Goal: Complete application form: Complete application form

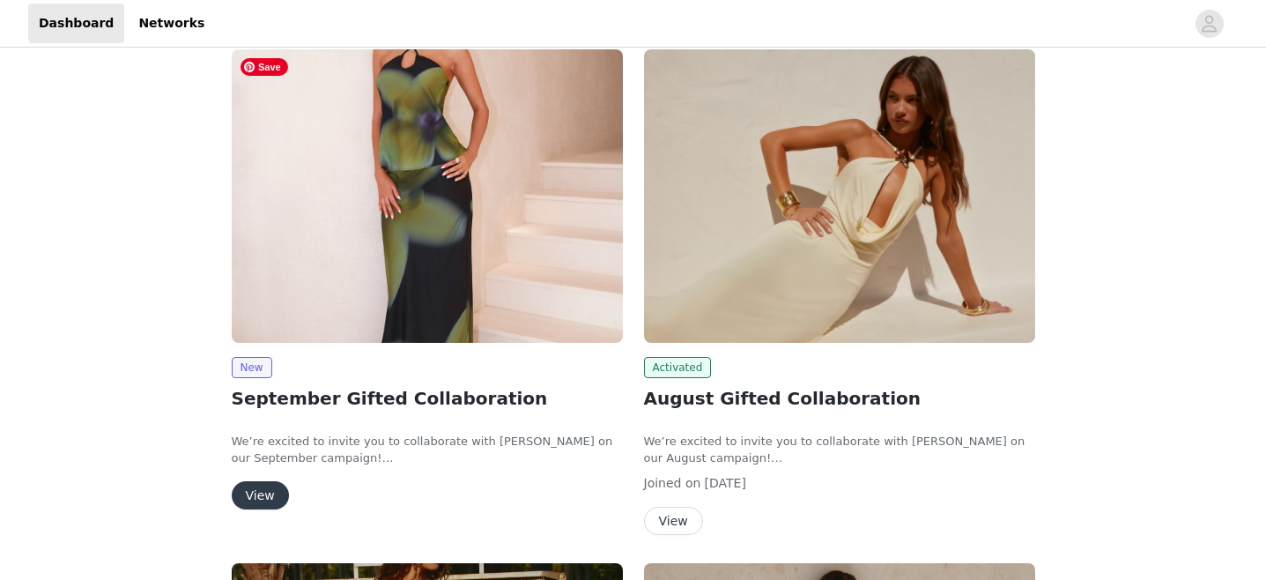
scroll to position [240, 0]
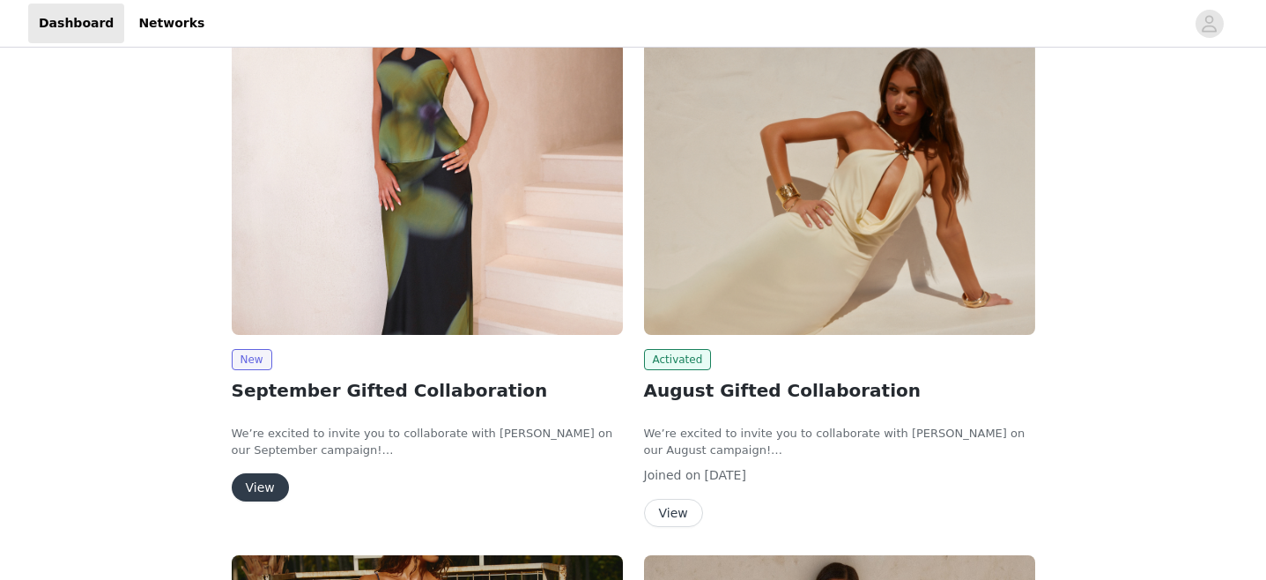
click at [257, 488] on button "View" at bounding box center [260, 487] width 57 height 28
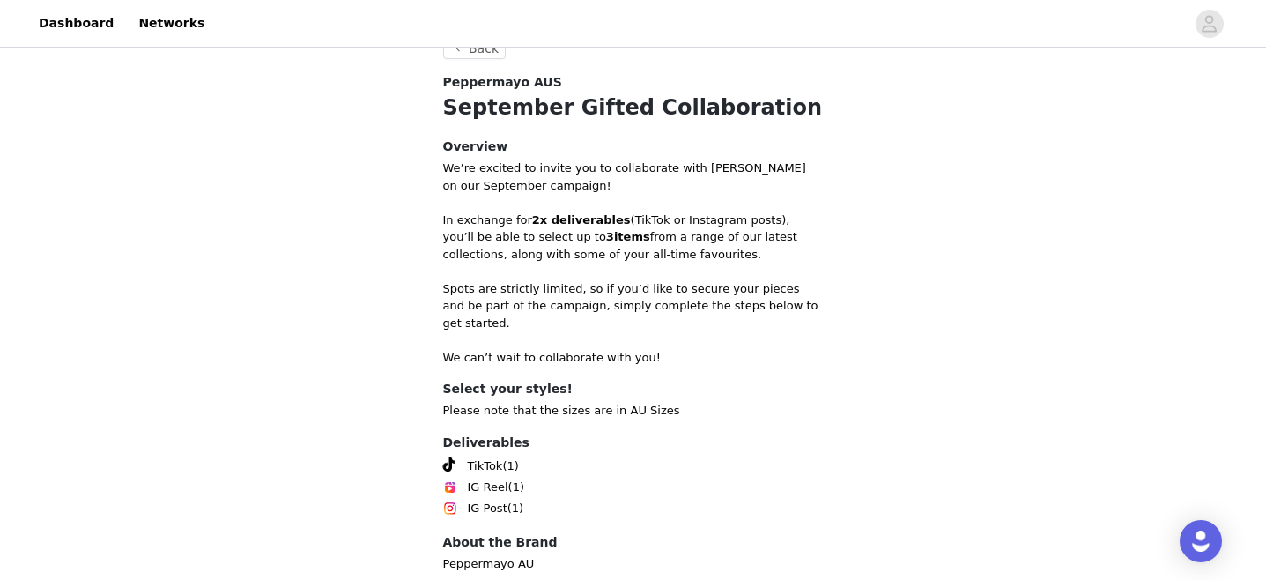
scroll to position [650, 0]
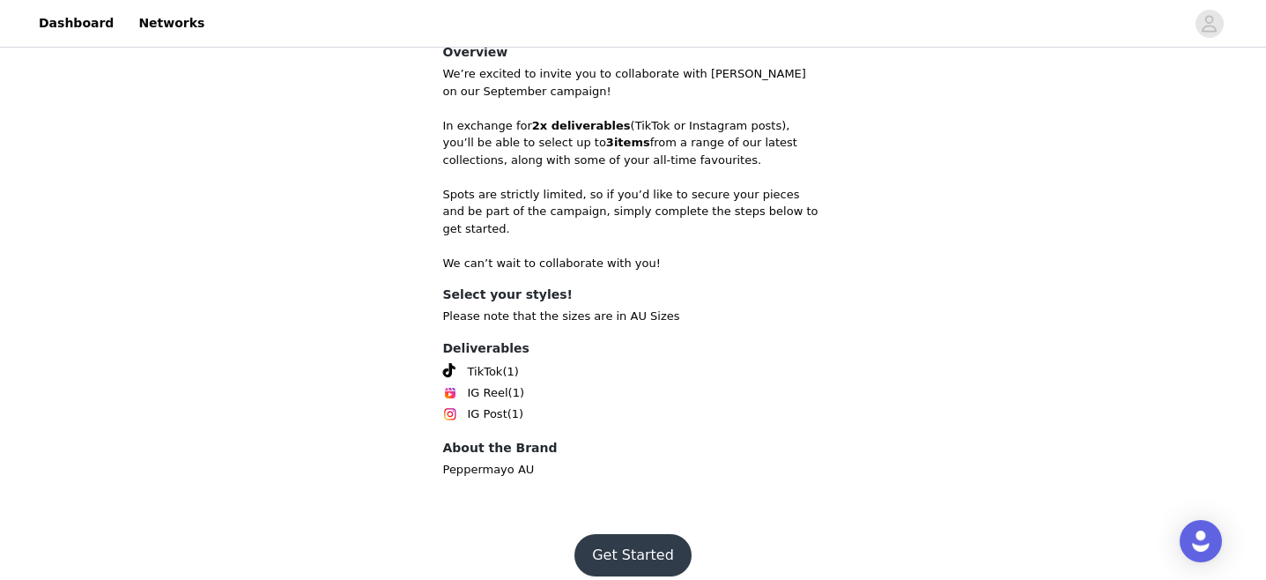
click at [678, 543] on button "Get Started" at bounding box center [633, 555] width 117 height 42
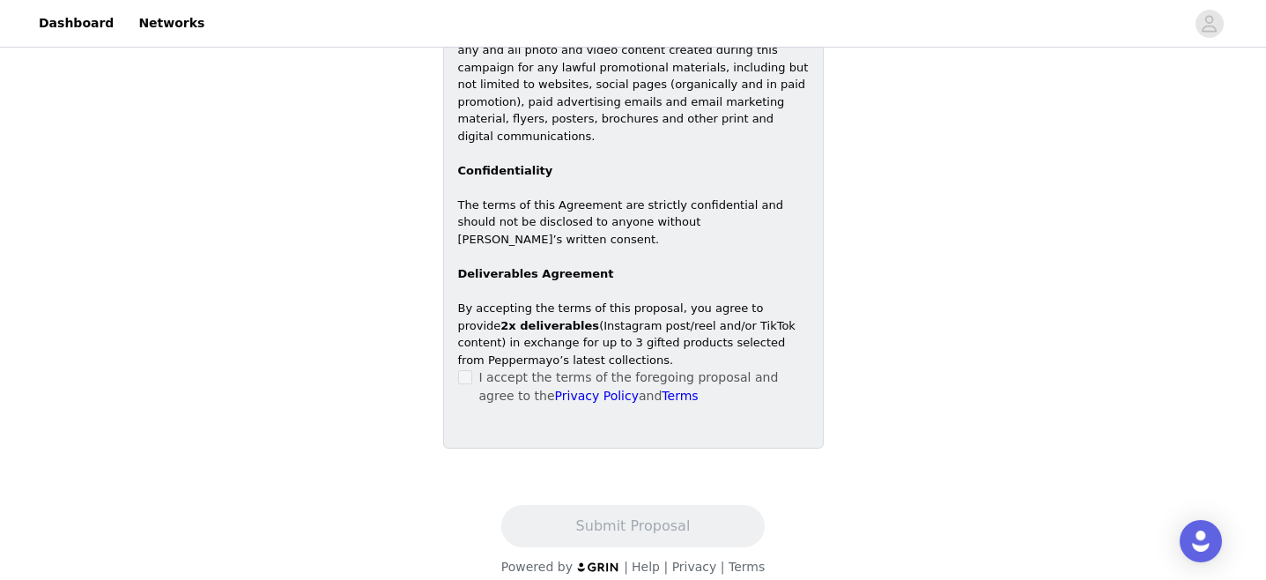
scroll to position [478, 0]
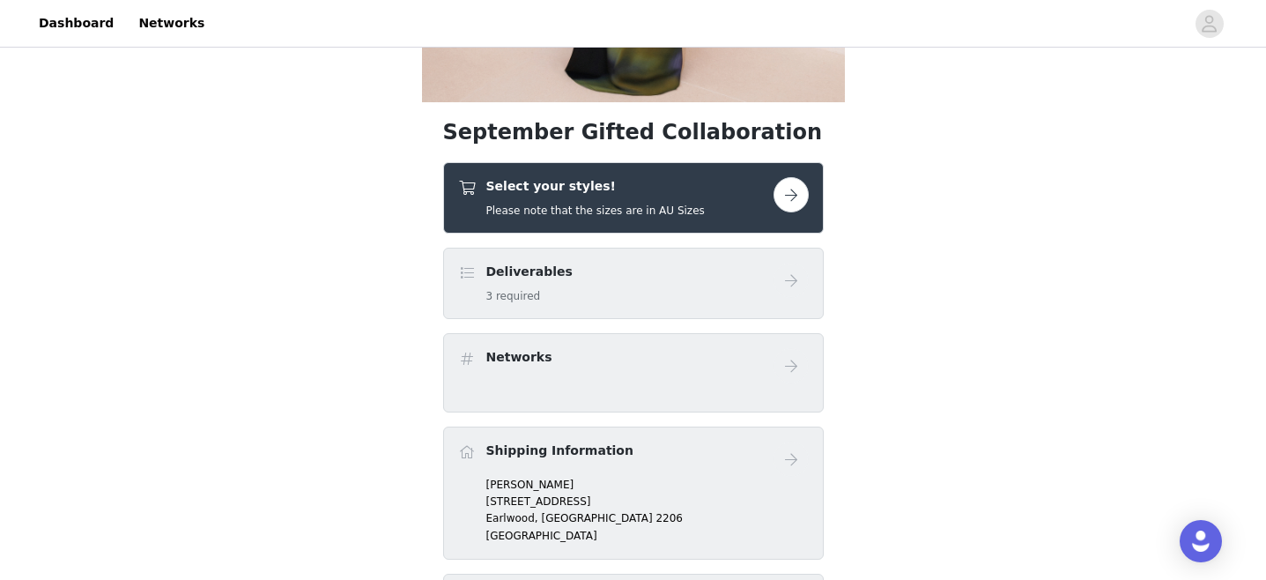
click at [660, 271] on div "Deliverables 3 required" at bounding box center [615, 283] width 315 height 41
click at [792, 189] on button "button" at bounding box center [791, 194] width 35 height 35
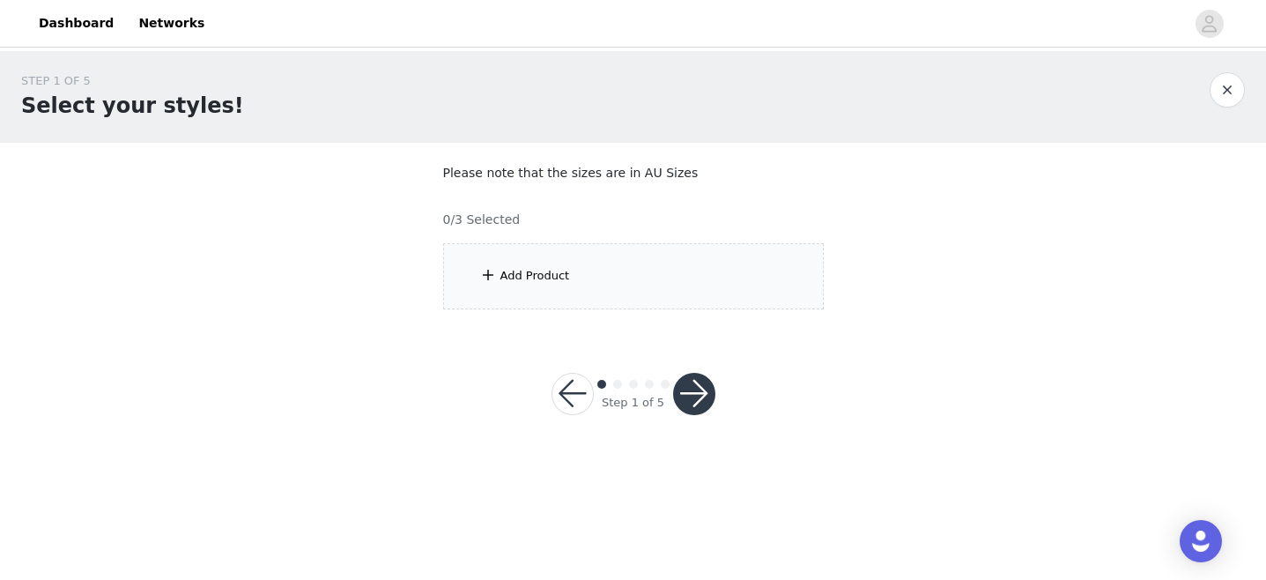
click at [483, 278] on span at bounding box center [488, 274] width 18 height 21
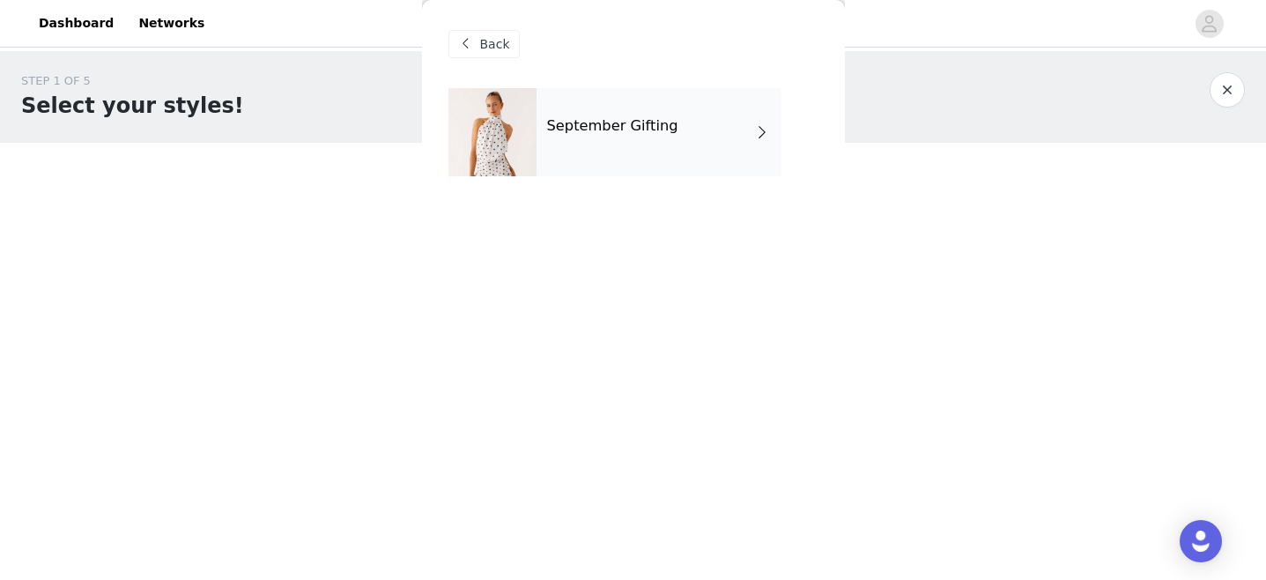
click at [568, 155] on div "September Gifting" at bounding box center [659, 132] width 245 height 88
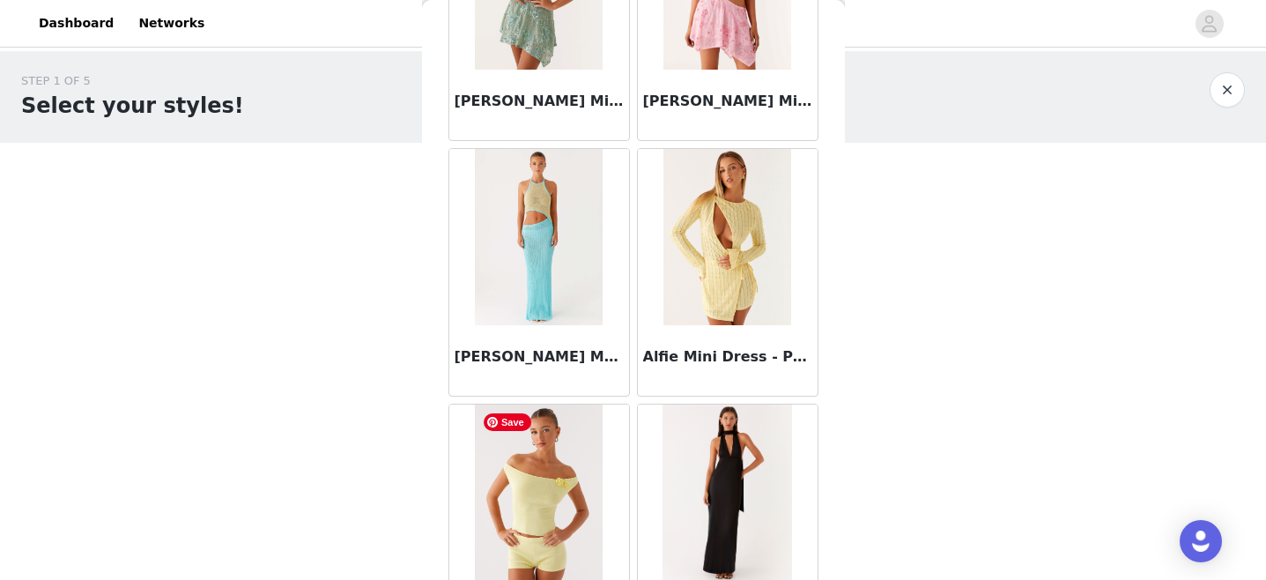
scroll to position [2117, 0]
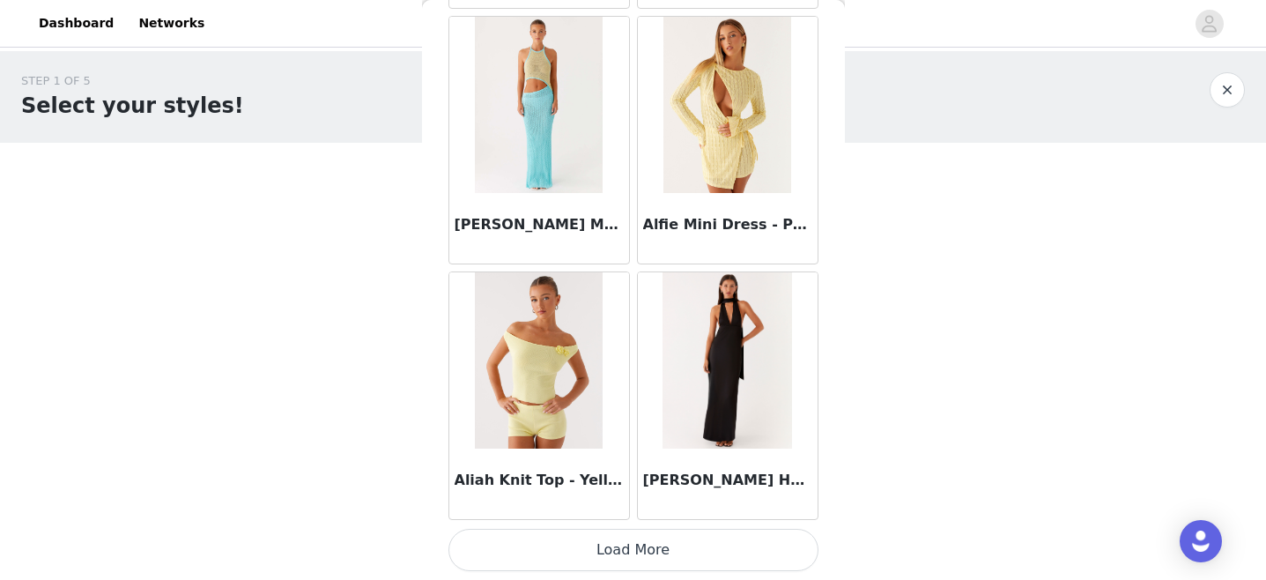
click at [630, 554] on button "Load More" at bounding box center [634, 550] width 370 height 42
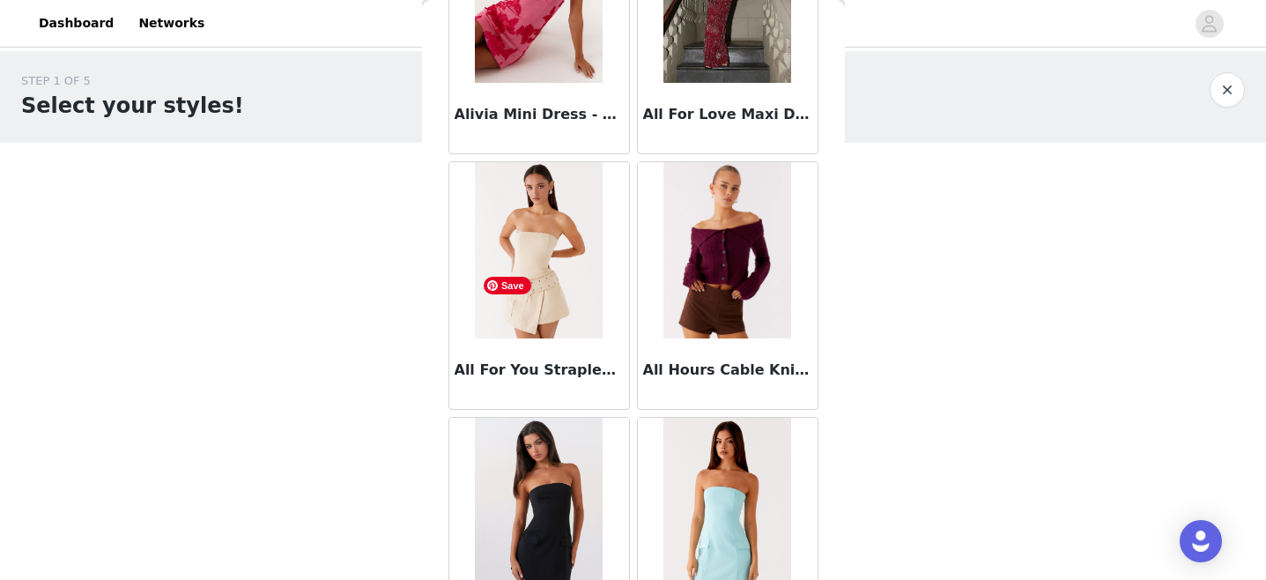
scroll to position [3506, 0]
click at [559, 284] on img at bounding box center [539, 249] width 128 height 176
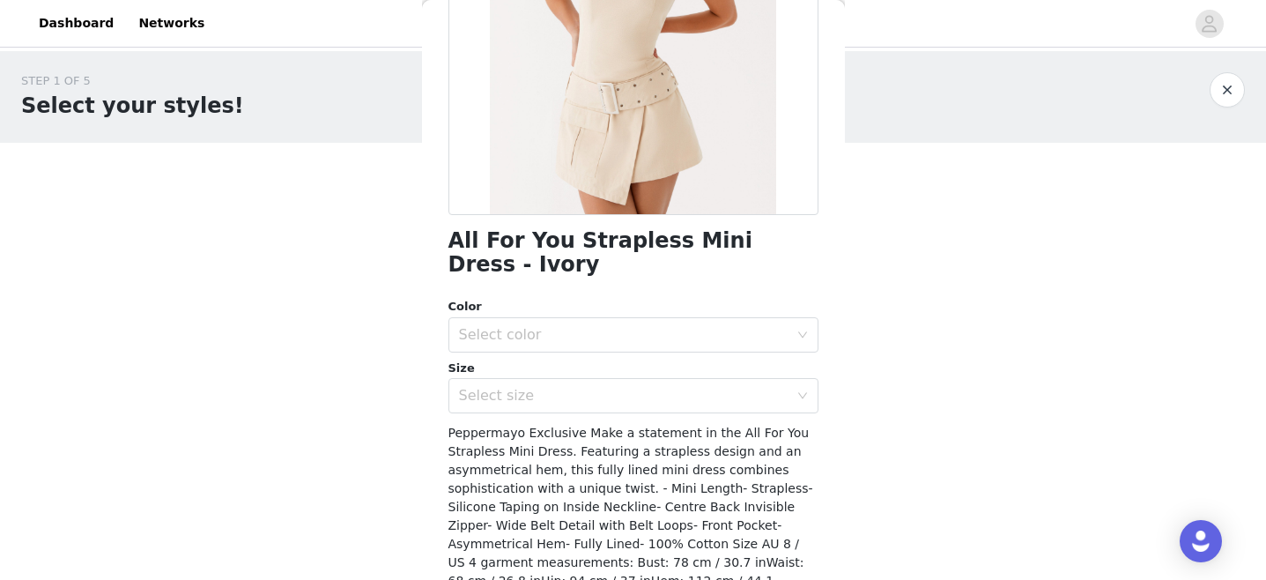
scroll to position [295, 0]
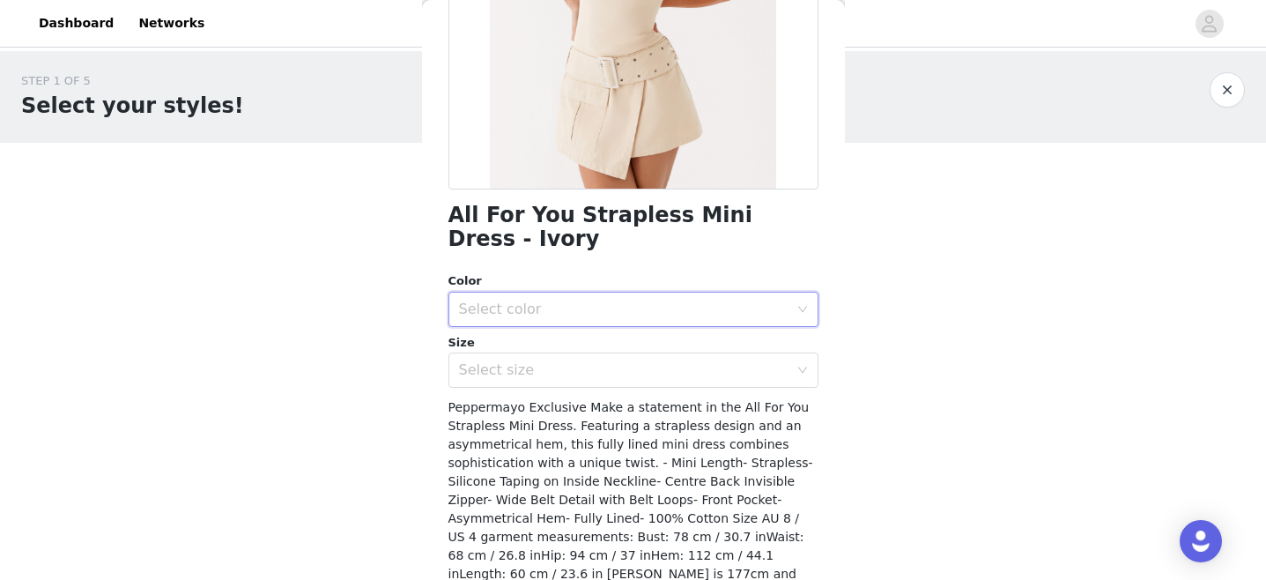
click at [523, 295] on div "Select color" at bounding box center [628, 309] width 338 height 33
click at [514, 319] on li "Ivory" at bounding box center [634, 324] width 370 height 28
click at [516, 361] on div "Select size" at bounding box center [624, 370] width 330 height 18
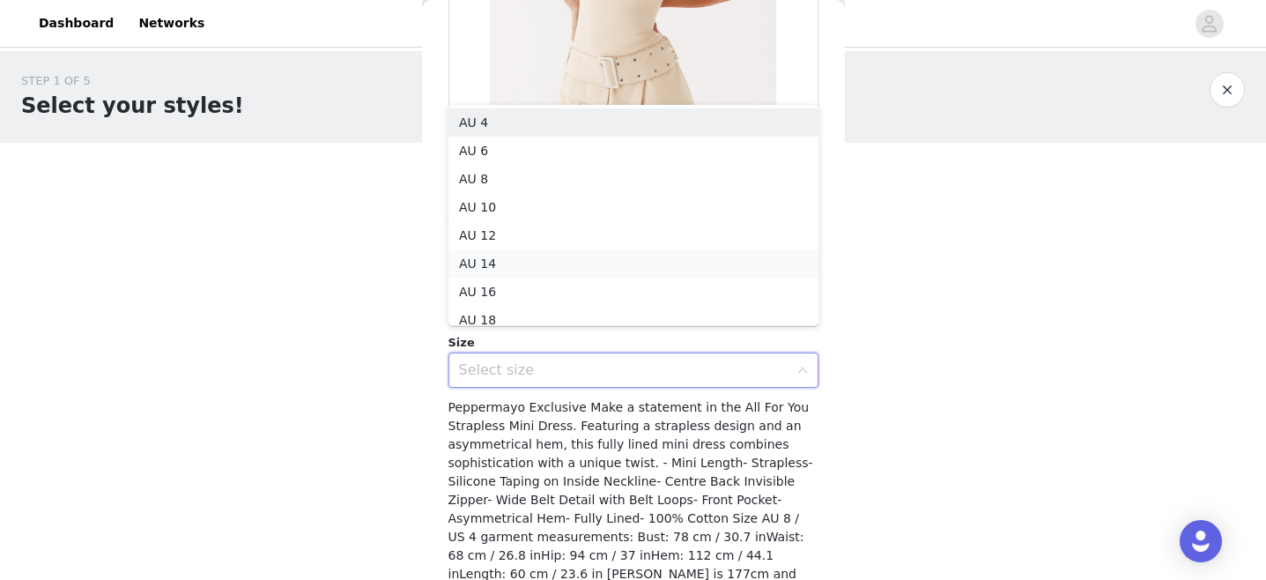
scroll to position [9, 0]
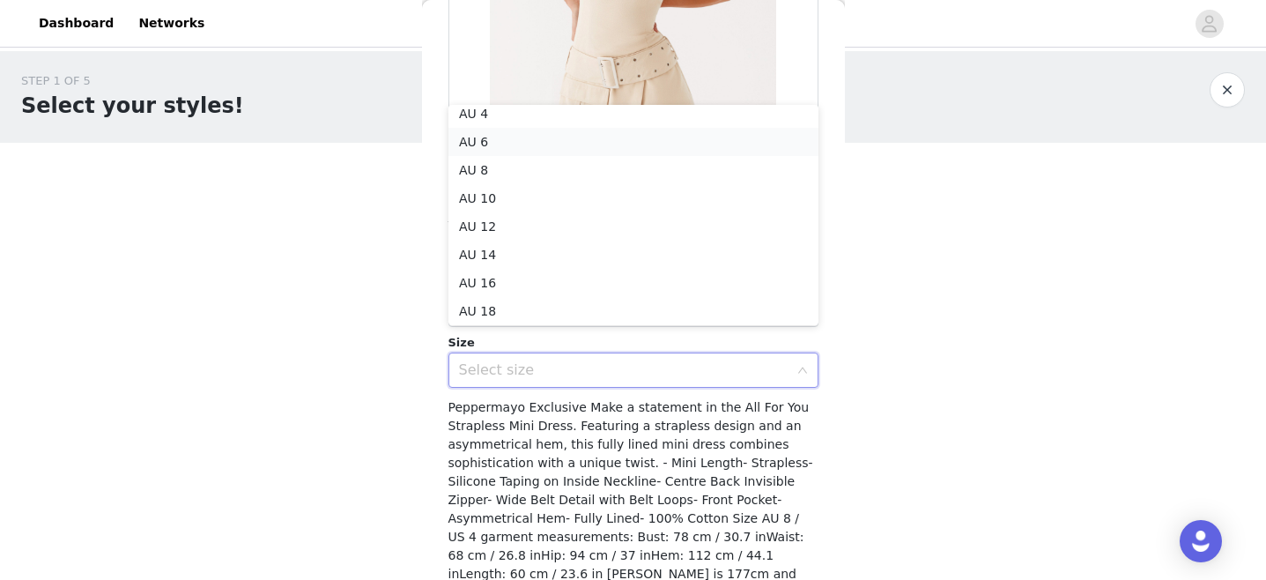
click at [515, 141] on li "AU 6" at bounding box center [634, 142] width 370 height 28
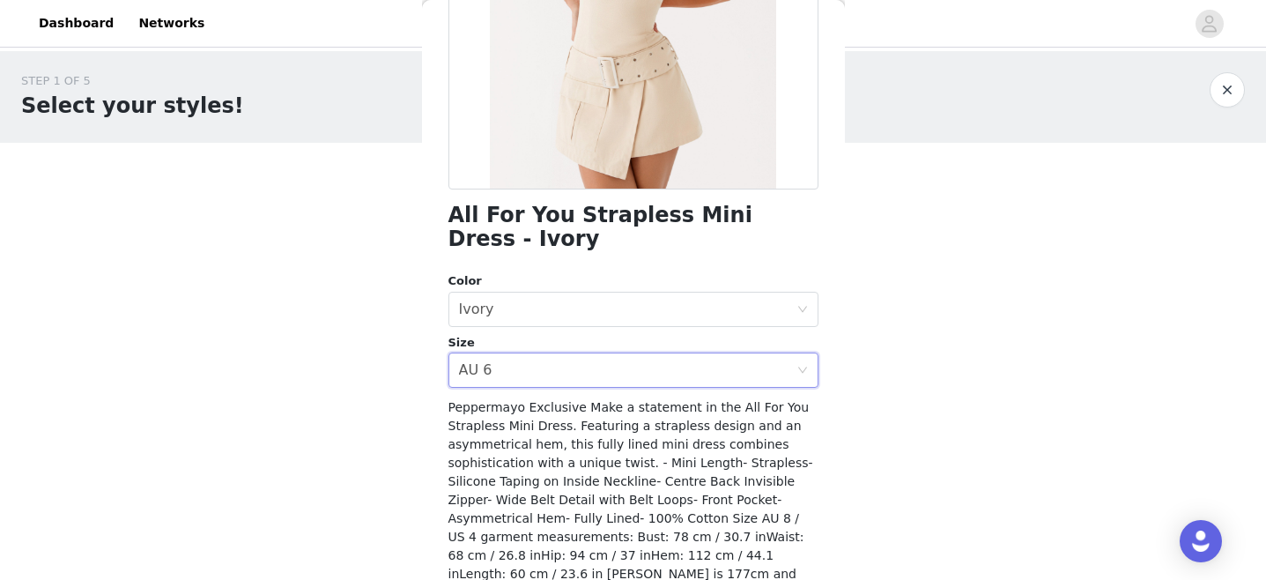
scroll to position [349, 0]
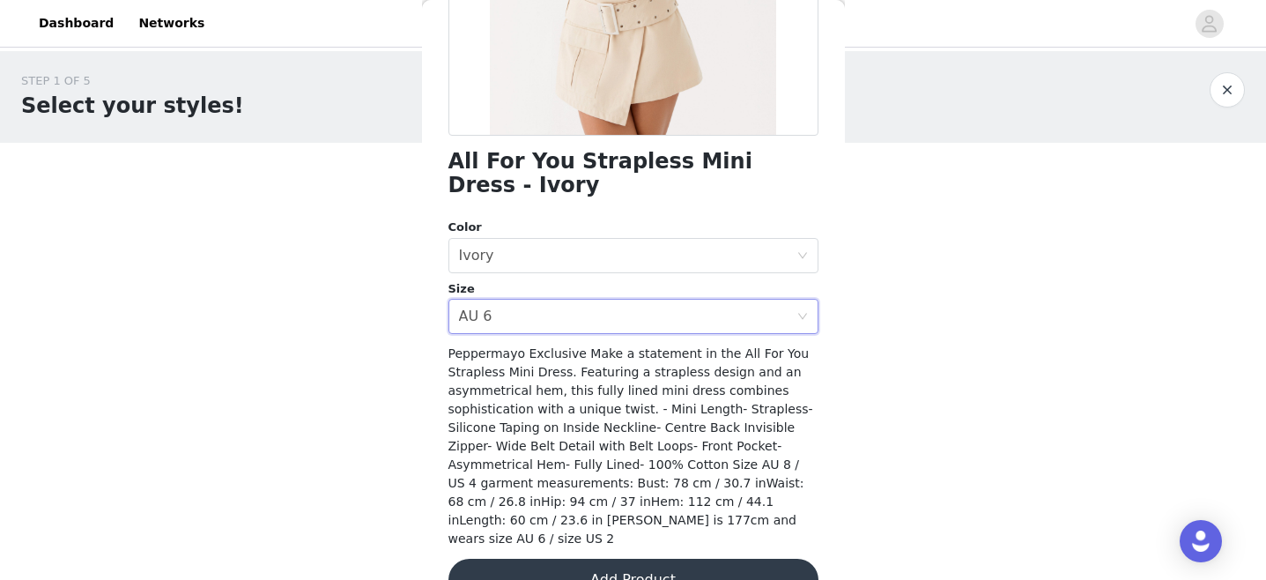
click at [635, 559] on button "Add Product" at bounding box center [634, 580] width 370 height 42
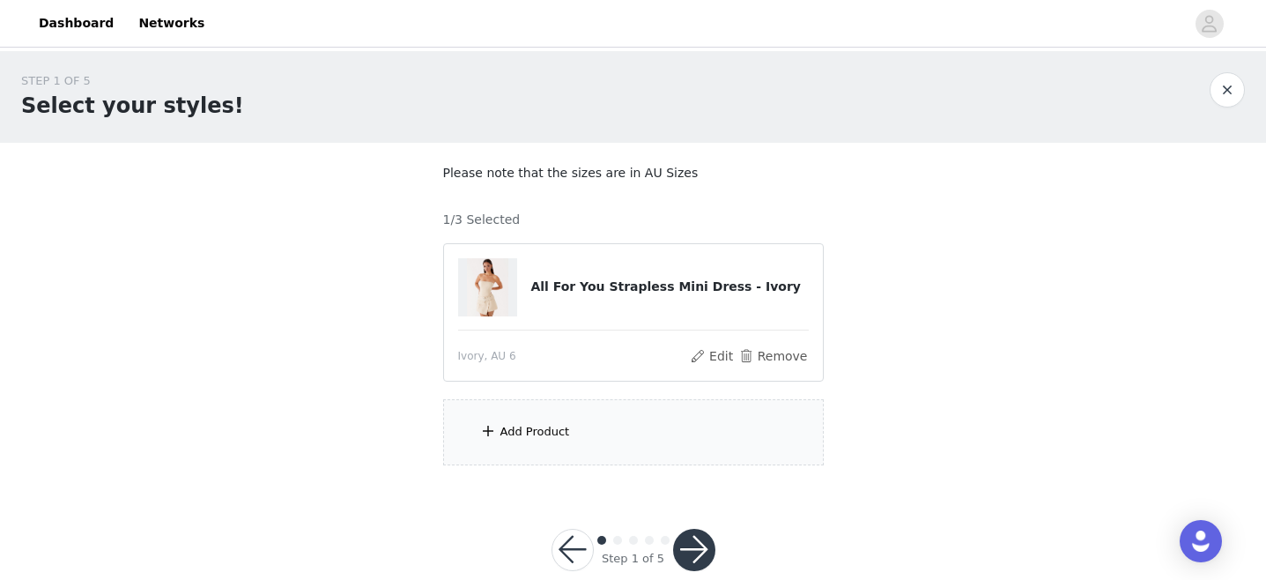
click at [552, 424] on div "Add Product" at bounding box center [536, 432] width 70 height 18
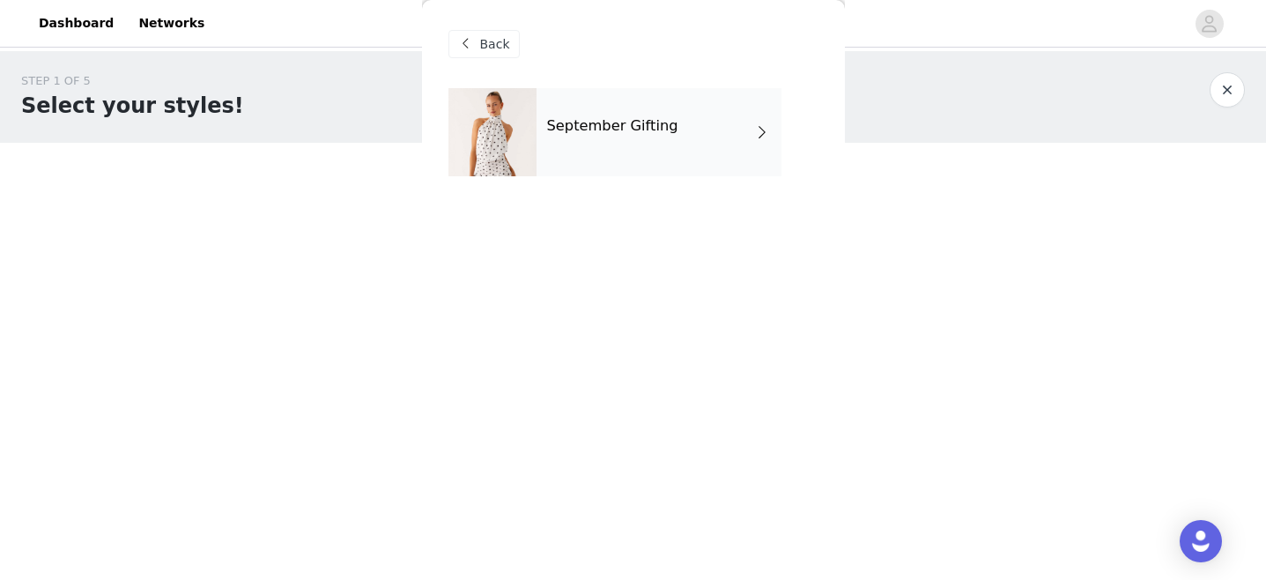
click at [655, 114] on div "September Gifting" at bounding box center [659, 132] width 245 height 88
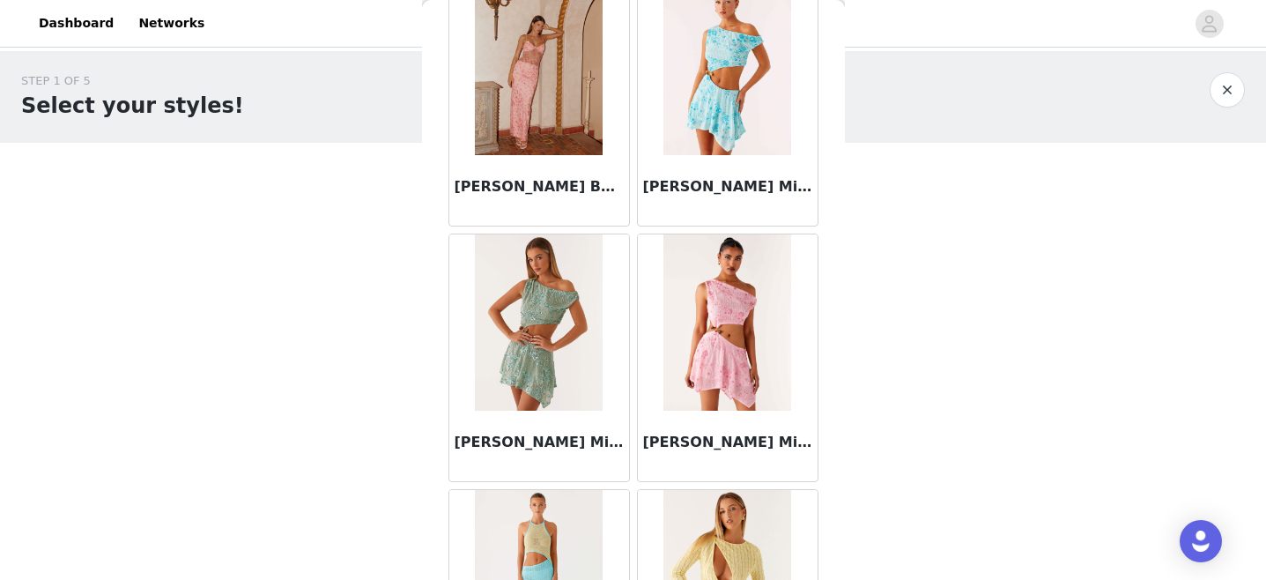
scroll to position [2117, 0]
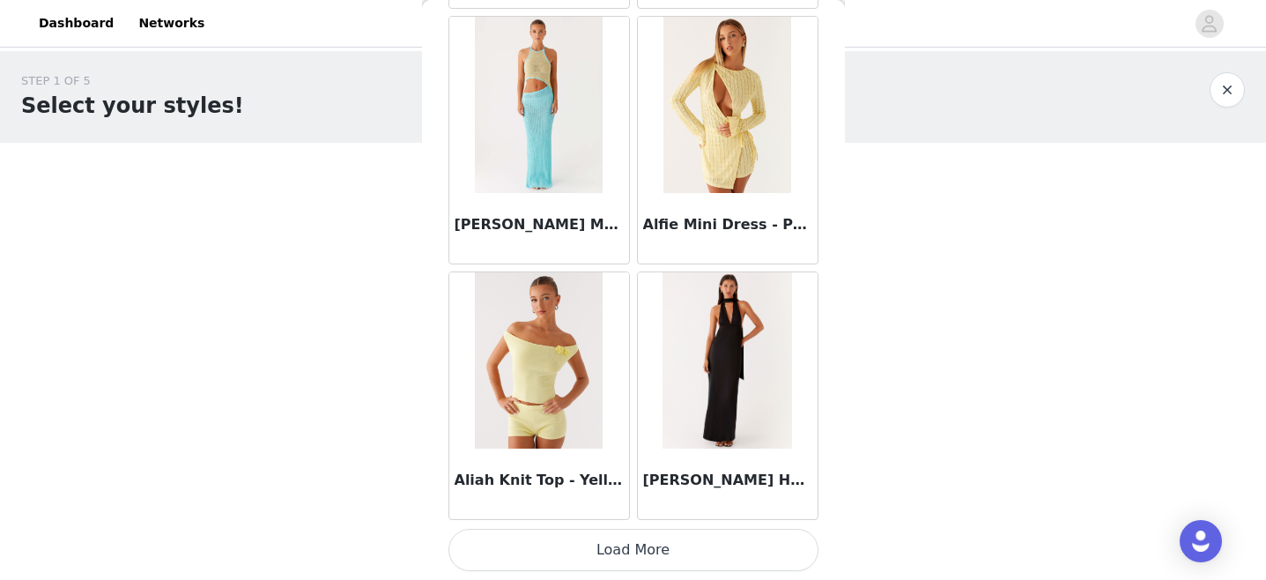
click at [613, 560] on button "Load More" at bounding box center [634, 550] width 370 height 42
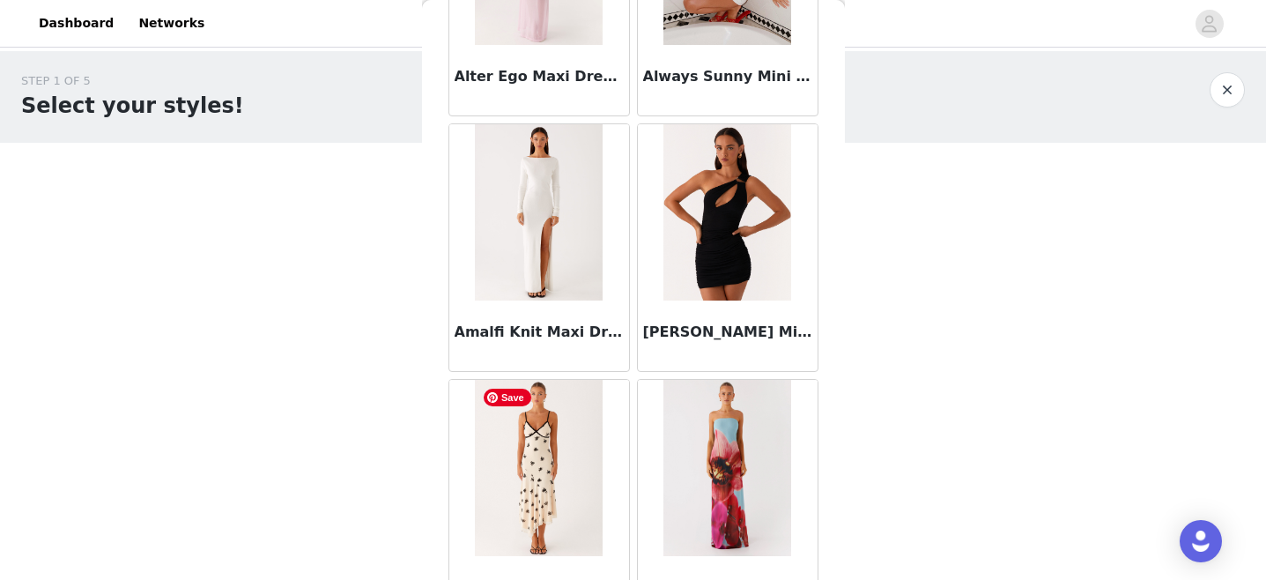
scroll to position [4672, 0]
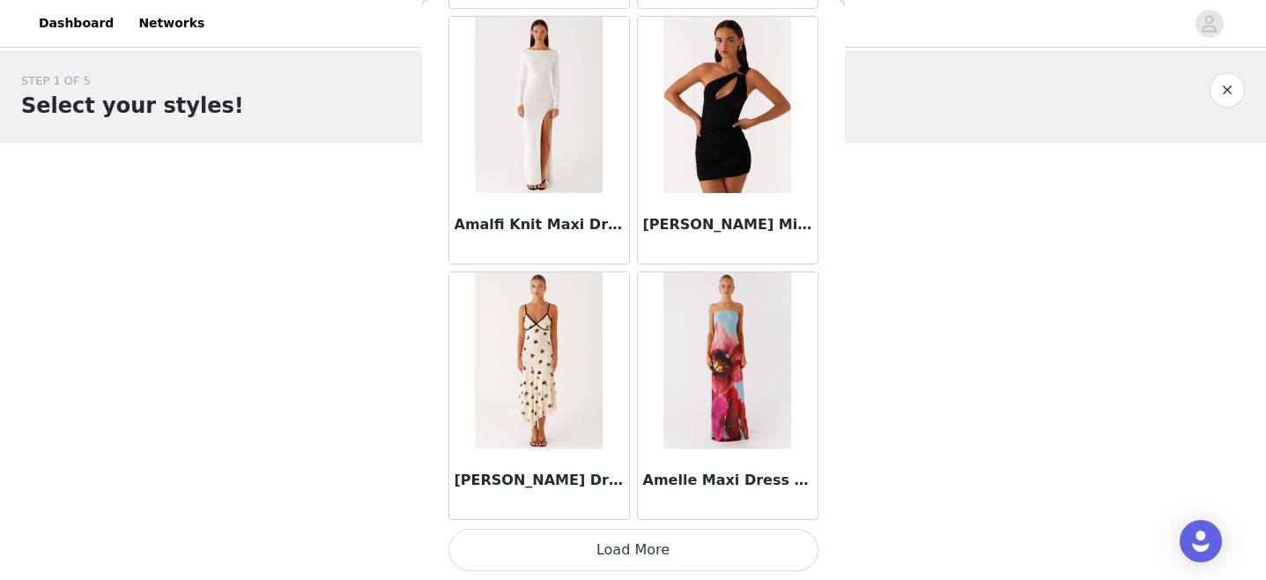
click at [613, 545] on button "Load More" at bounding box center [634, 550] width 370 height 42
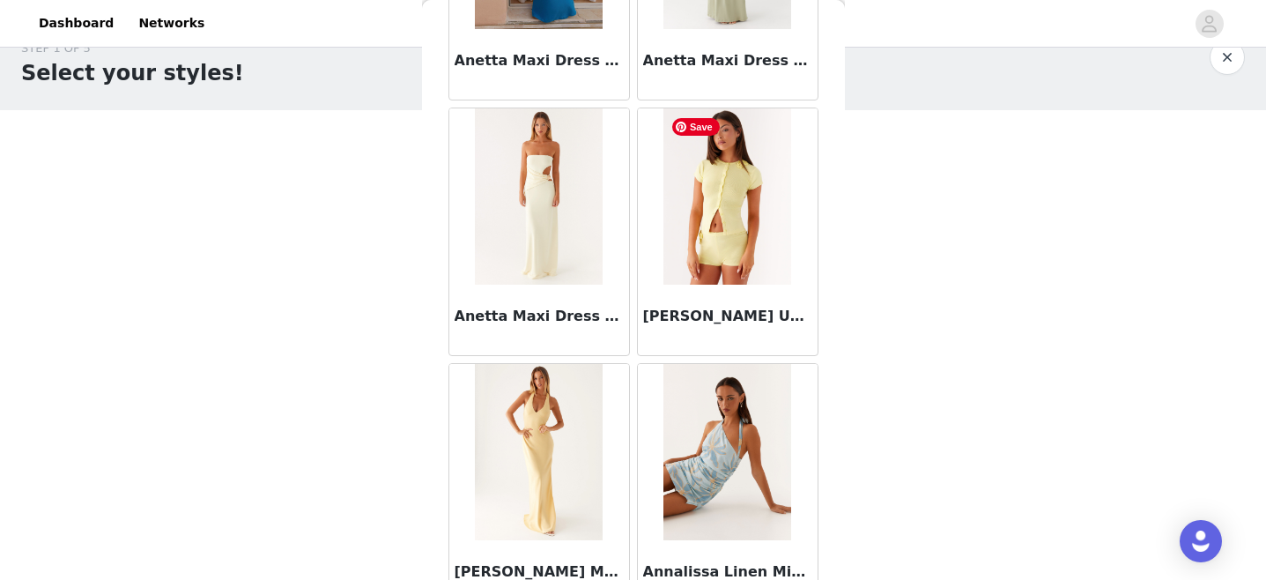
scroll to position [7228, 0]
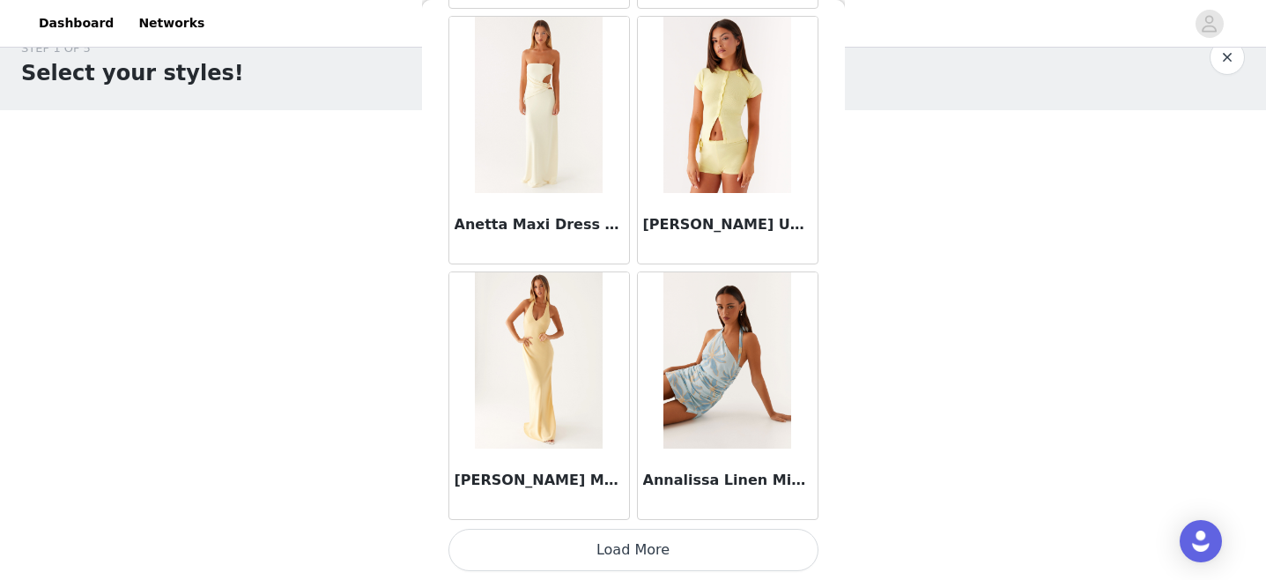
click at [653, 559] on button "Load More" at bounding box center [634, 550] width 370 height 42
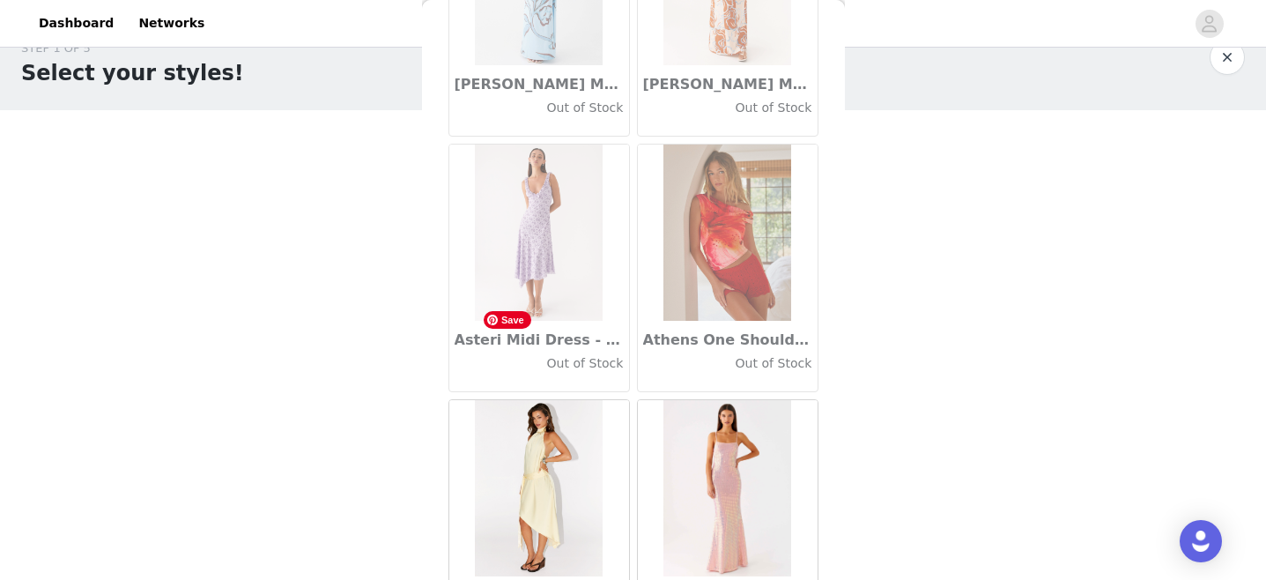
scroll to position [9784, 0]
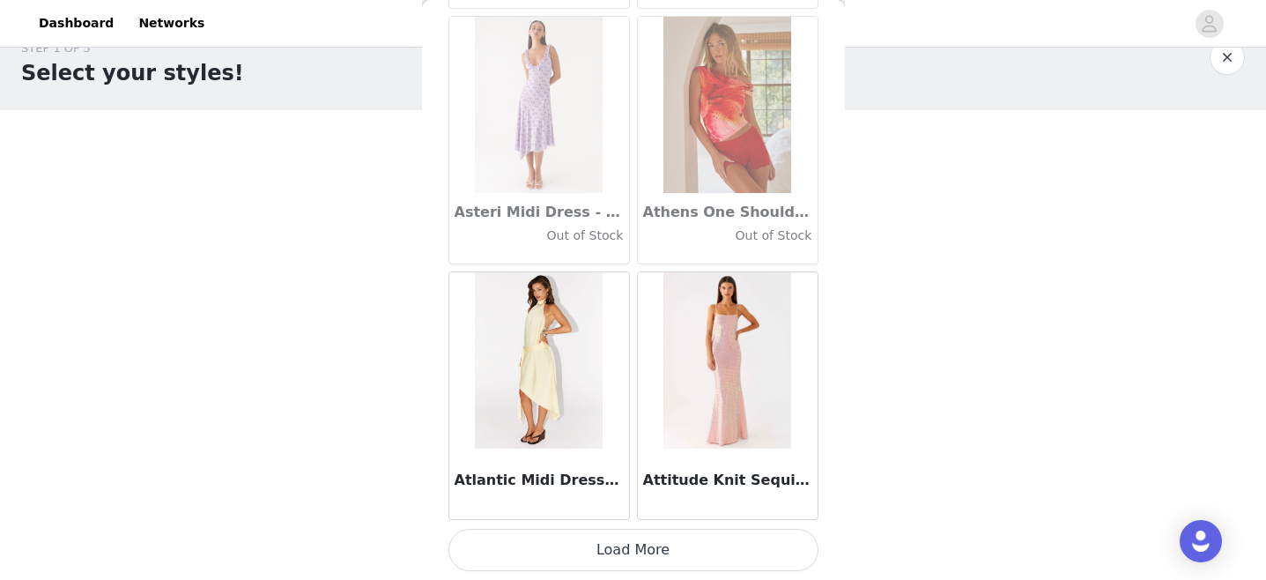
click at [596, 562] on button "Load More" at bounding box center [634, 550] width 370 height 42
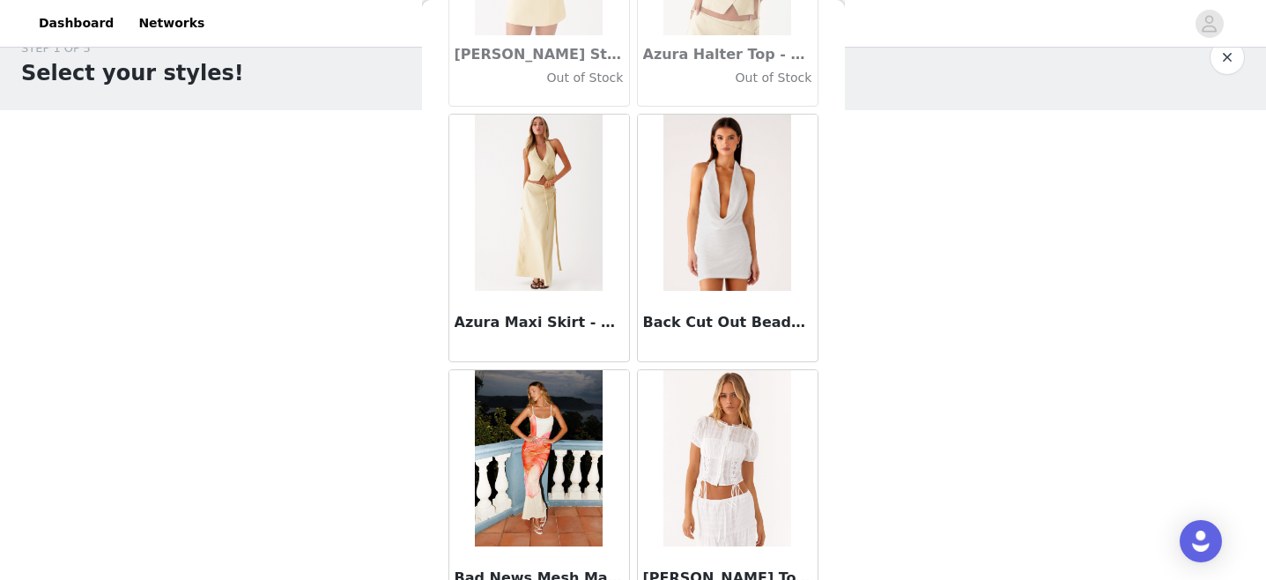
scroll to position [12339, 0]
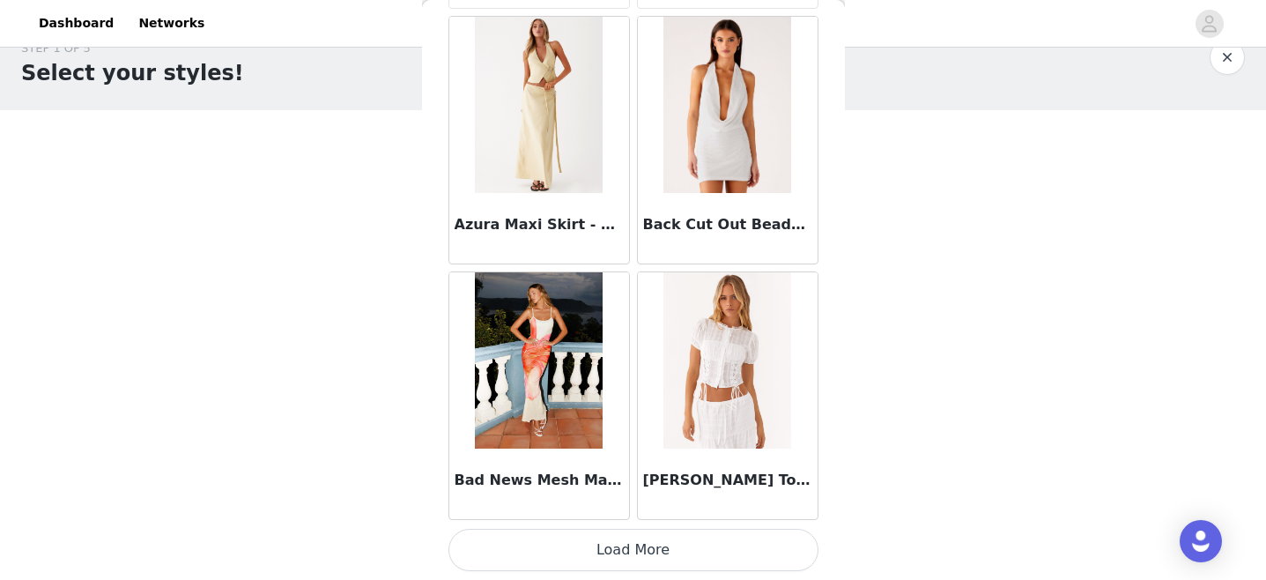
click at [617, 562] on button "Load More" at bounding box center [634, 550] width 370 height 42
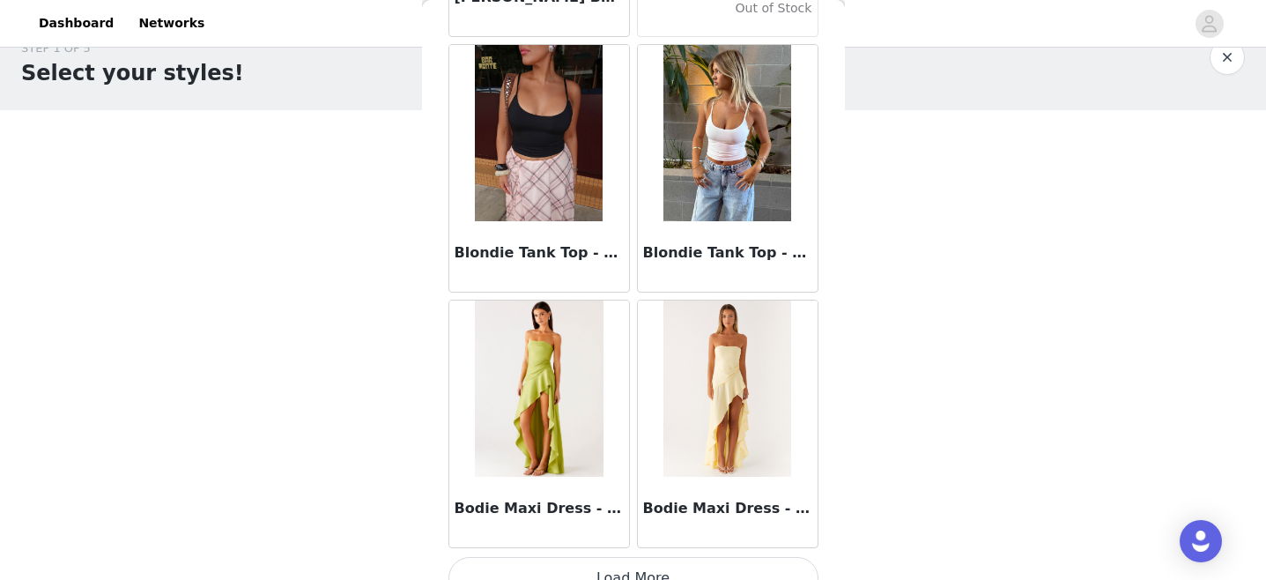
scroll to position [14895, 0]
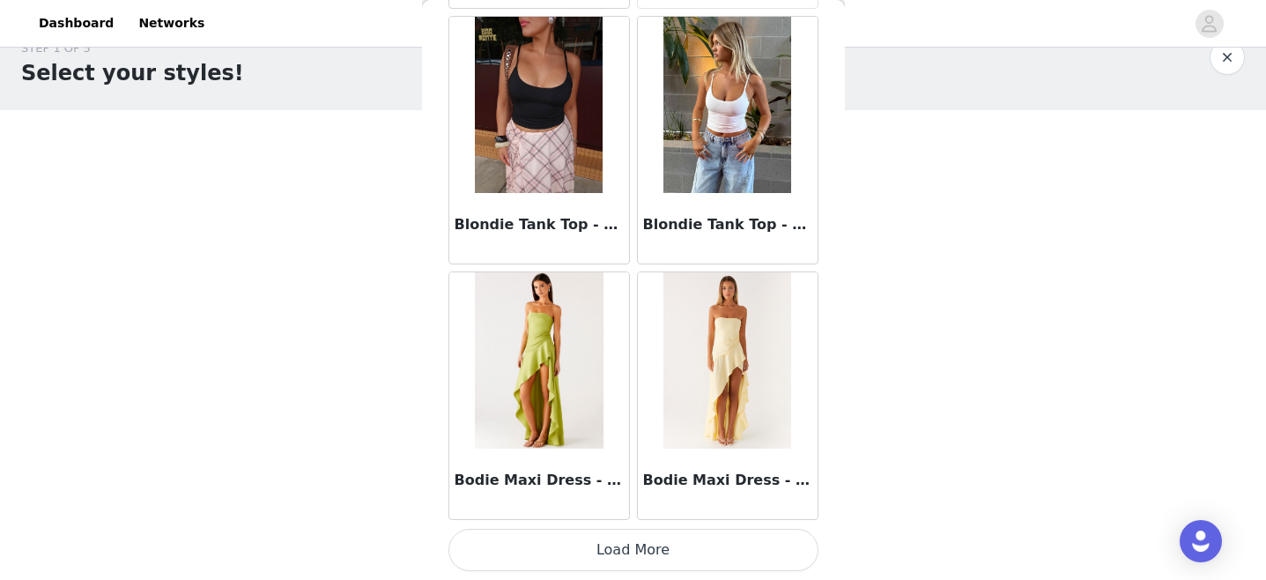
click at [586, 550] on button "Load More" at bounding box center [634, 550] width 370 height 42
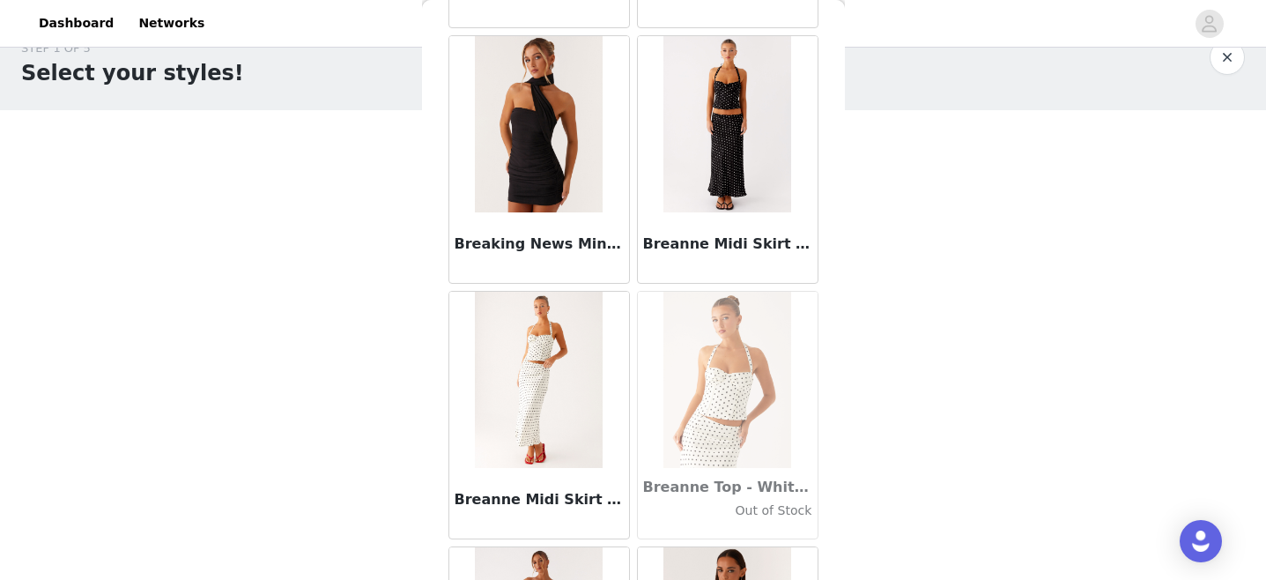
scroll to position [15993, 0]
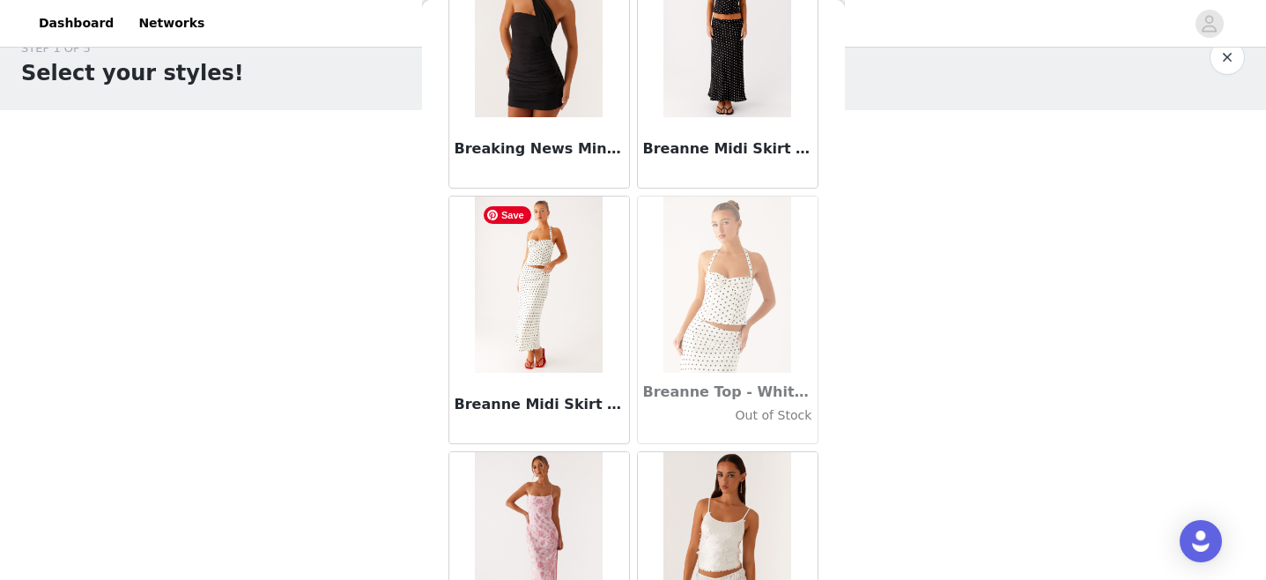
click at [550, 321] on img at bounding box center [539, 285] width 128 height 176
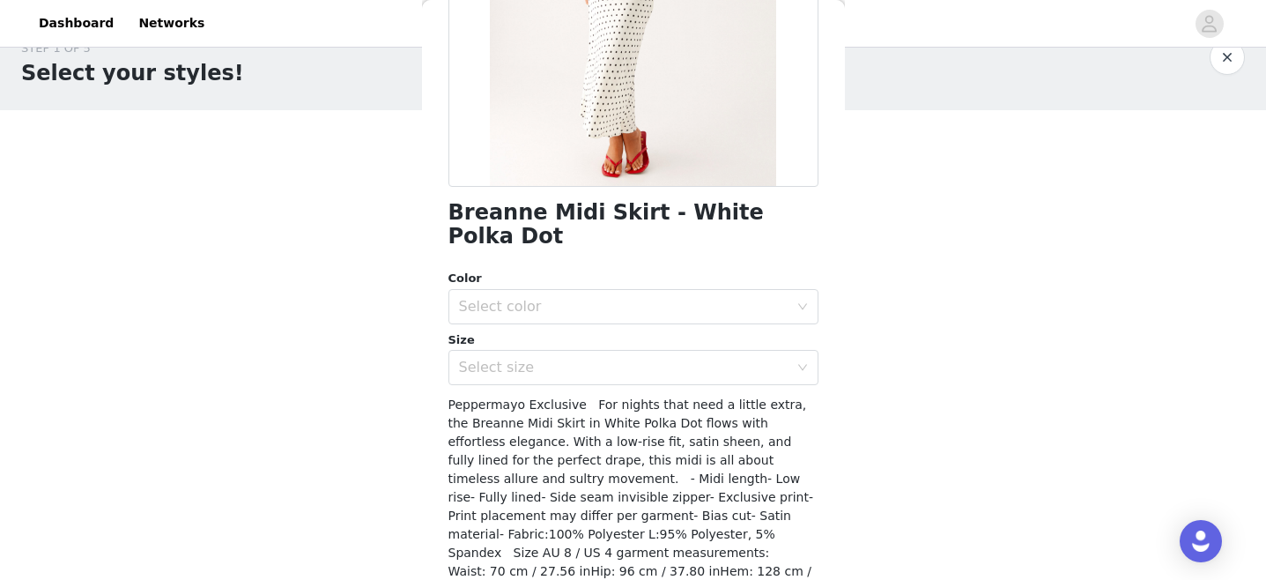
scroll to position [304, 0]
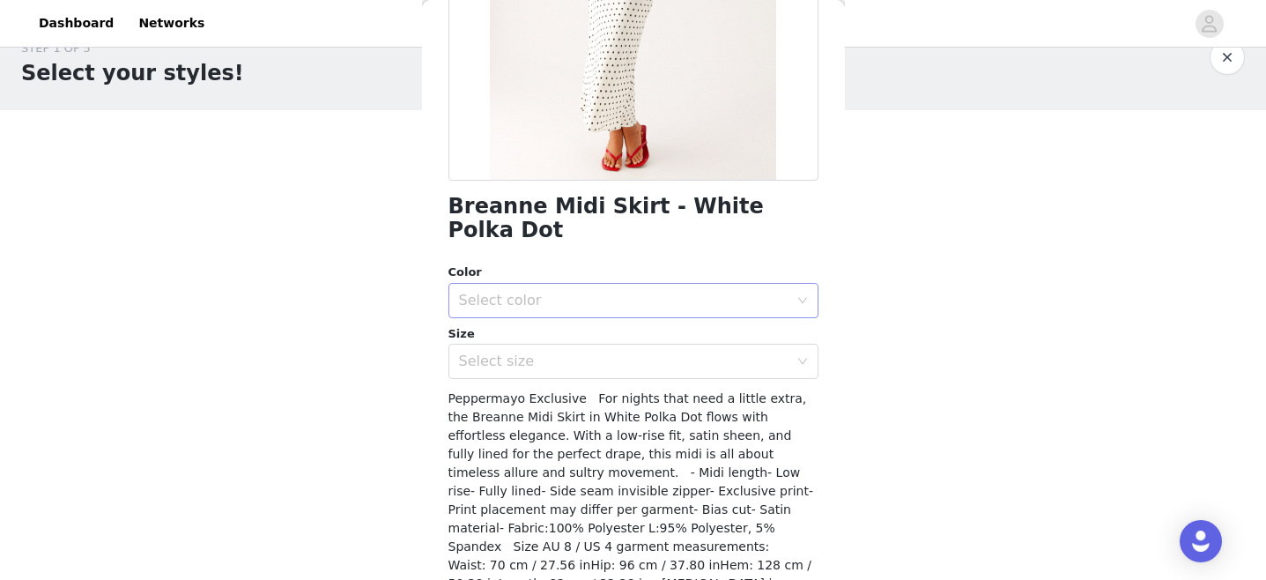
click at [548, 292] on div "Select color" at bounding box center [624, 301] width 330 height 18
click at [531, 315] on li "White Polka Dot" at bounding box center [634, 315] width 370 height 28
click at [535, 352] on div "Select size" at bounding box center [624, 361] width 330 height 18
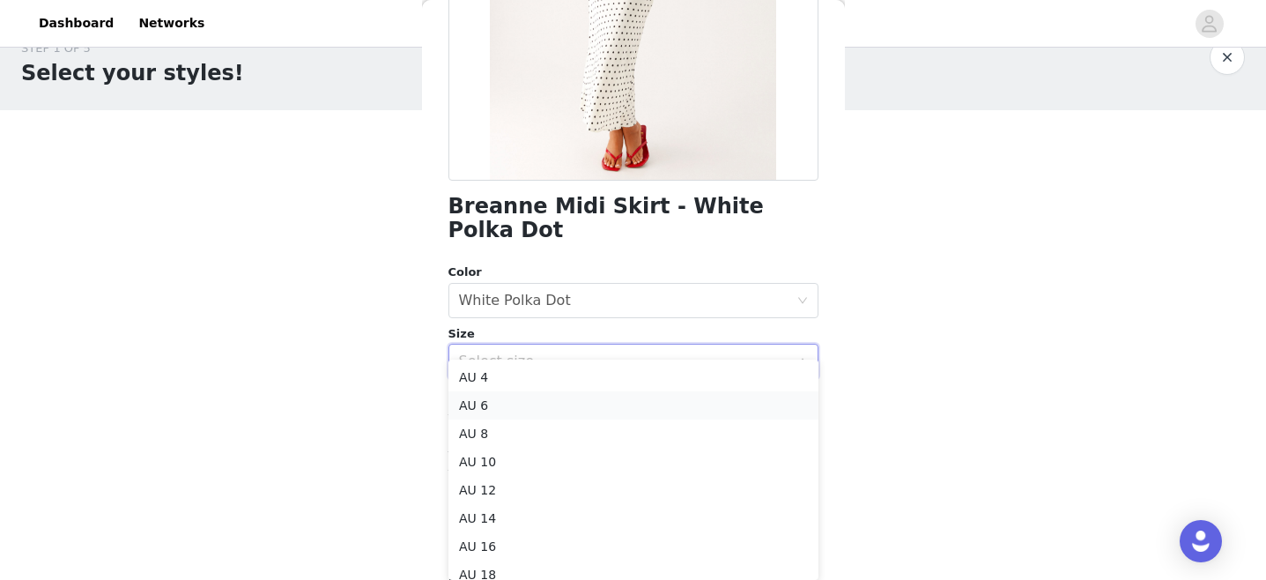
click at [486, 413] on li "AU 6" at bounding box center [634, 405] width 370 height 28
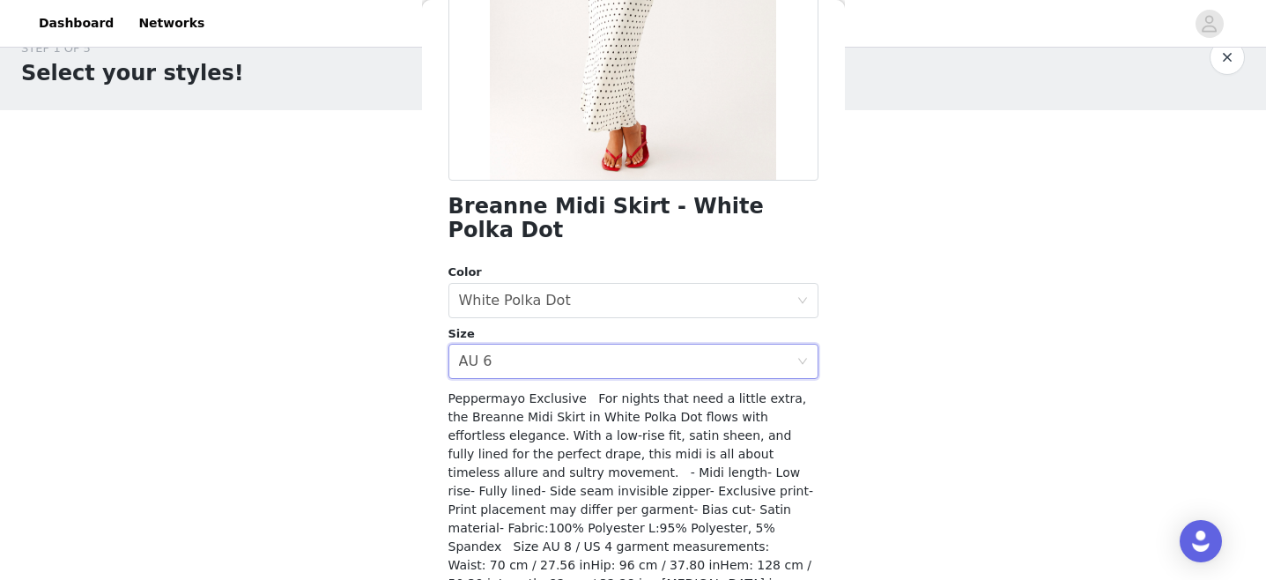
scroll to position [367, 0]
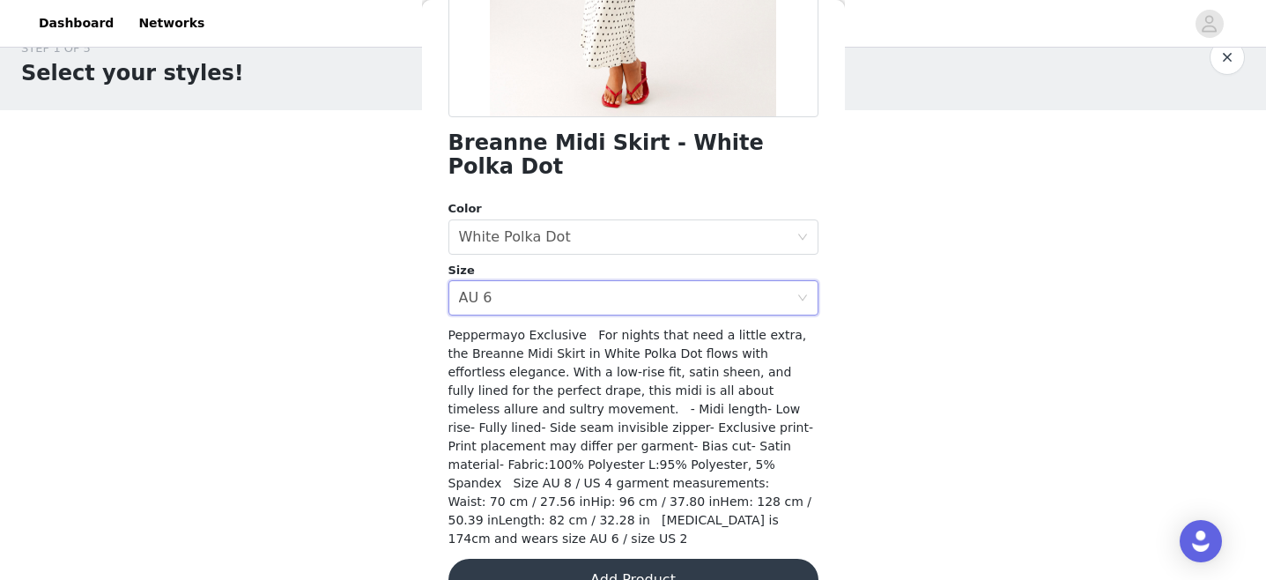
click at [633, 559] on button "Add Product" at bounding box center [634, 580] width 370 height 42
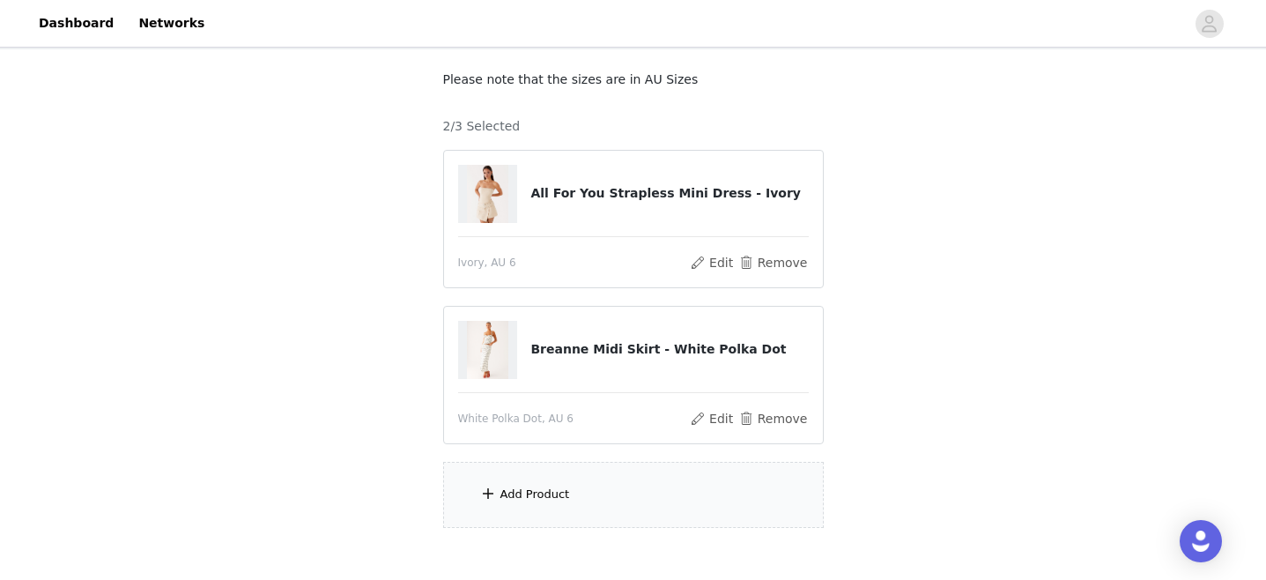
scroll to position [100, 0]
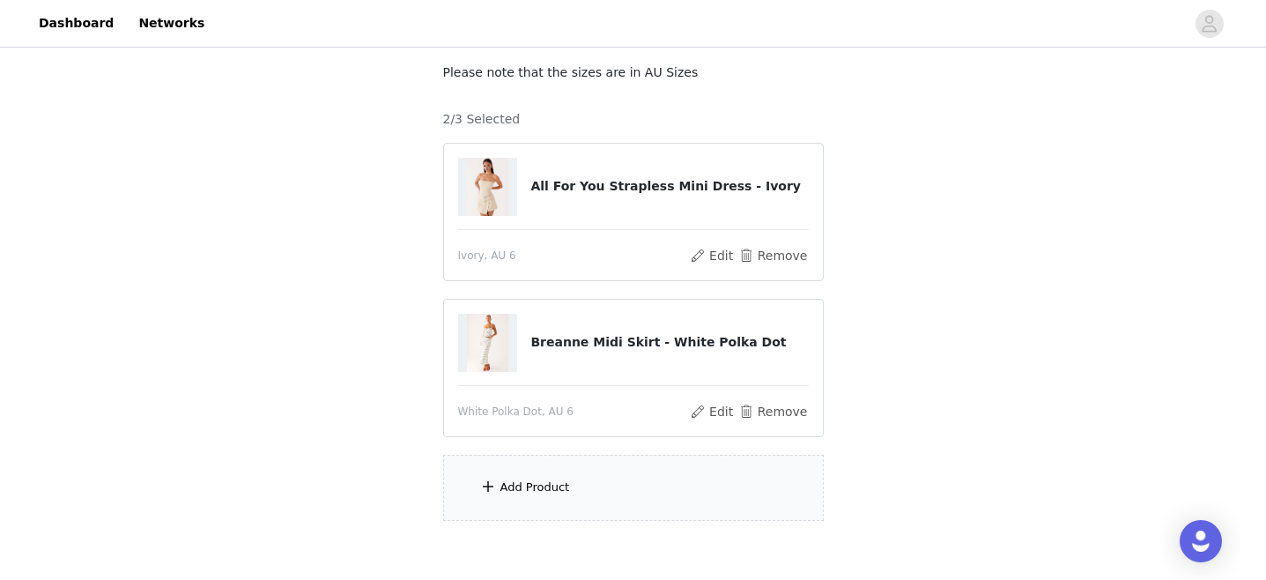
click at [538, 493] on div "Add Product" at bounding box center [536, 488] width 70 height 18
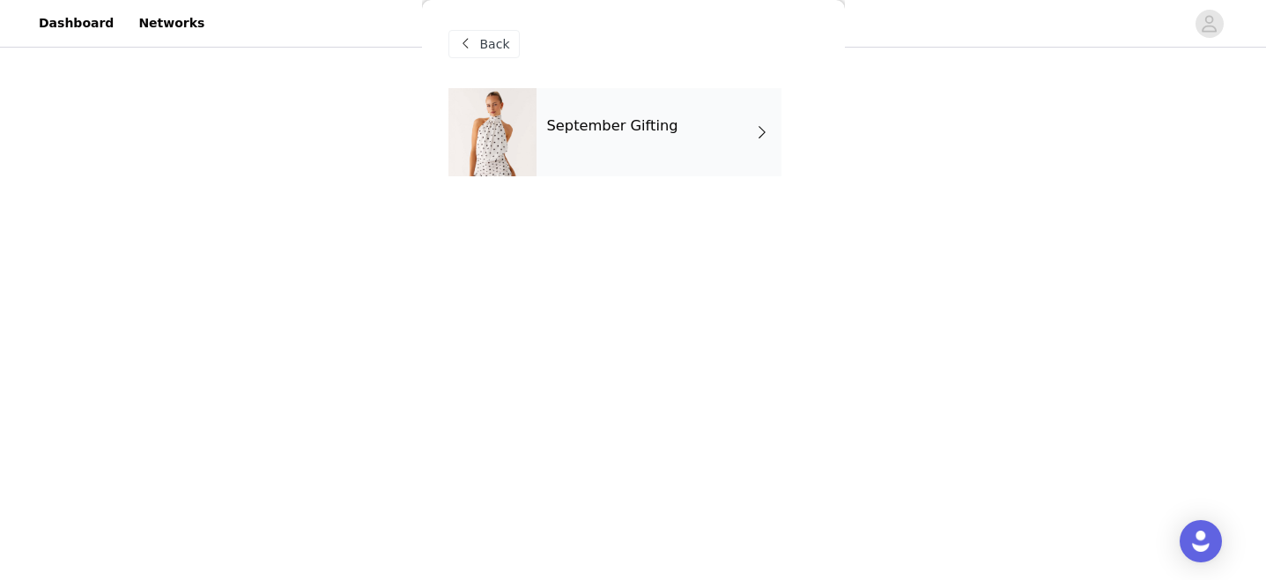
click at [625, 119] on h4 "September Gifting" at bounding box center [612, 126] width 131 height 16
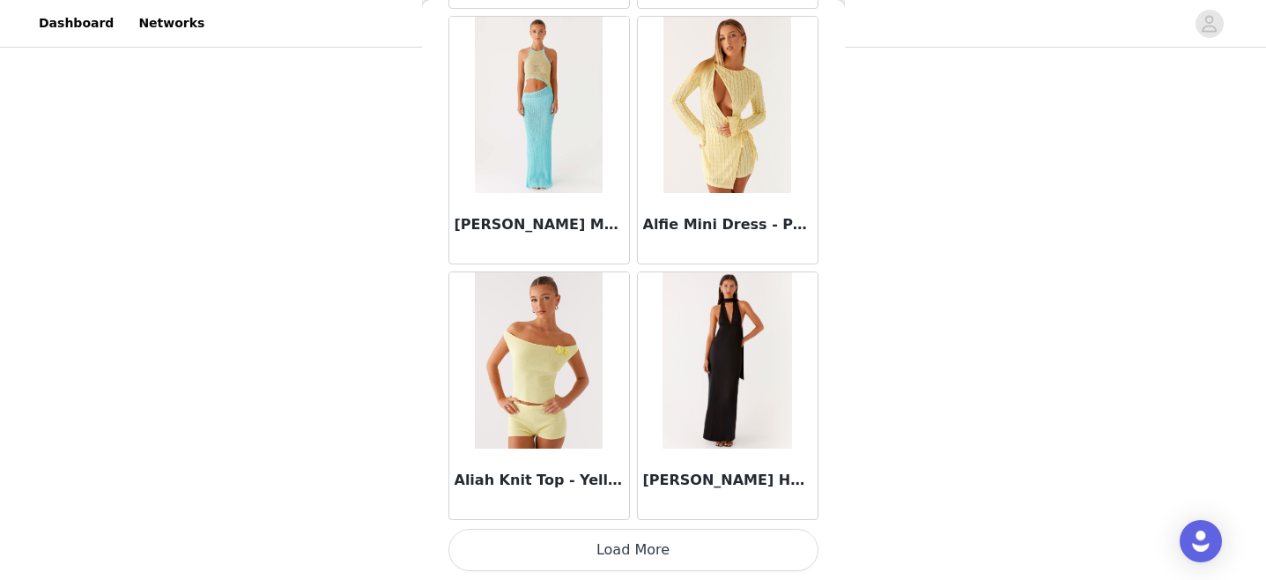
click at [613, 556] on button "Load More" at bounding box center [634, 550] width 370 height 42
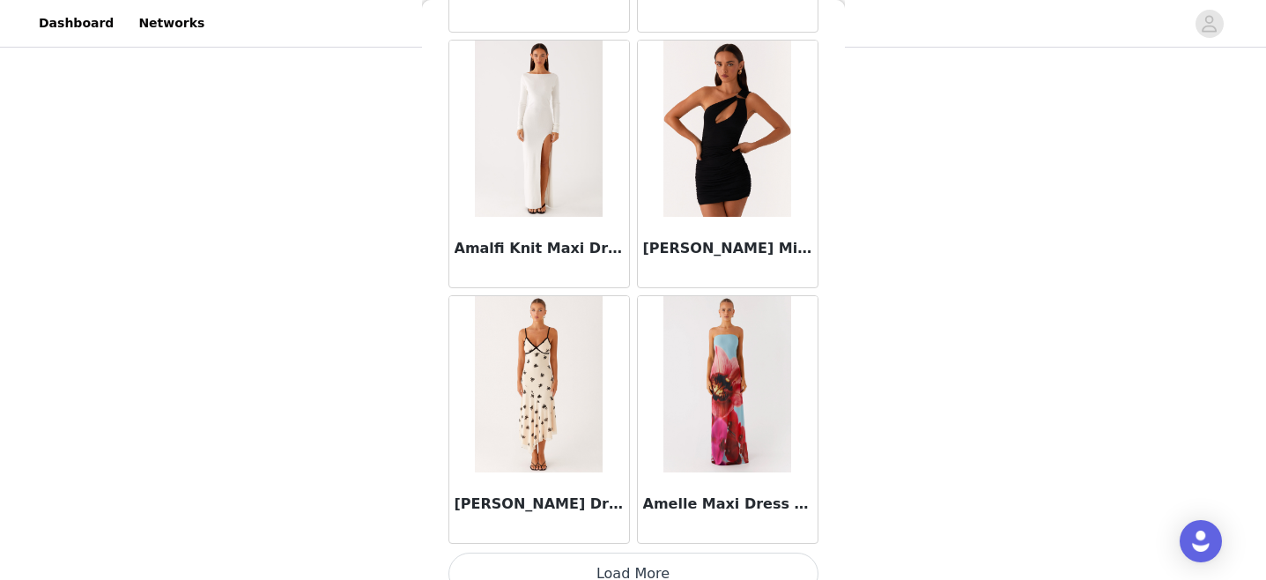
scroll to position [4672, 0]
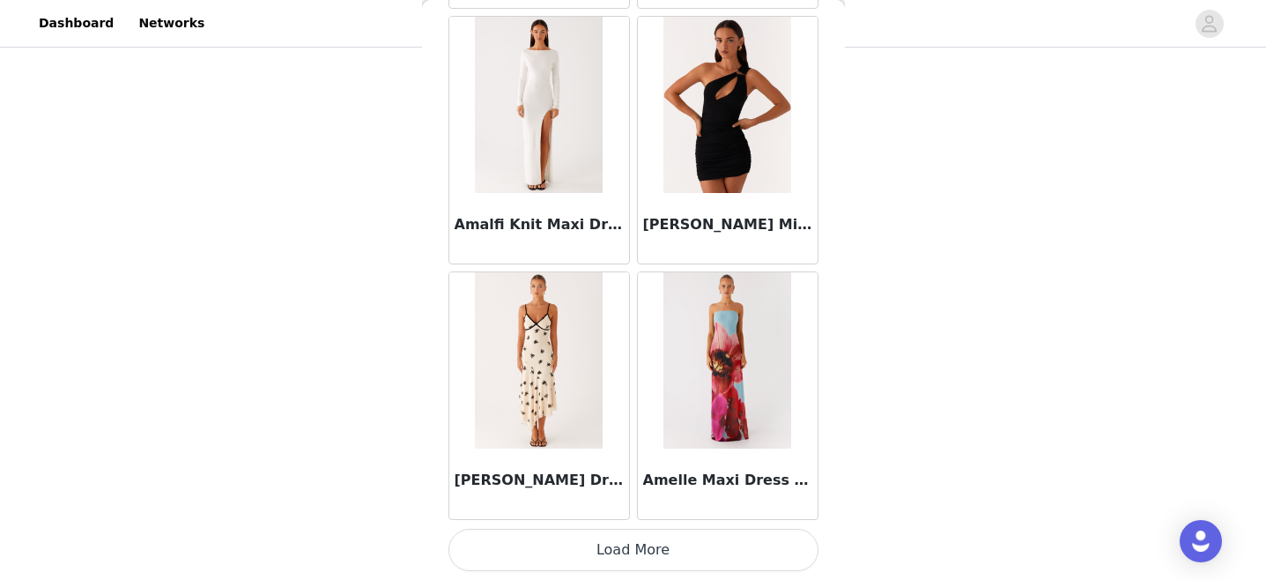
click at [608, 542] on button "Load More" at bounding box center [634, 550] width 370 height 42
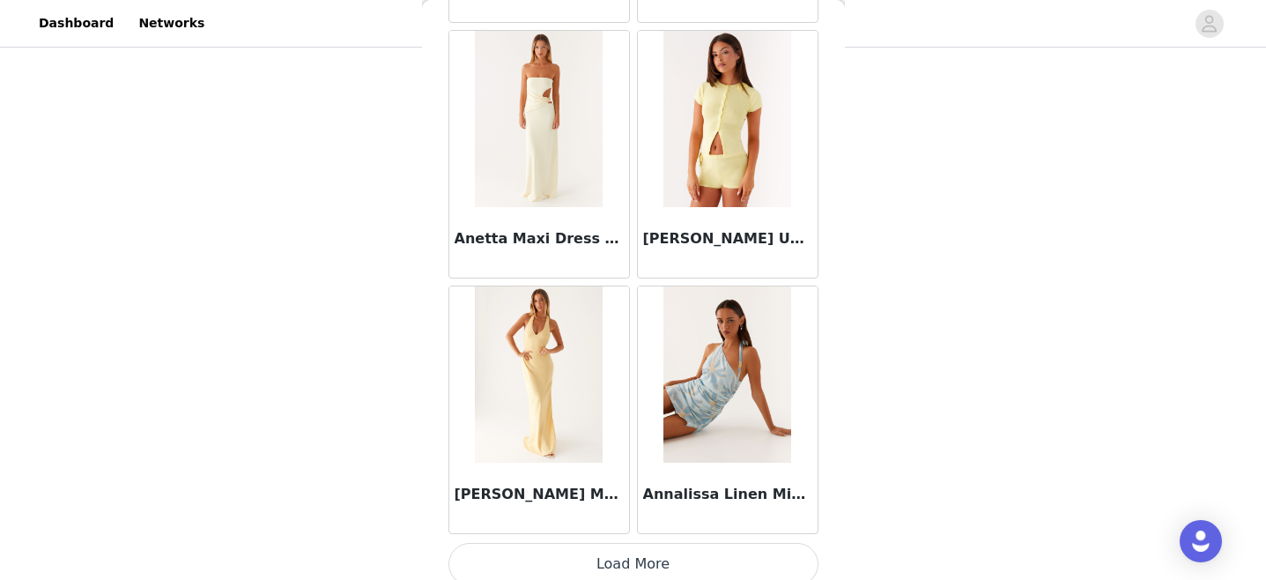
scroll to position [7228, 0]
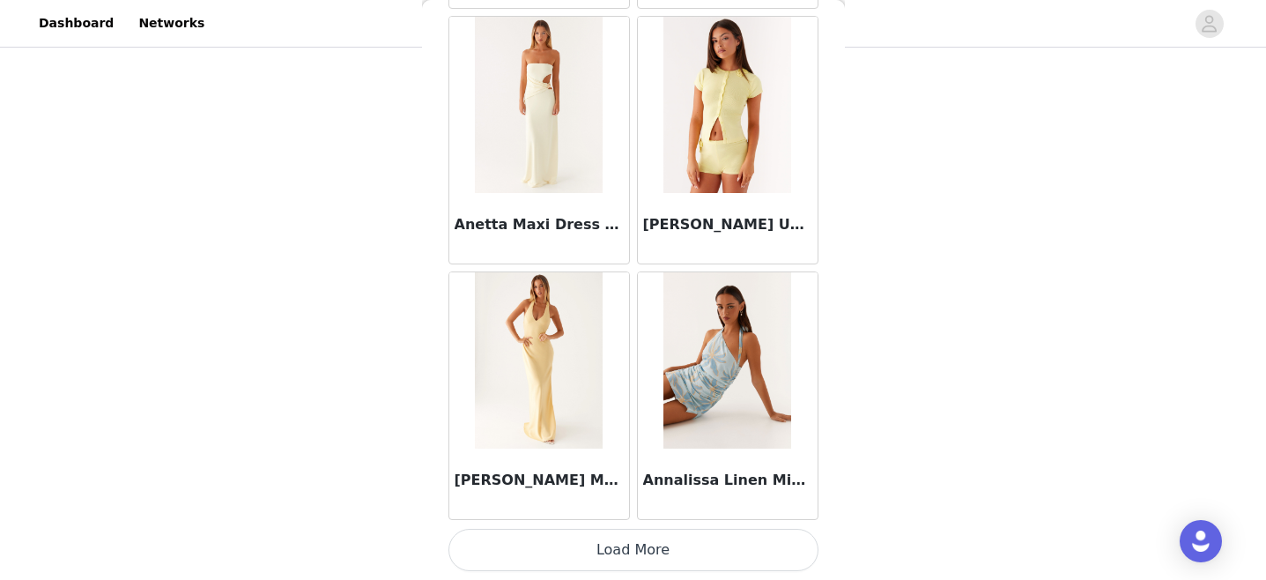
click at [632, 544] on button "Load More" at bounding box center [634, 550] width 370 height 42
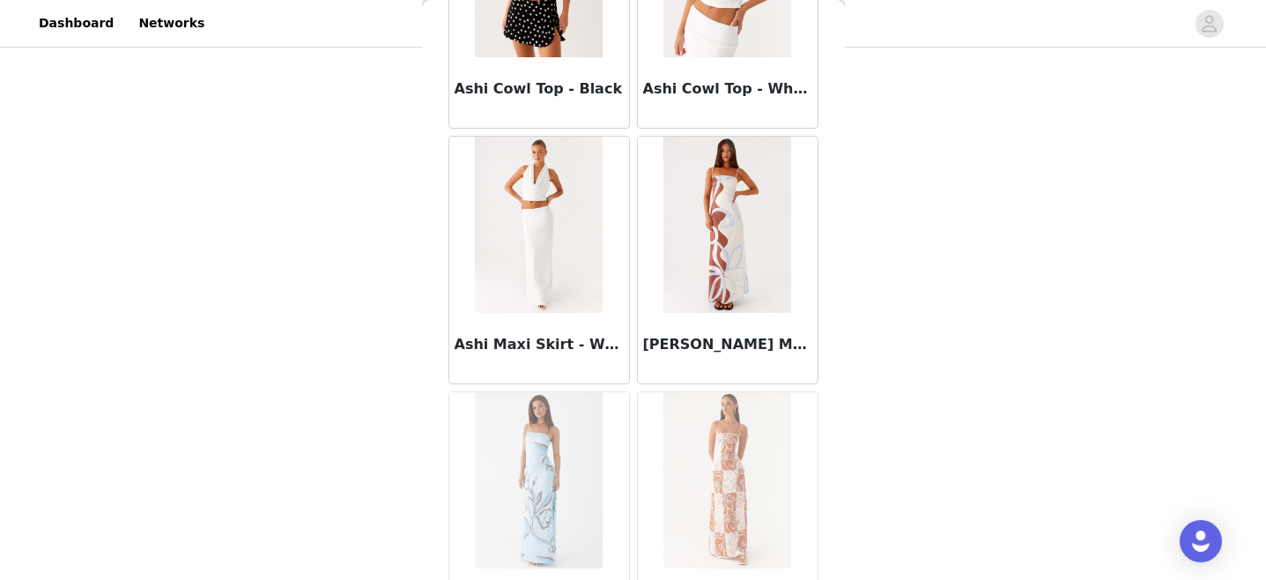
scroll to position [9784, 0]
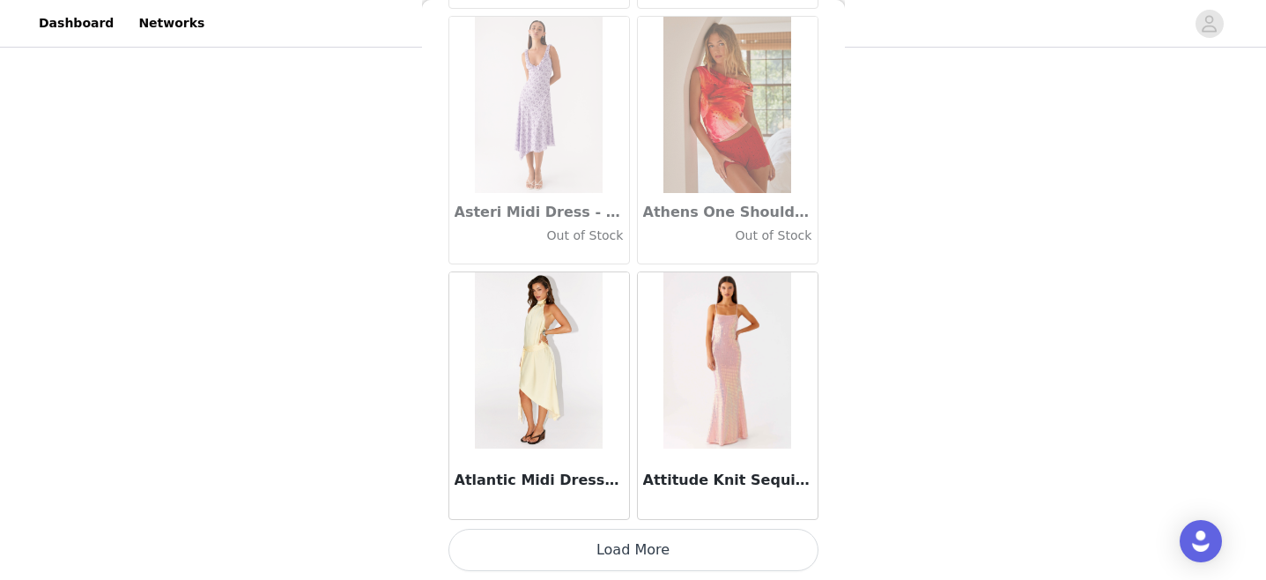
click at [590, 558] on button "Load More" at bounding box center [634, 550] width 370 height 42
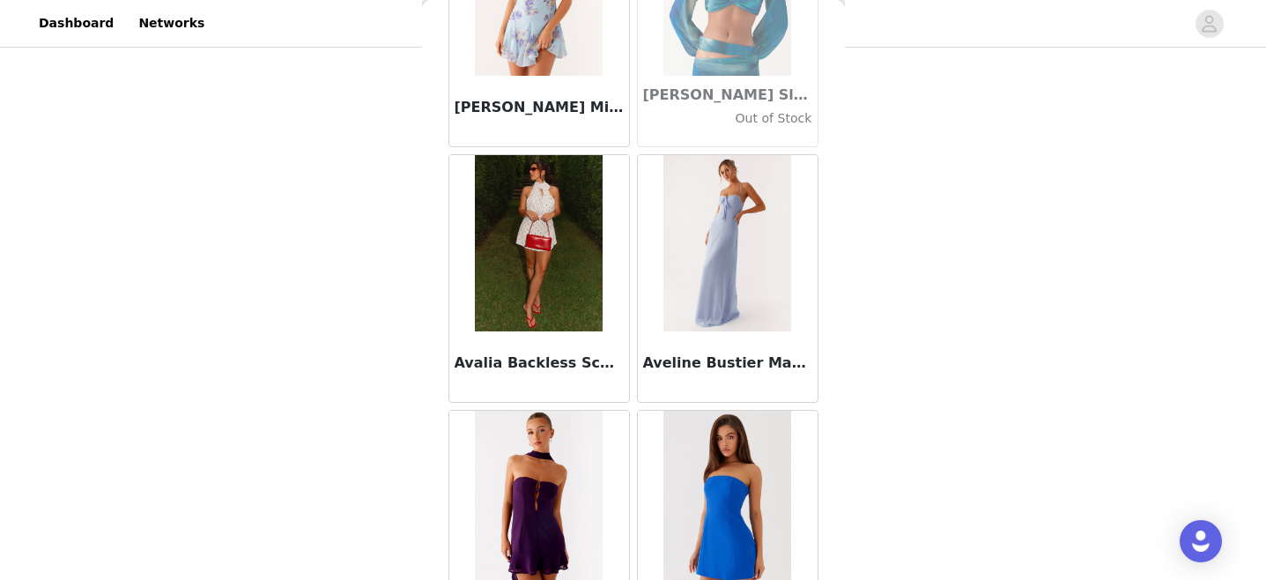
scroll to position [12339, 0]
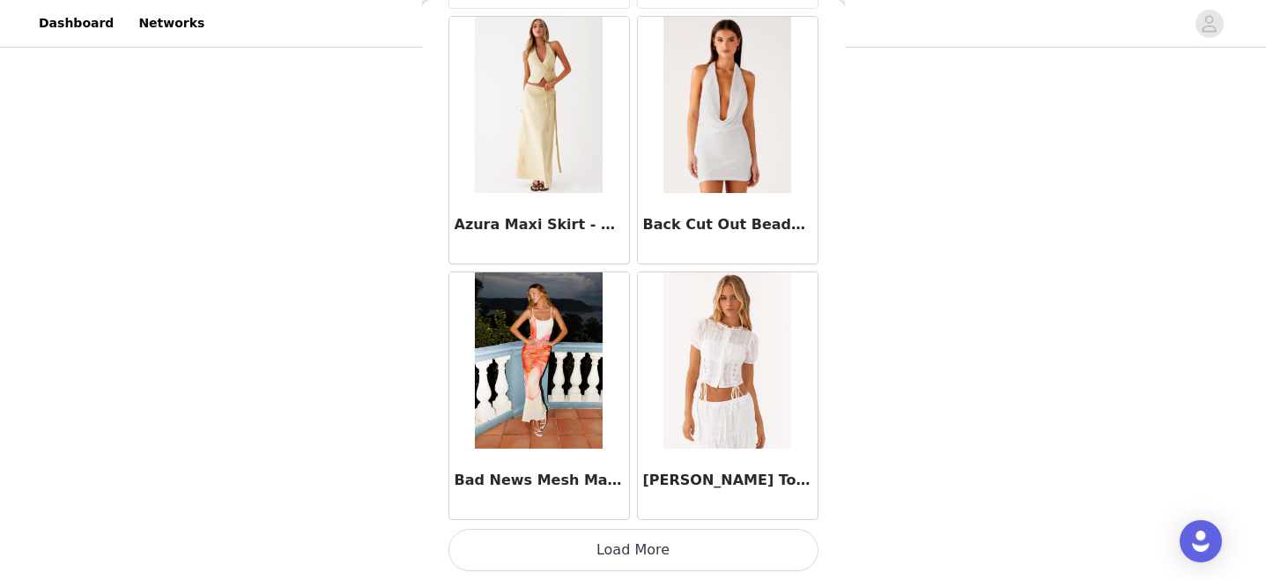
click at [625, 547] on button "Load More" at bounding box center [634, 550] width 370 height 42
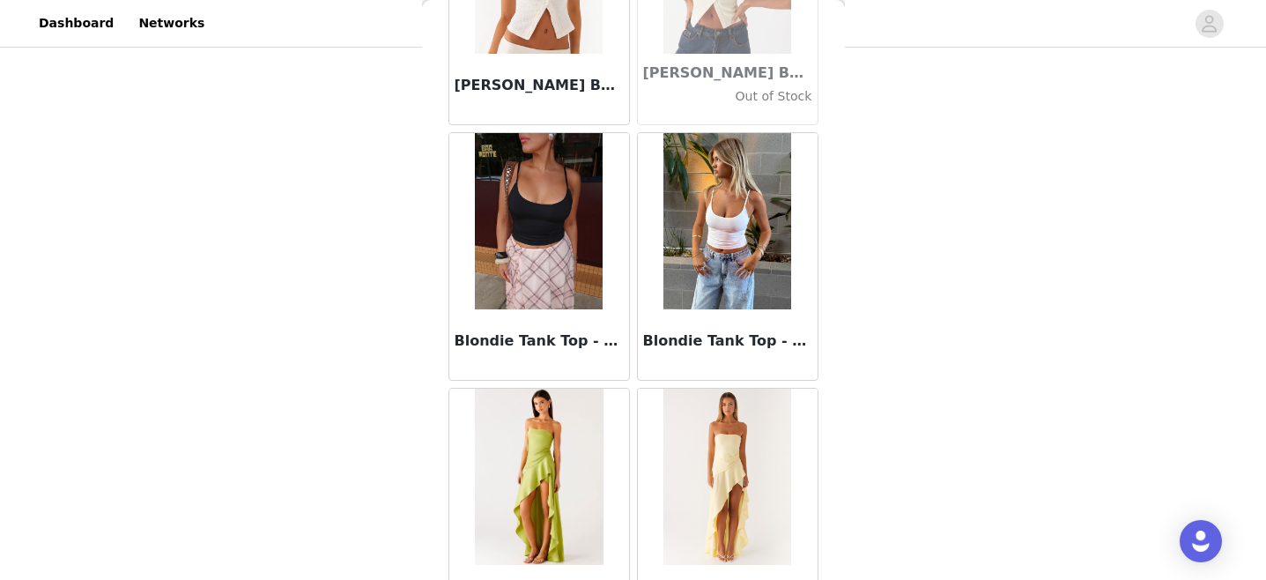
scroll to position [14895, 0]
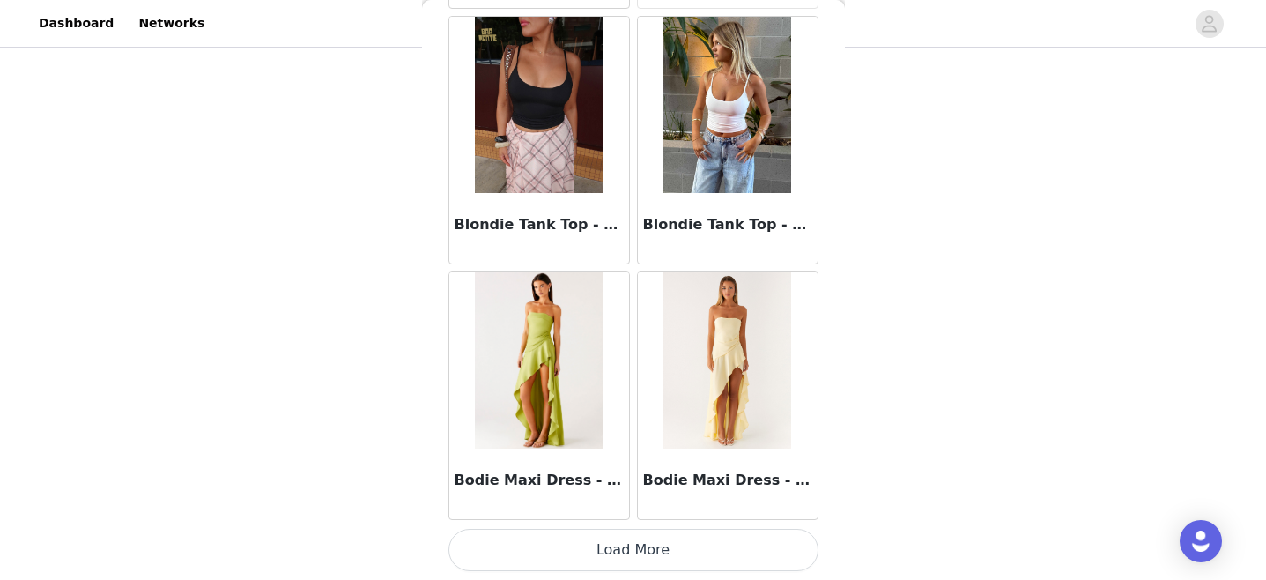
click at [623, 551] on button "Load More" at bounding box center [634, 550] width 370 height 42
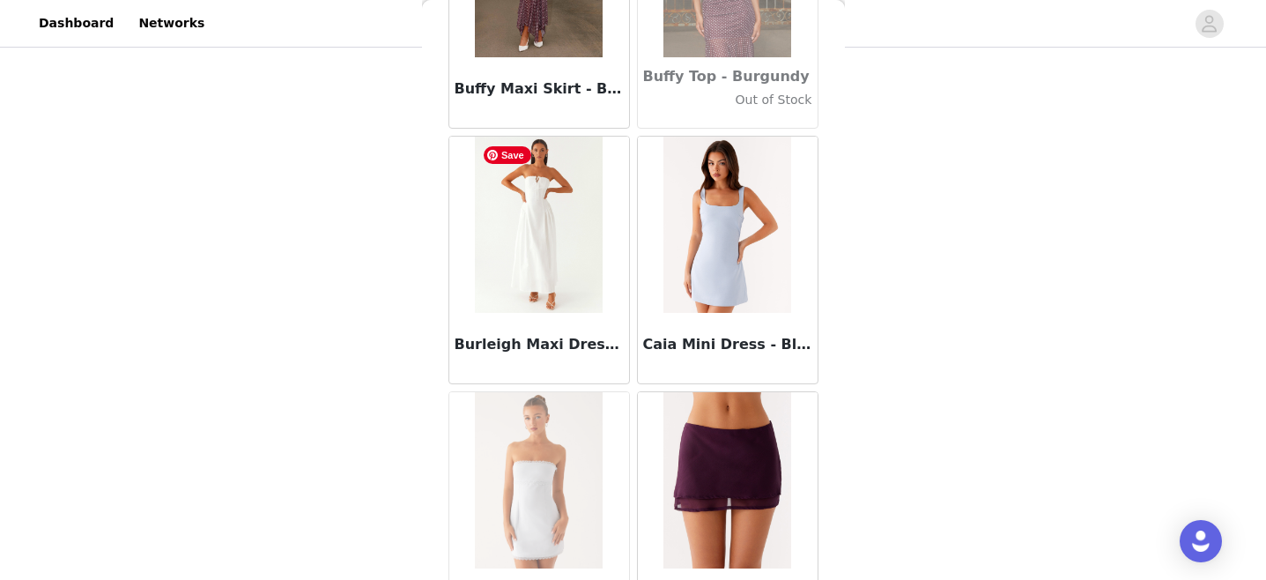
scroll to position [17450, 0]
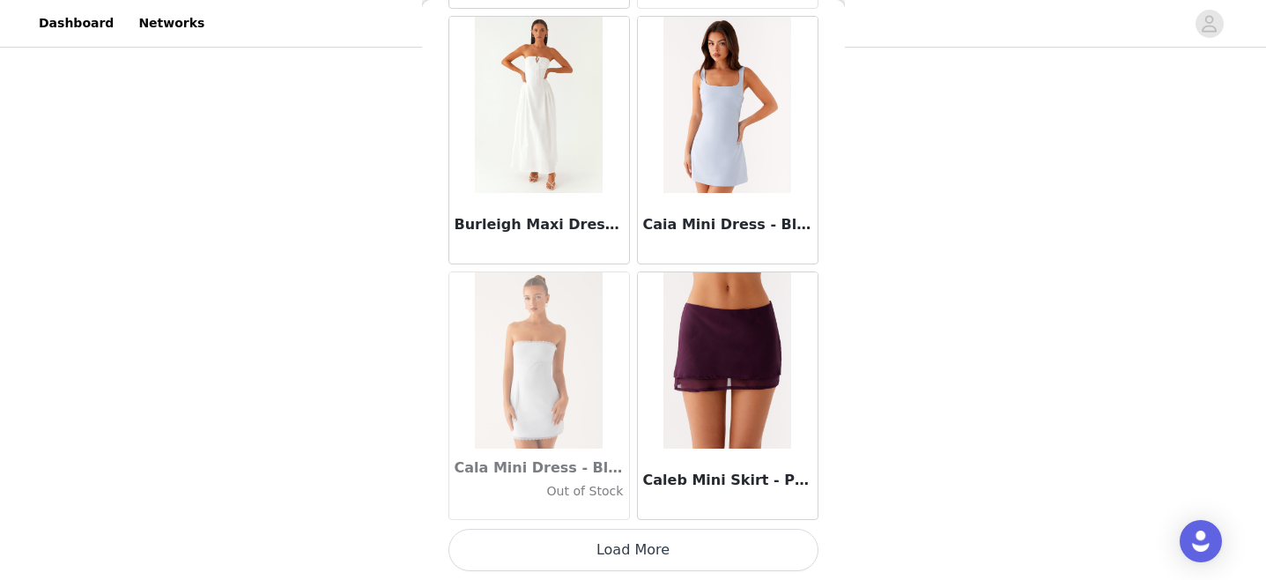
click at [602, 540] on button "Load More" at bounding box center [634, 550] width 370 height 42
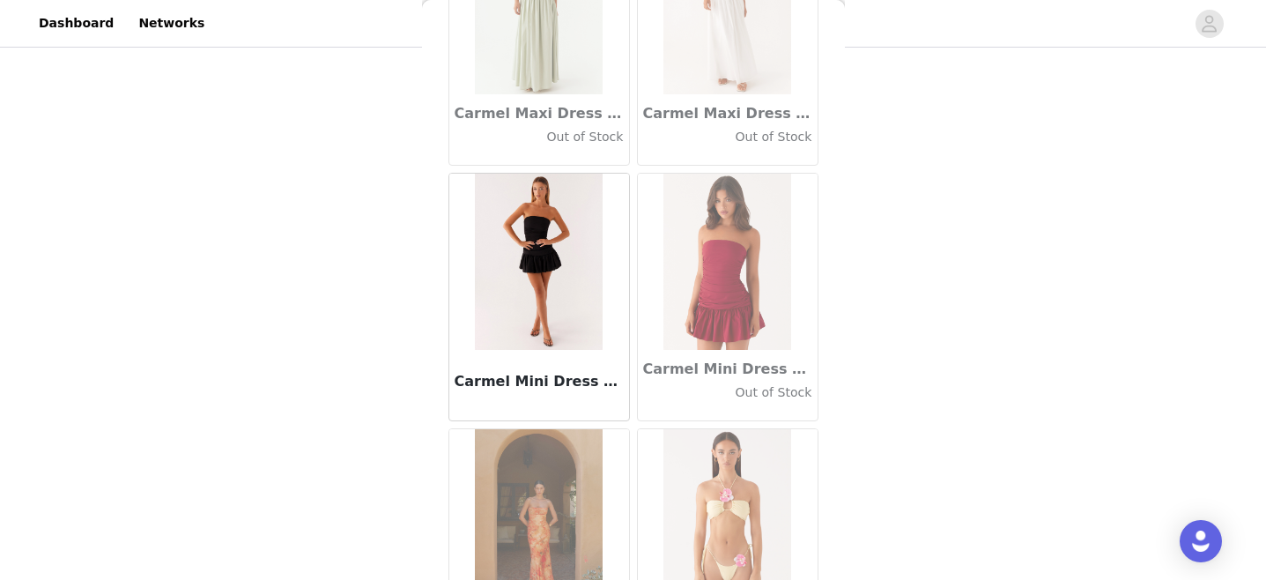
scroll to position [20006, 0]
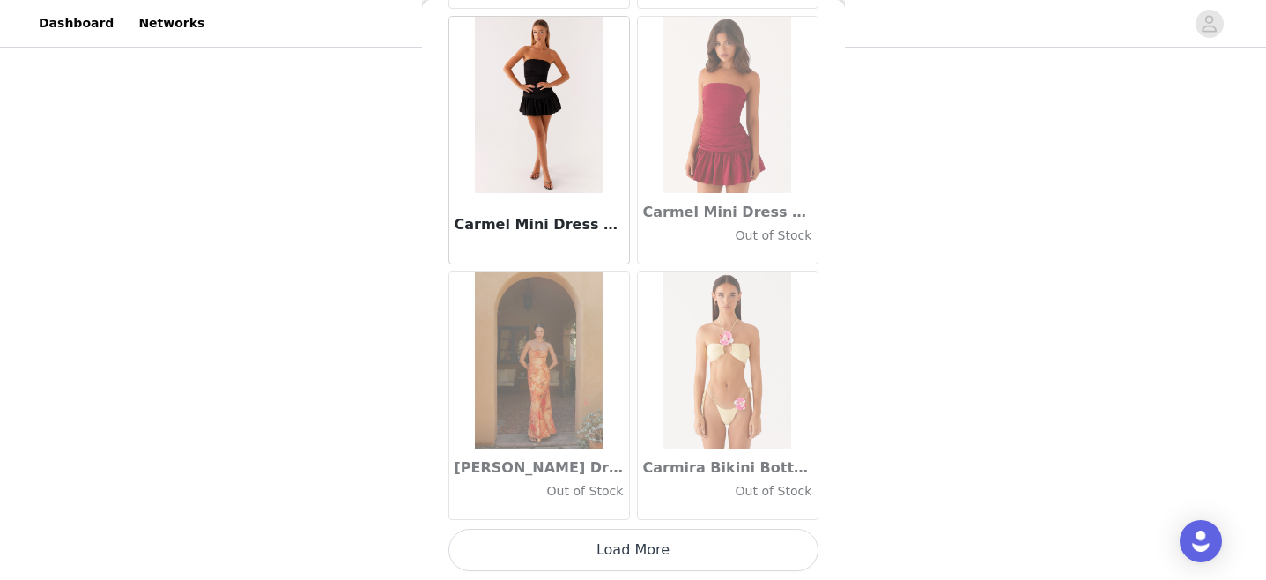
click at [620, 551] on button "Load More" at bounding box center [634, 550] width 370 height 42
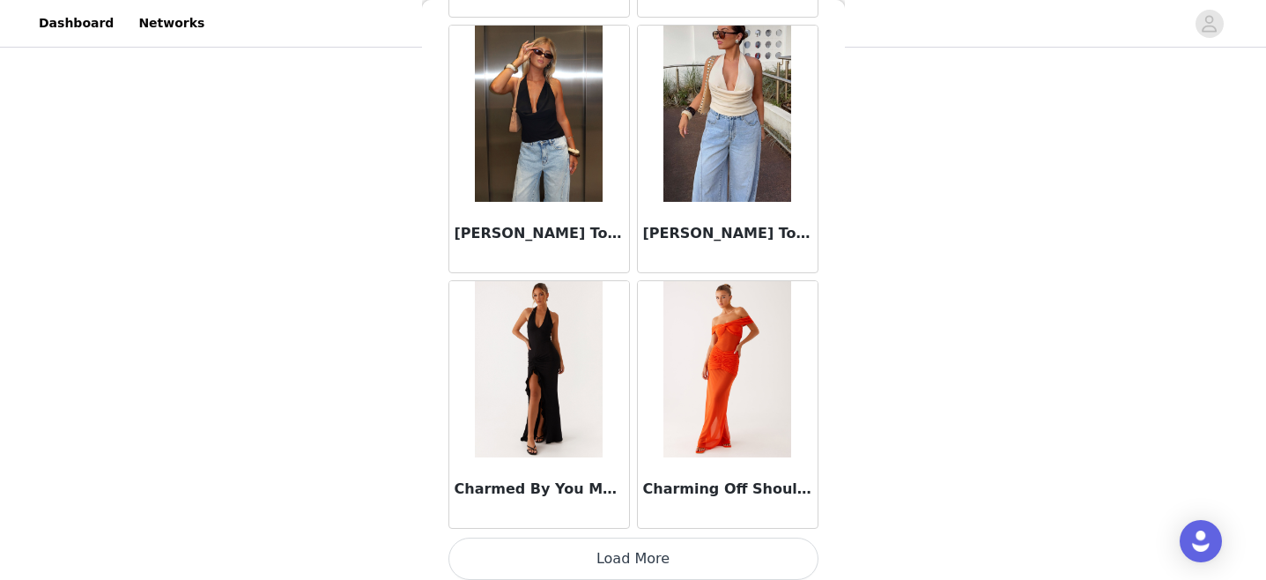
scroll to position [22562, 0]
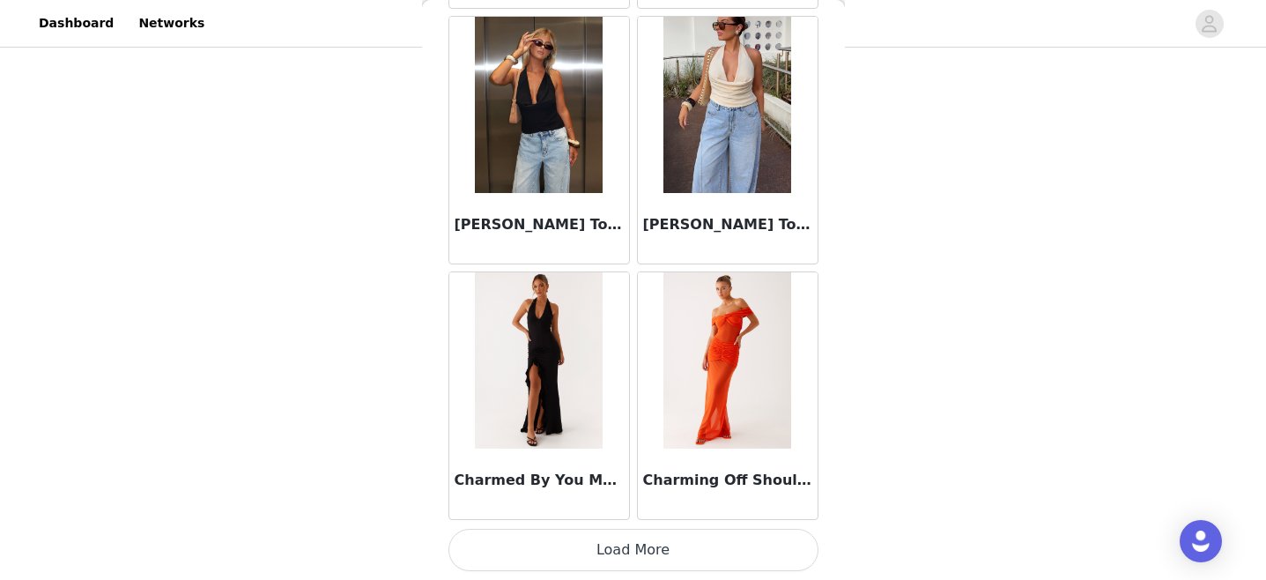
click at [624, 553] on button "Load More" at bounding box center [634, 550] width 370 height 42
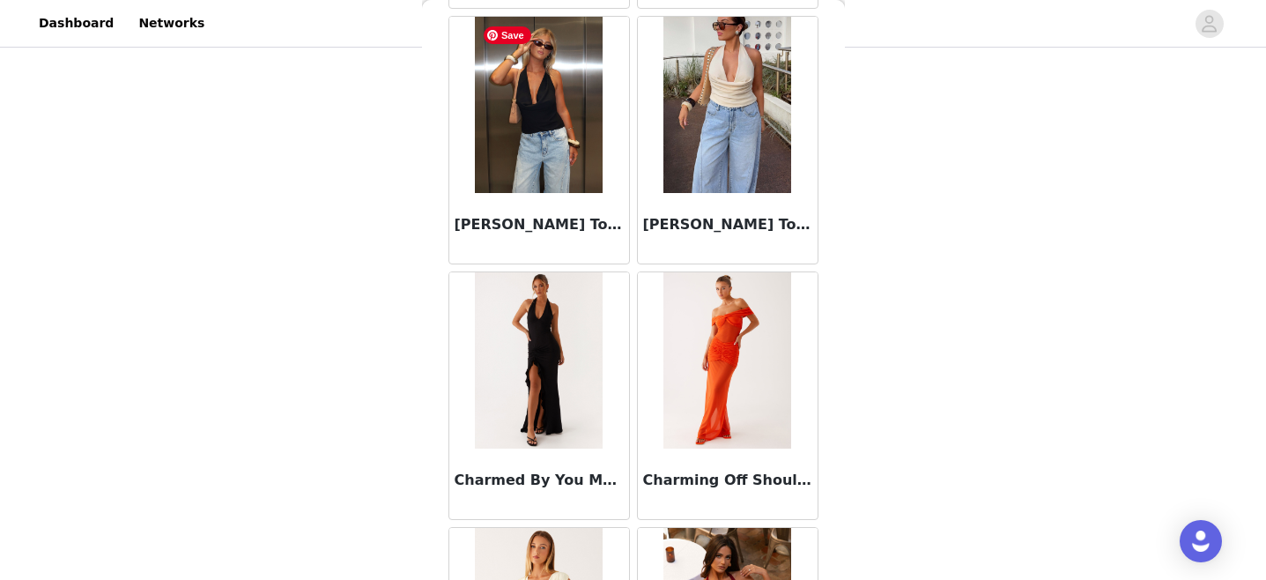
click at [553, 119] on img at bounding box center [539, 105] width 128 height 176
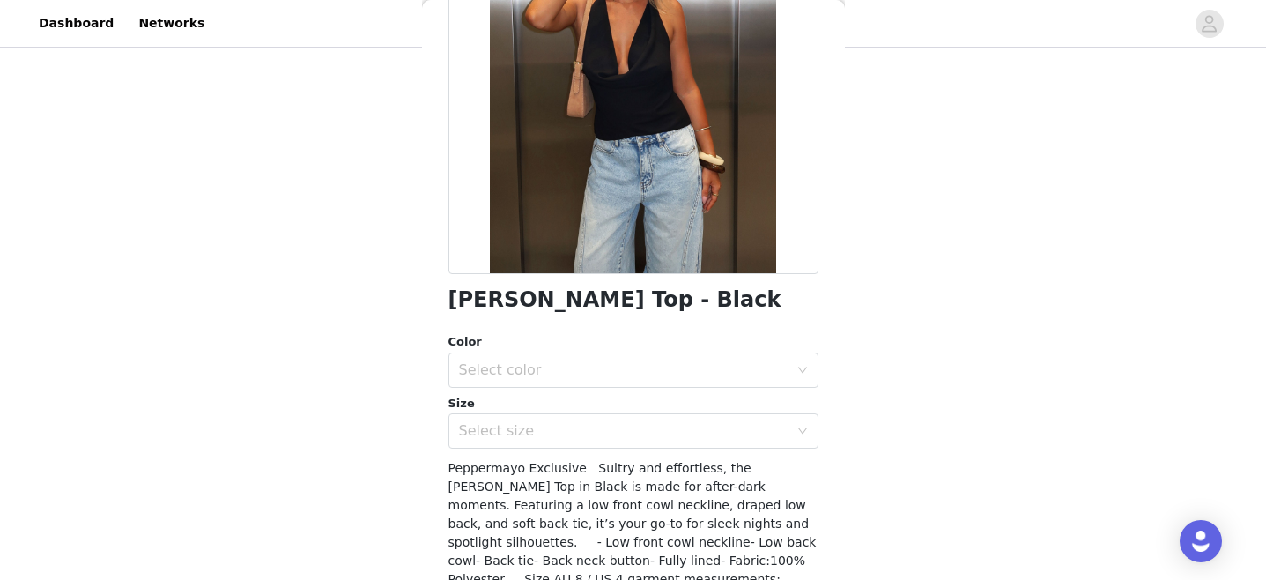
scroll to position [330, 0]
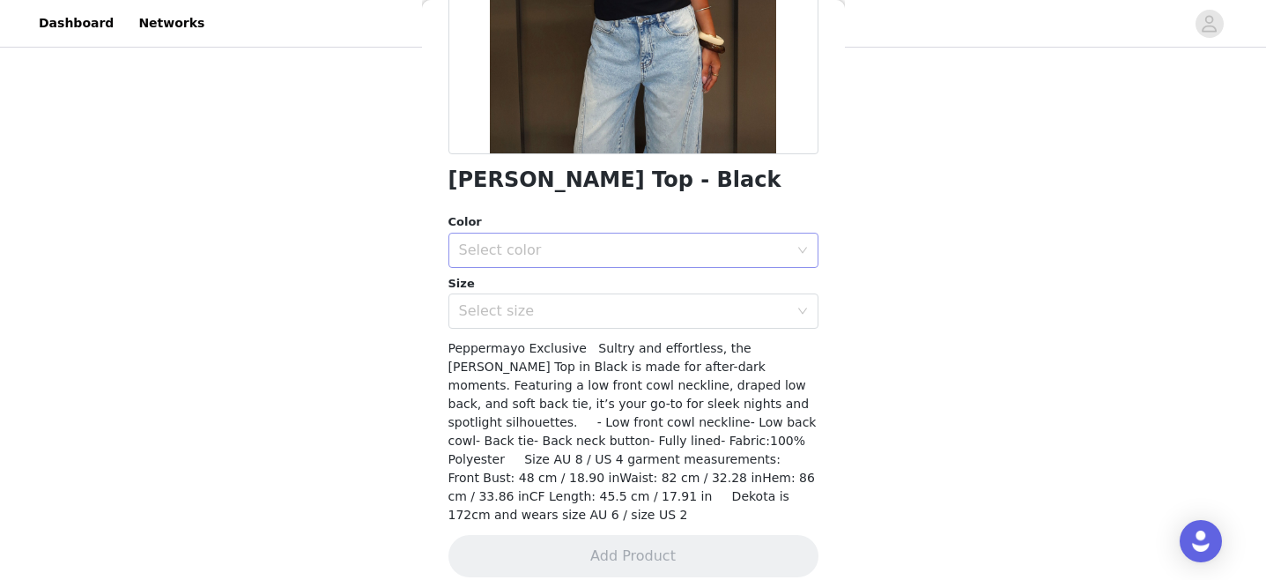
click at [606, 249] on div "Select color" at bounding box center [624, 250] width 330 height 18
click at [566, 283] on li "Black" at bounding box center [634, 289] width 370 height 28
click at [571, 311] on div "Select size" at bounding box center [624, 311] width 330 height 18
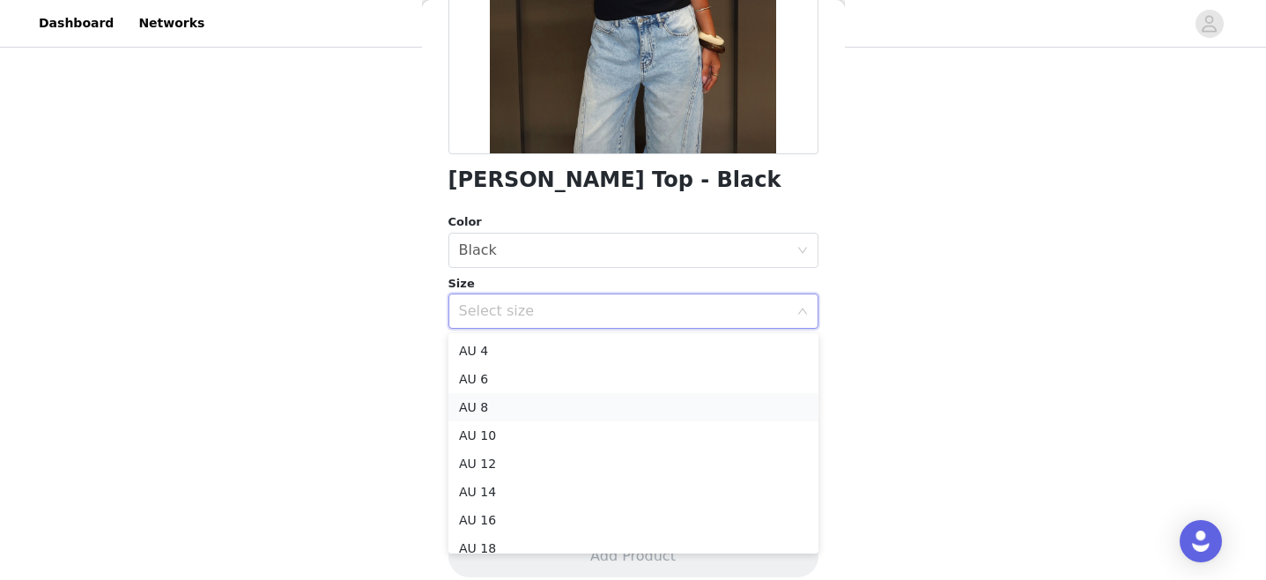
click at [492, 412] on li "AU 8" at bounding box center [634, 407] width 370 height 28
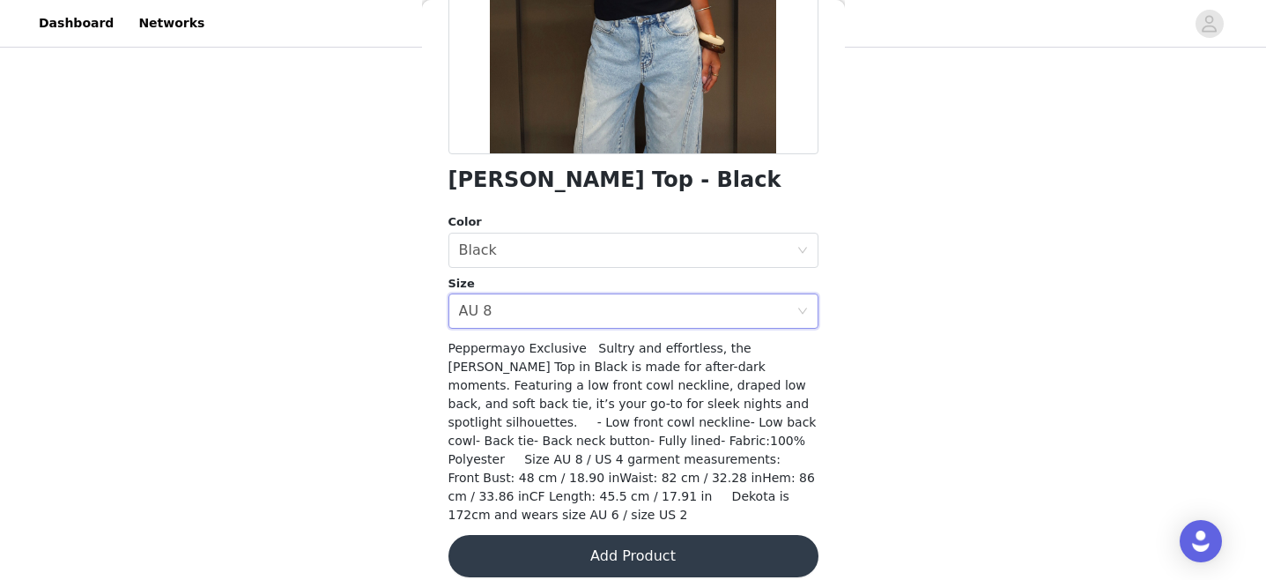
click at [628, 553] on button "Add Product" at bounding box center [634, 556] width 370 height 42
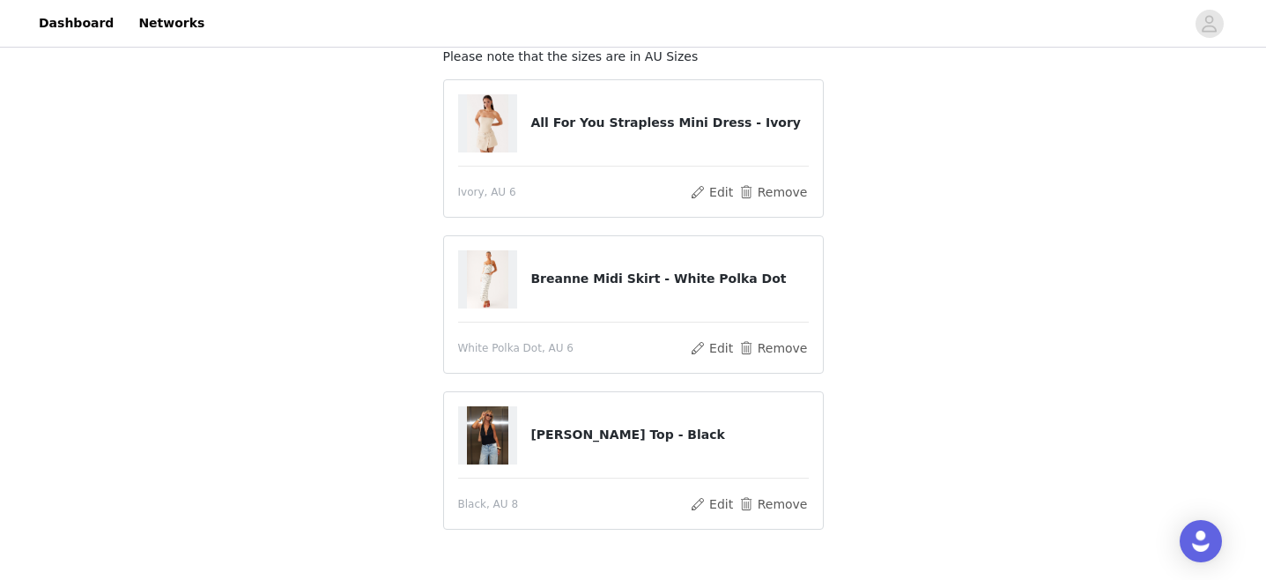
scroll to position [114, 0]
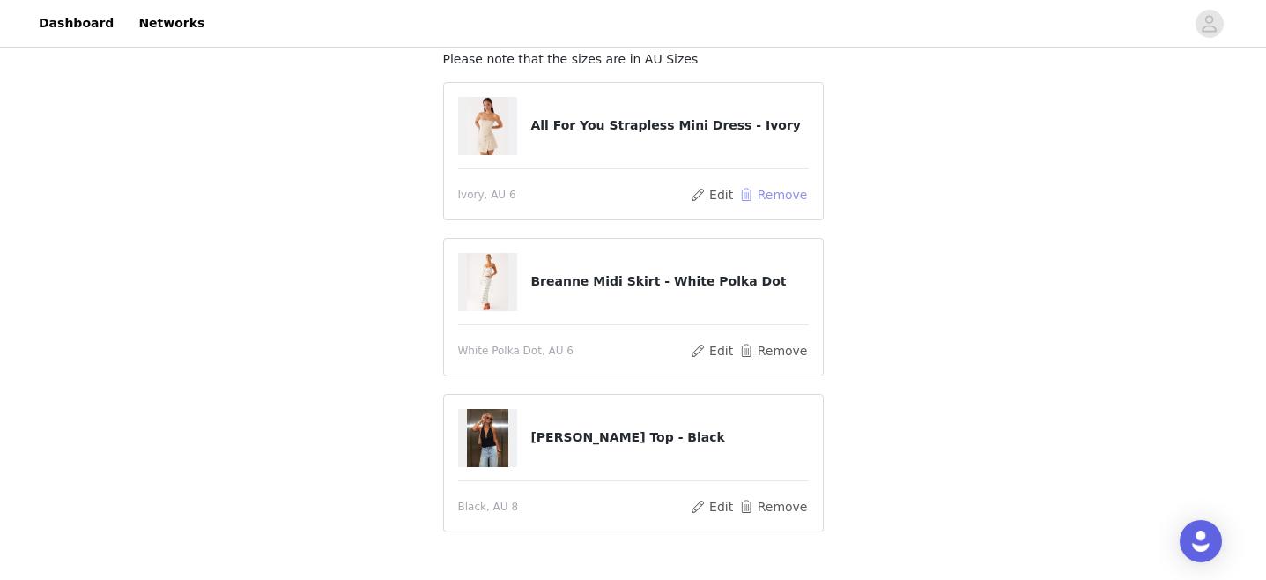
click at [768, 193] on button "Remove" at bounding box center [773, 194] width 70 height 21
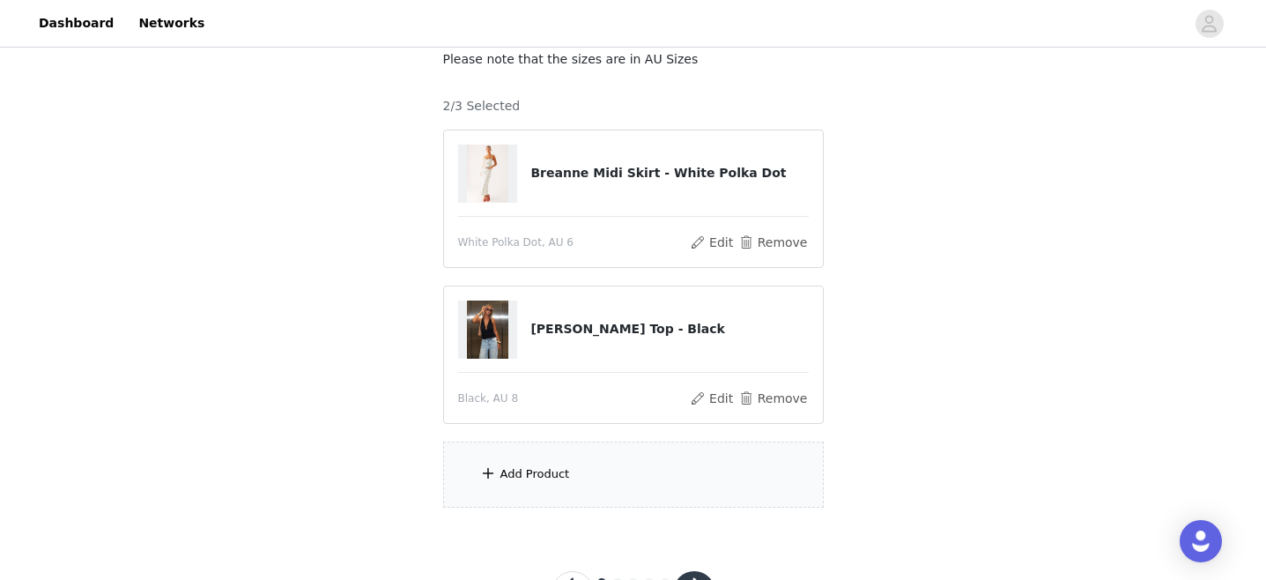
click at [536, 470] on div "Add Product" at bounding box center [536, 474] width 70 height 18
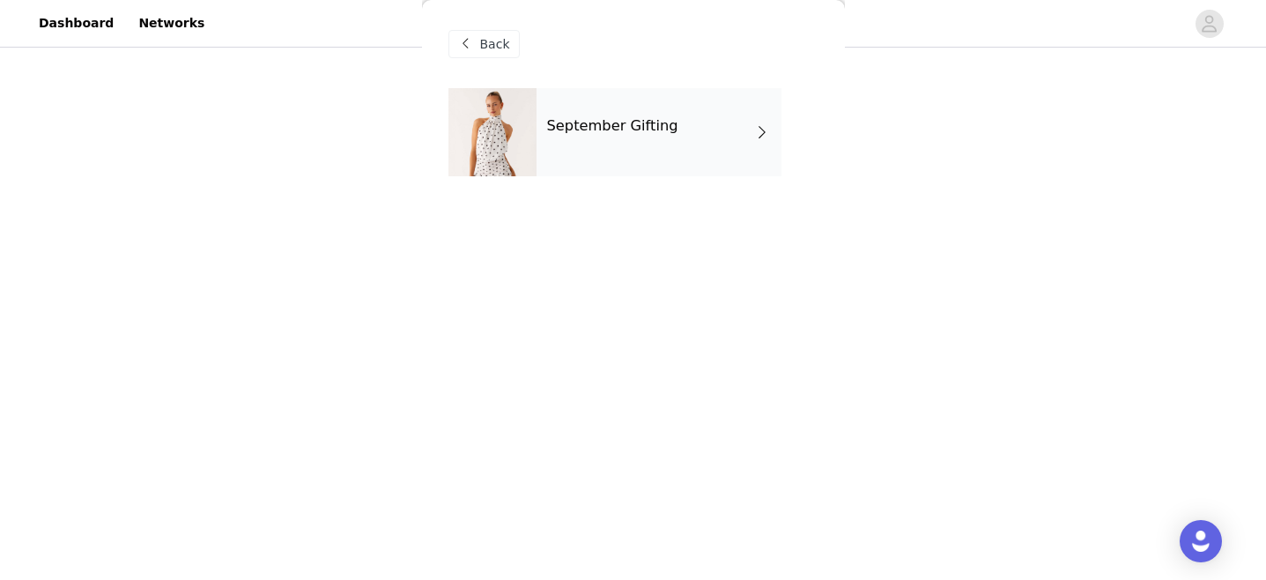
click at [620, 146] on div "September Gifting" at bounding box center [659, 132] width 245 height 88
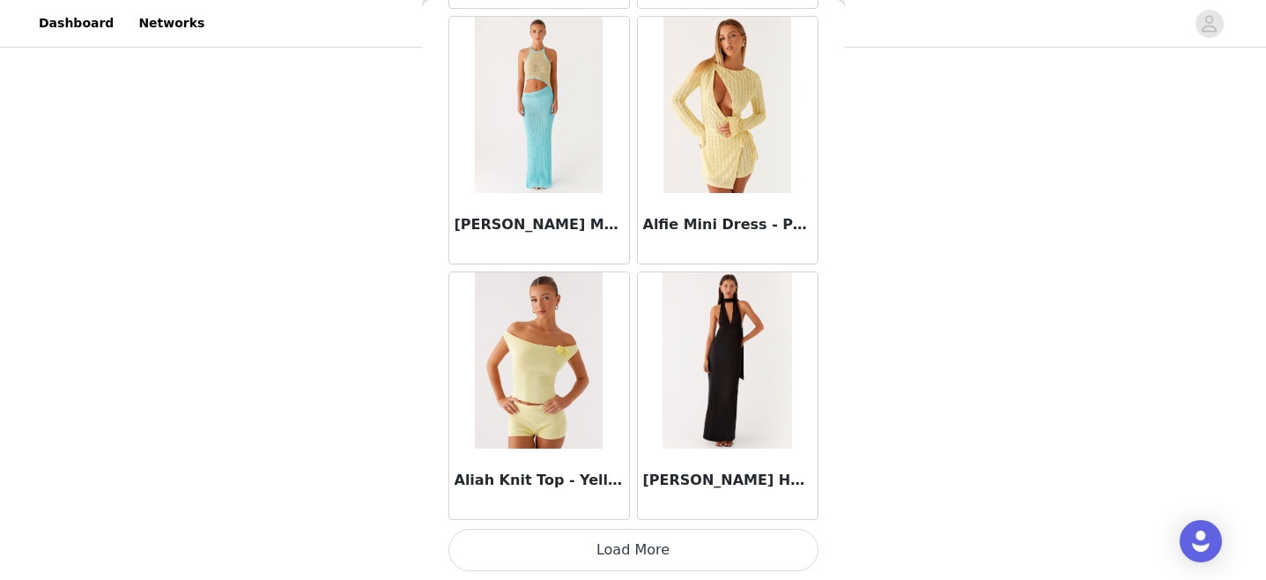
click at [628, 550] on button "Load More" at bounding box center [634, 550] width 370 height 42
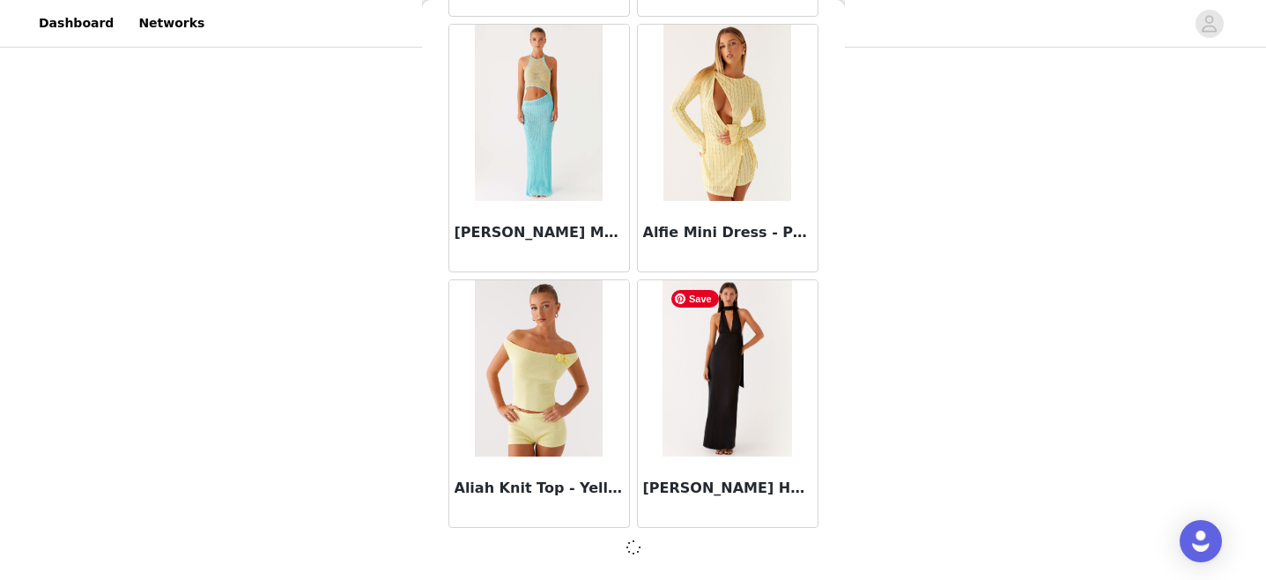
scroll to position [189, 0]
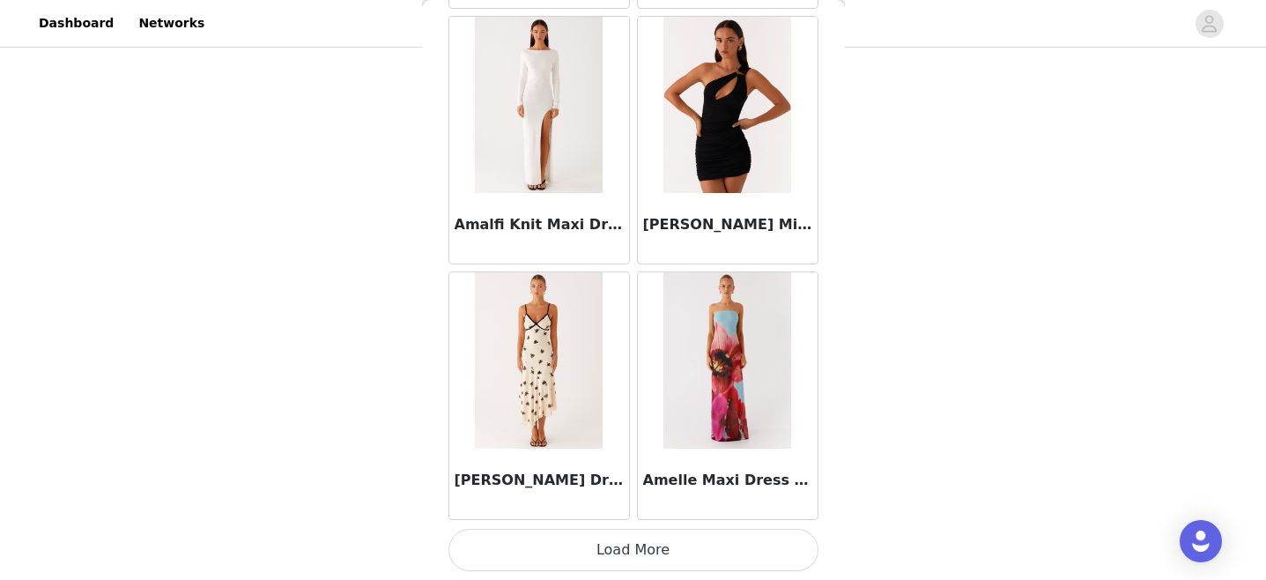
click at [620, 547] on button "Load More" at bounding box center [634, 550] width 370 height 42
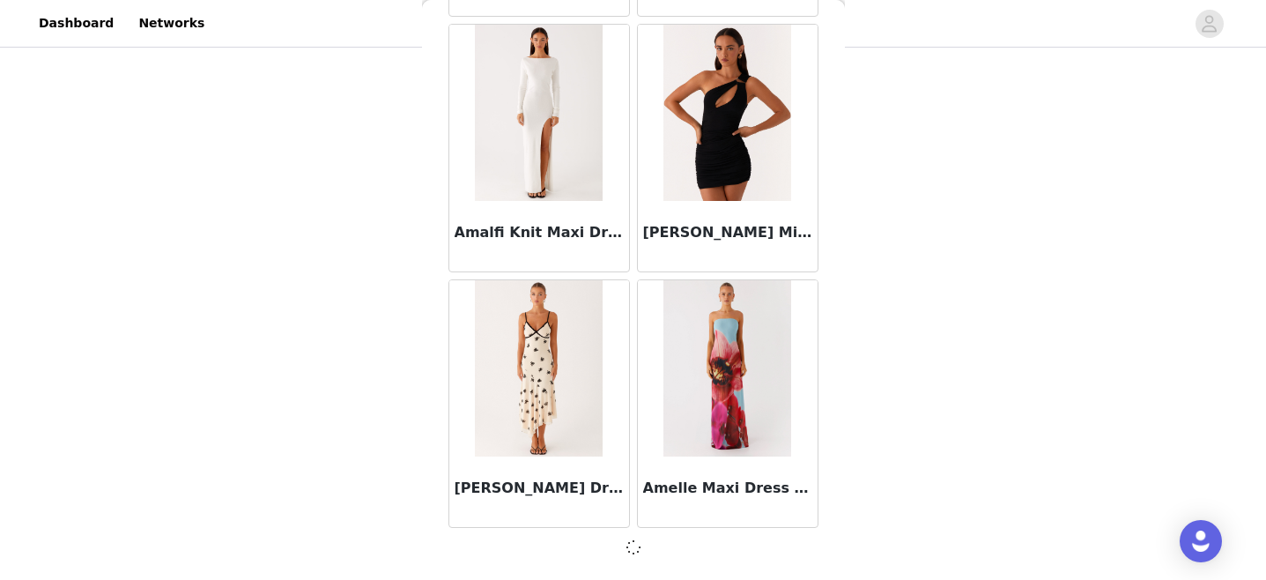
scroll to position [4664, 0]
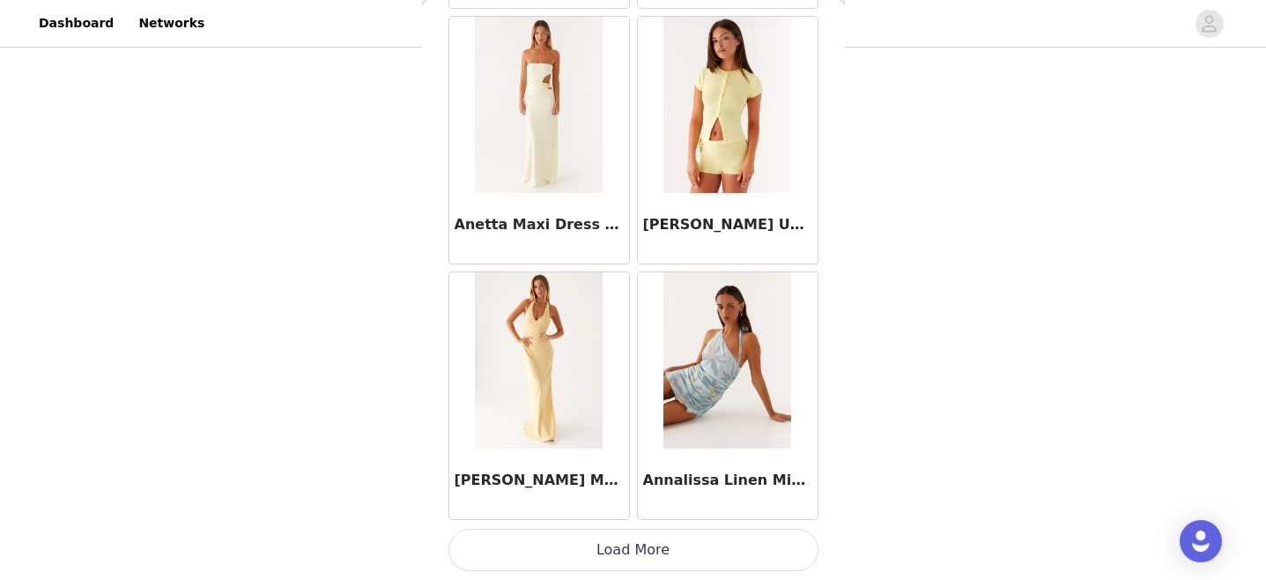
click at [641, 553] on button "Load More" at bounding box center [634, 550] width 370 height 42
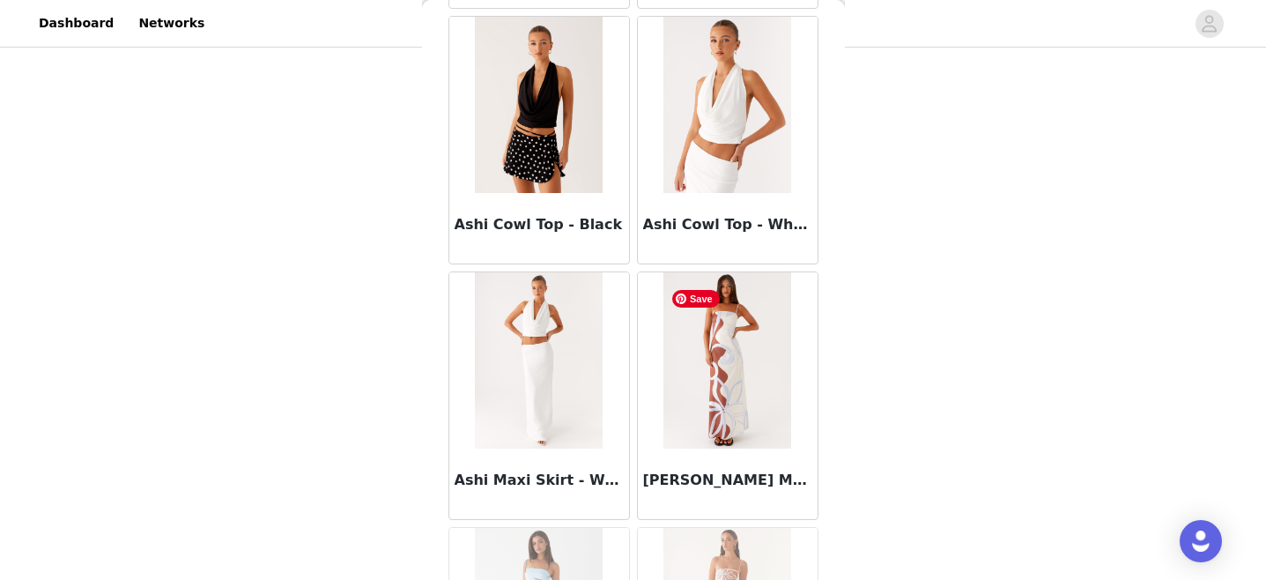
scroll to position [9784, 0]
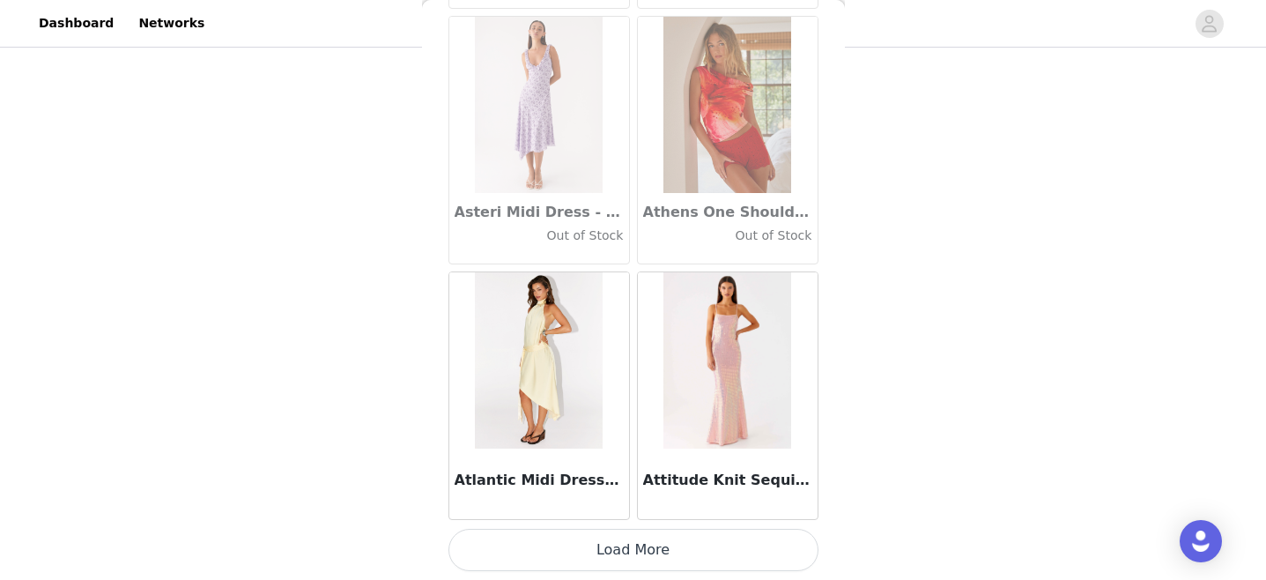
click at [652, 546] on button "Load More" at bounding box center [634, 550] width 370 height 42
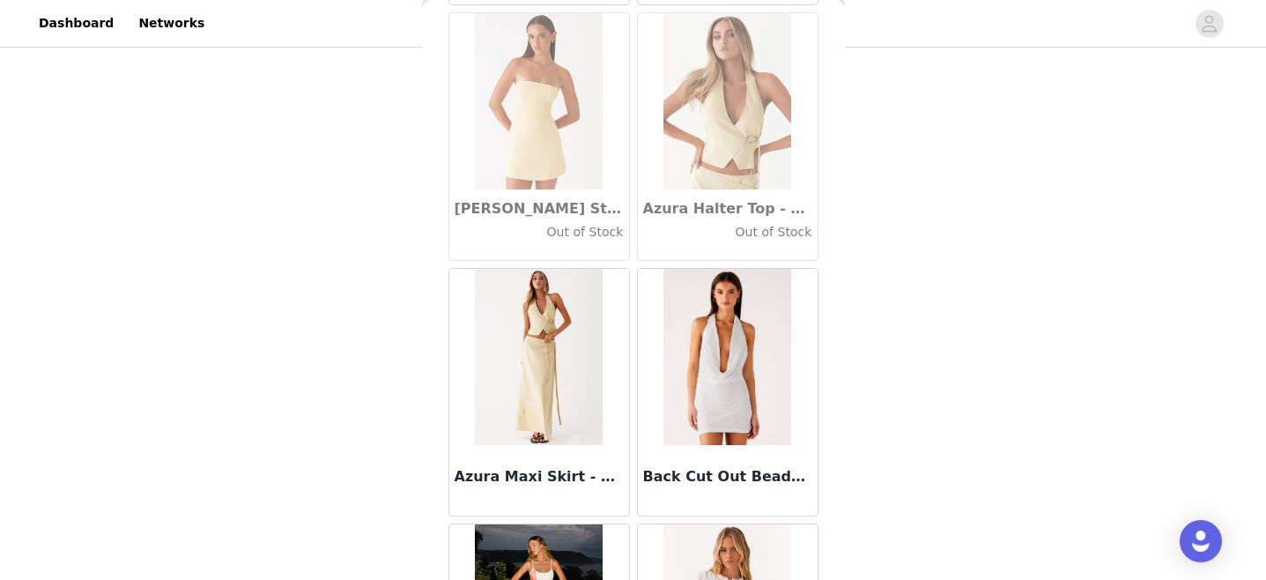
scroll to position [12339, 0]
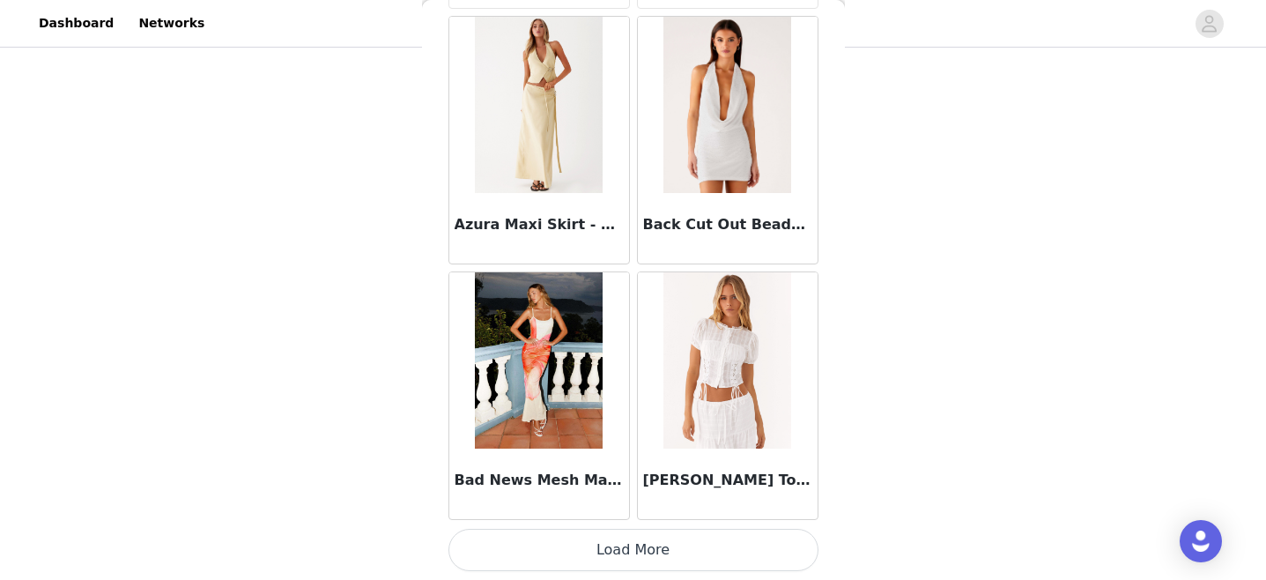
click at [648, 553] on button "Load More" at bounding box center [634, 550] width 370 height 42
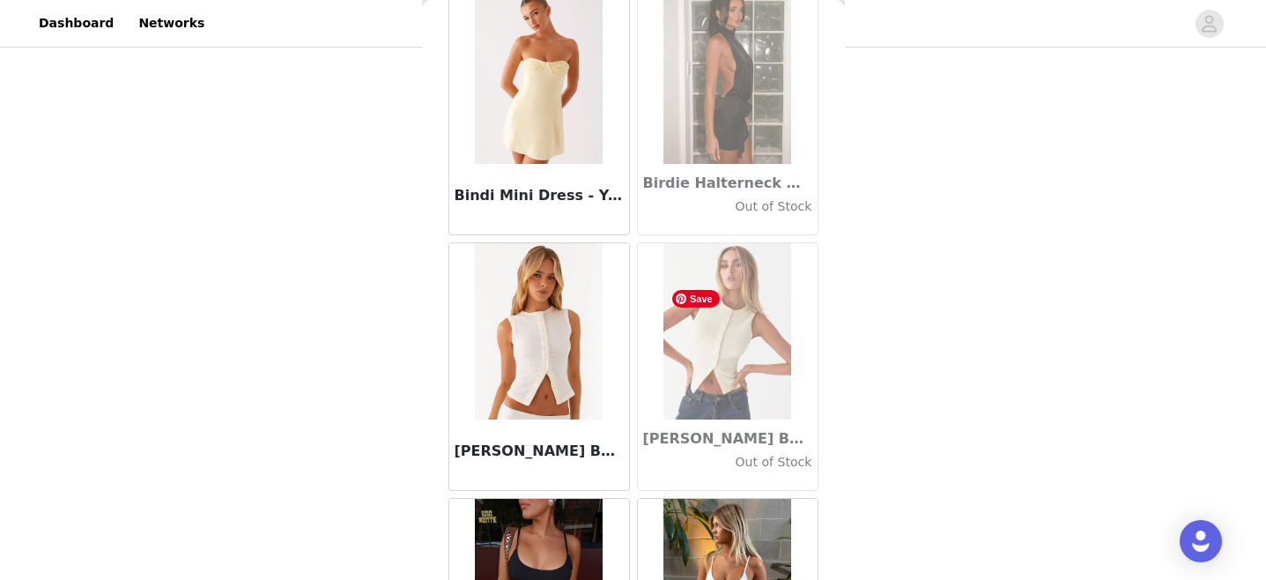
scroll to position [14895, 0]
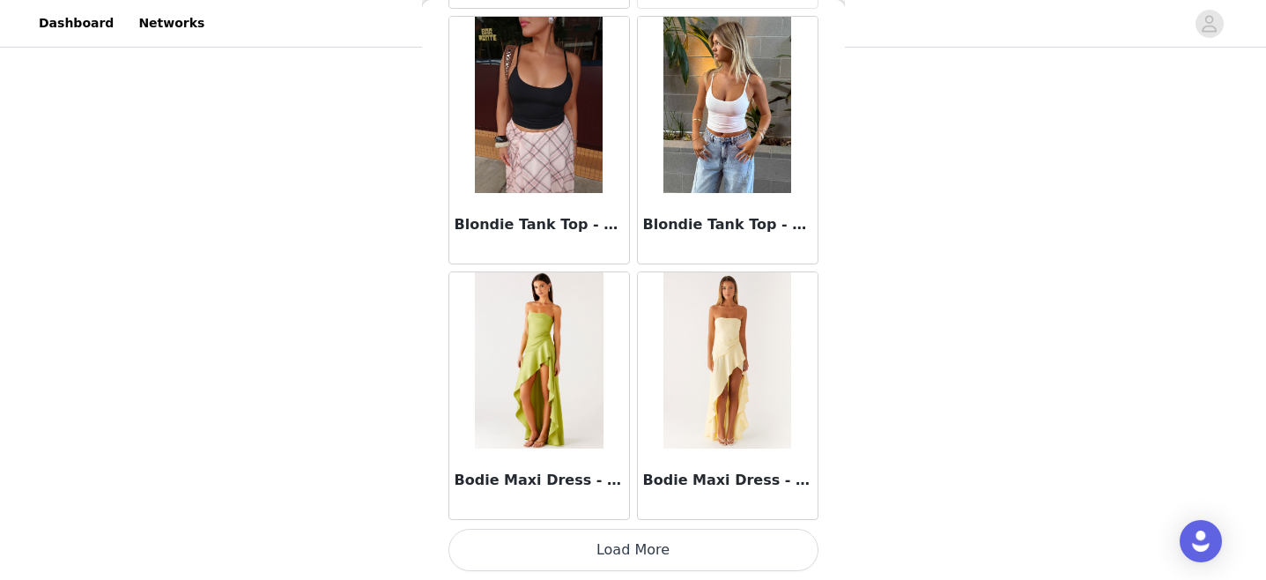
click at [624, 545] on button "Load More" at bounding box center [634, 550] width 370 height 42
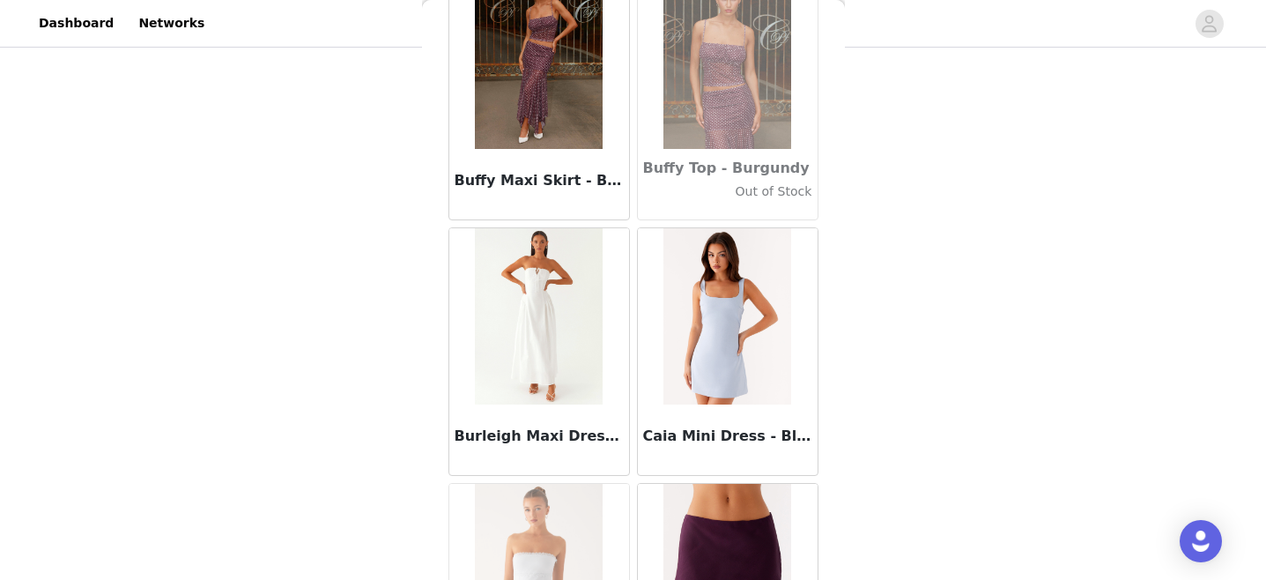
scroll to position [17450, 0]
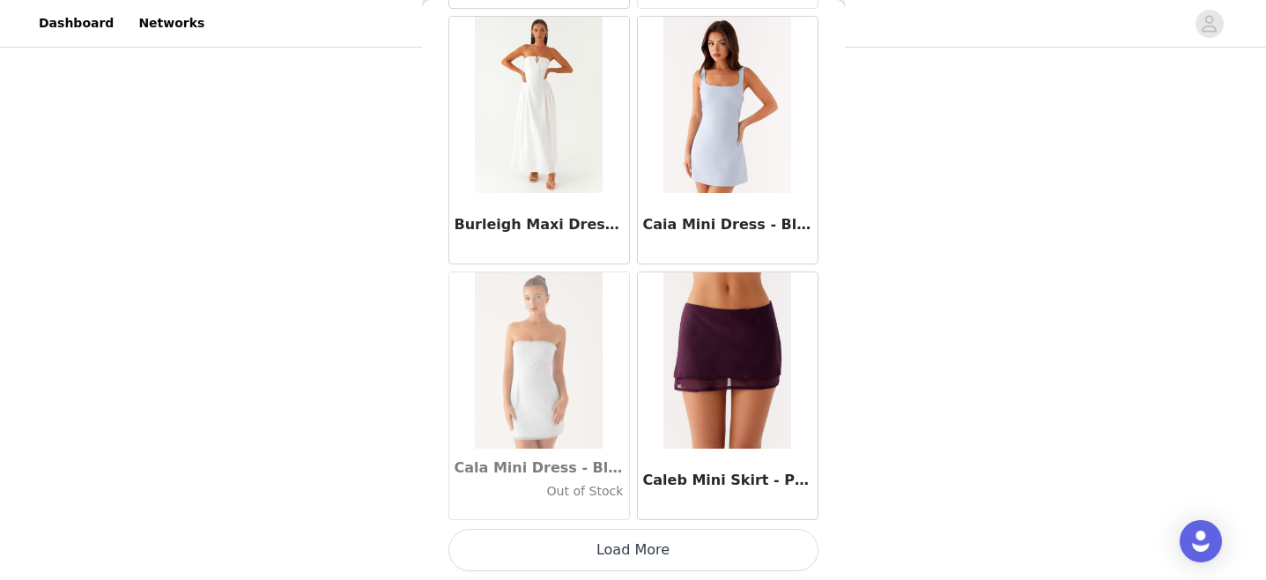
click at [626, 560] on button "Load More" at bounding box center [634, 550] width 370 height 42
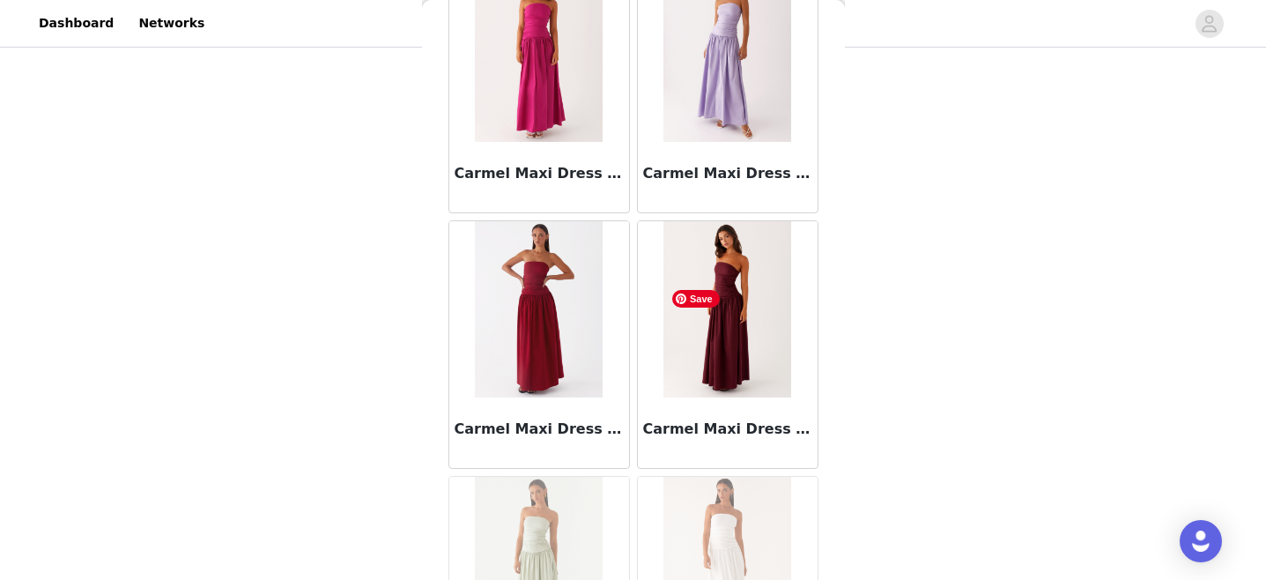
scroll to position [20006, 0]
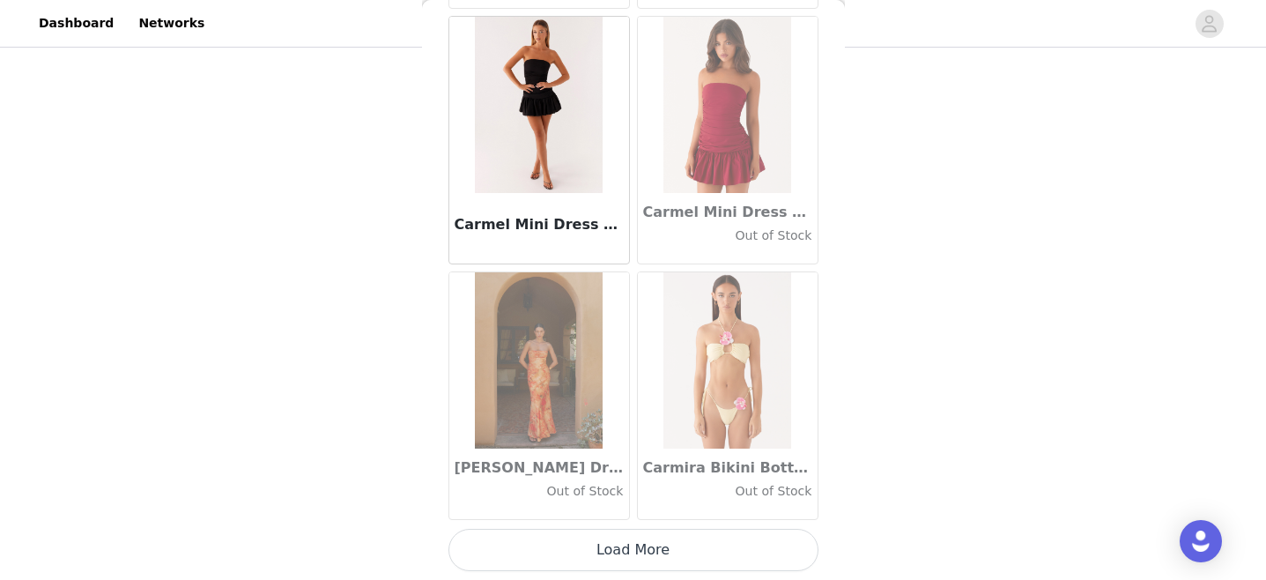
click at [656, 542] on button "Load More" at bounding box center [634, 550] width 370 height 42
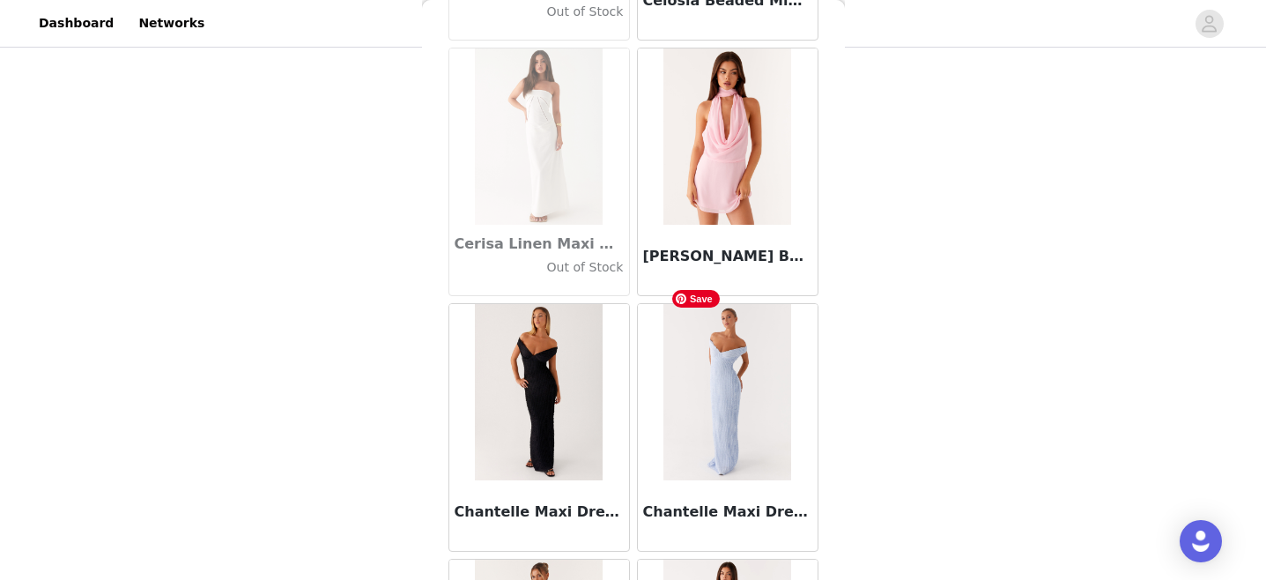
scroll to position [22562, 0]
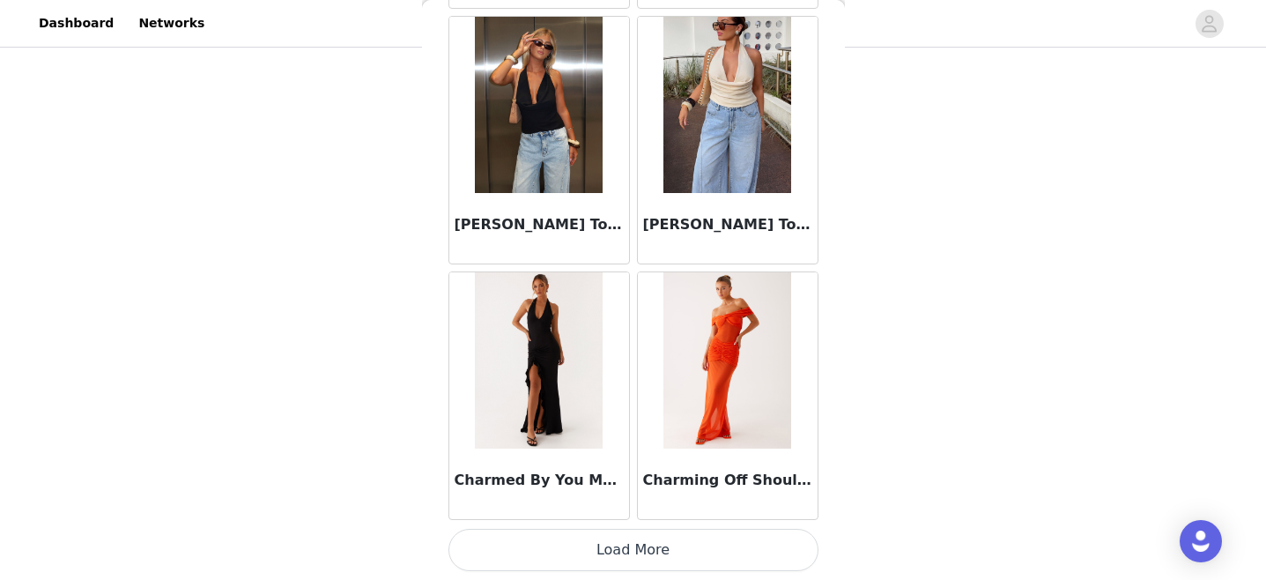
click at [642, 553] on button "Load More" at bounding box center [634, 550] width 370 height 42
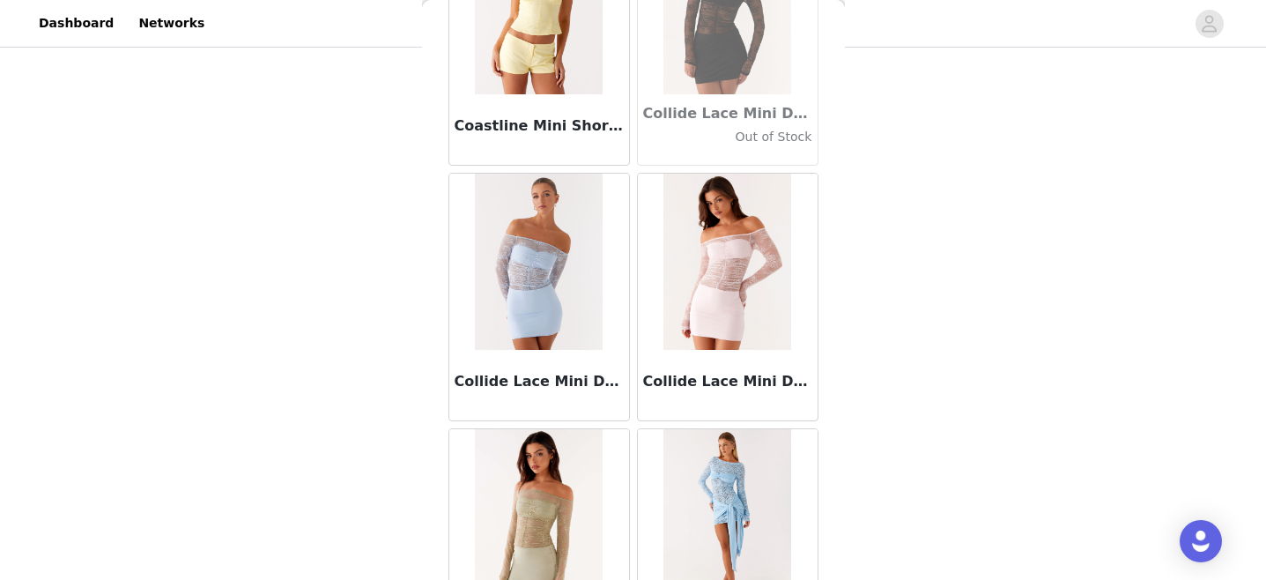
scroll to position [25117, 0]
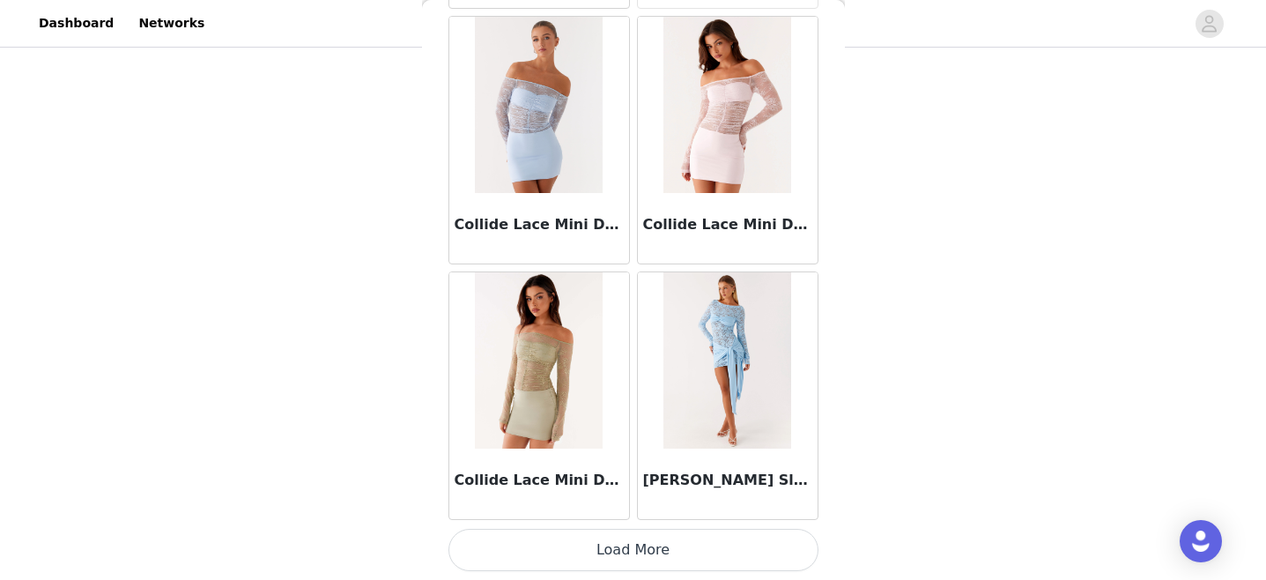
click at [632, 549] on button "Load More" at bounding box center [634, 550] width 370 height 42
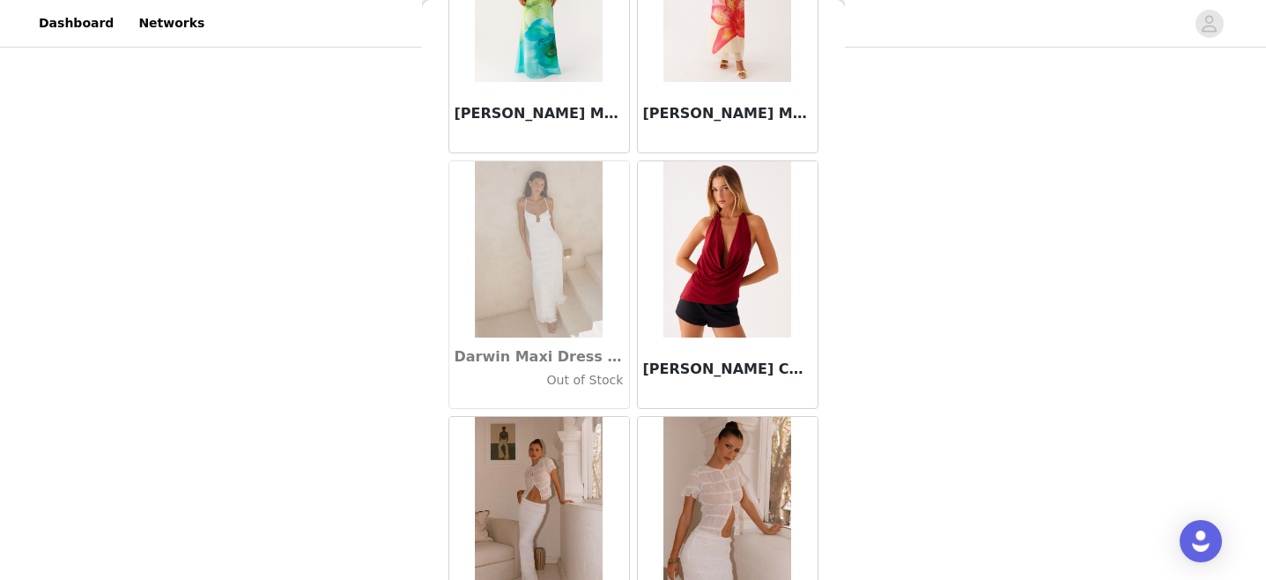
scroll to position [27673, 0]
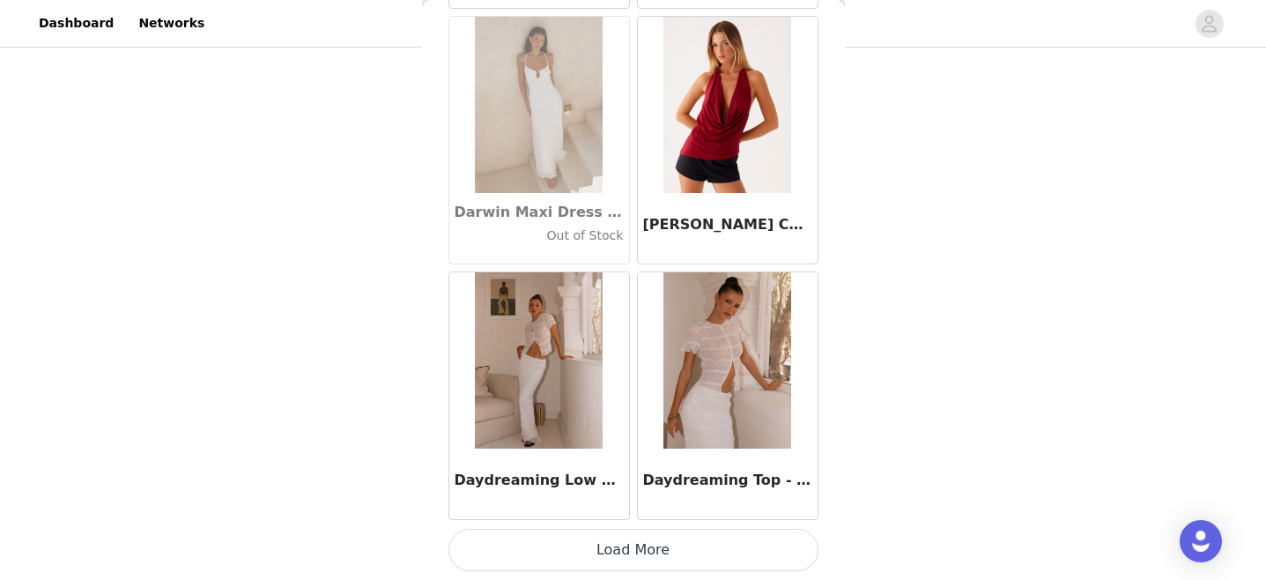
click at [608, 551] on button "Load More" at bounding box center [634, 550] width 370 height 42
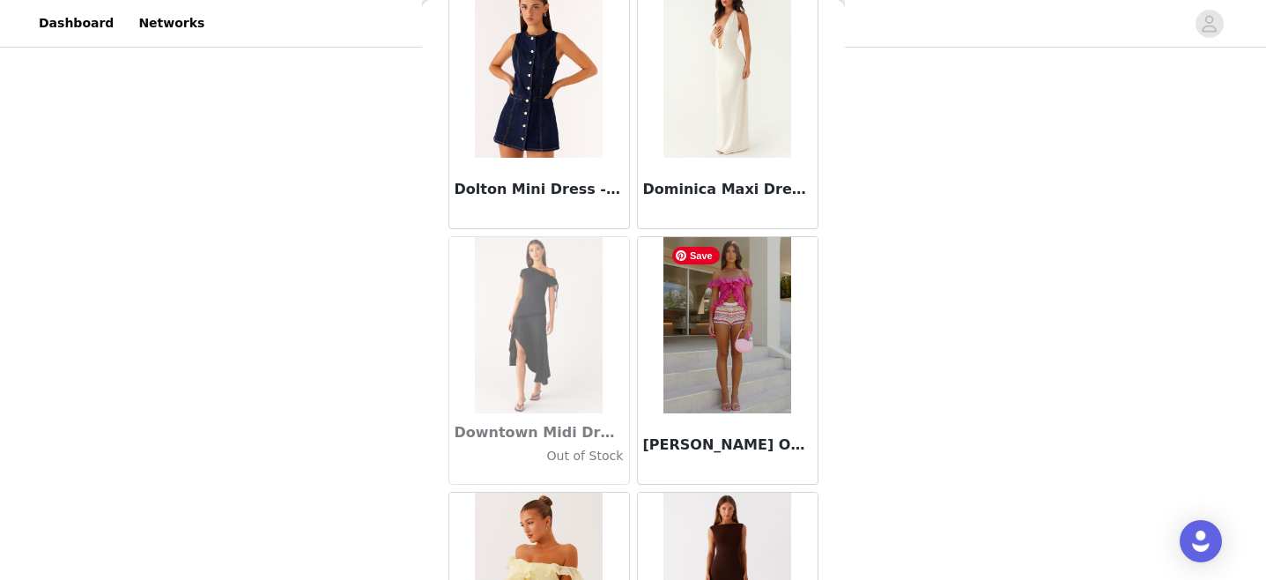
scroll to position [30228, 0]
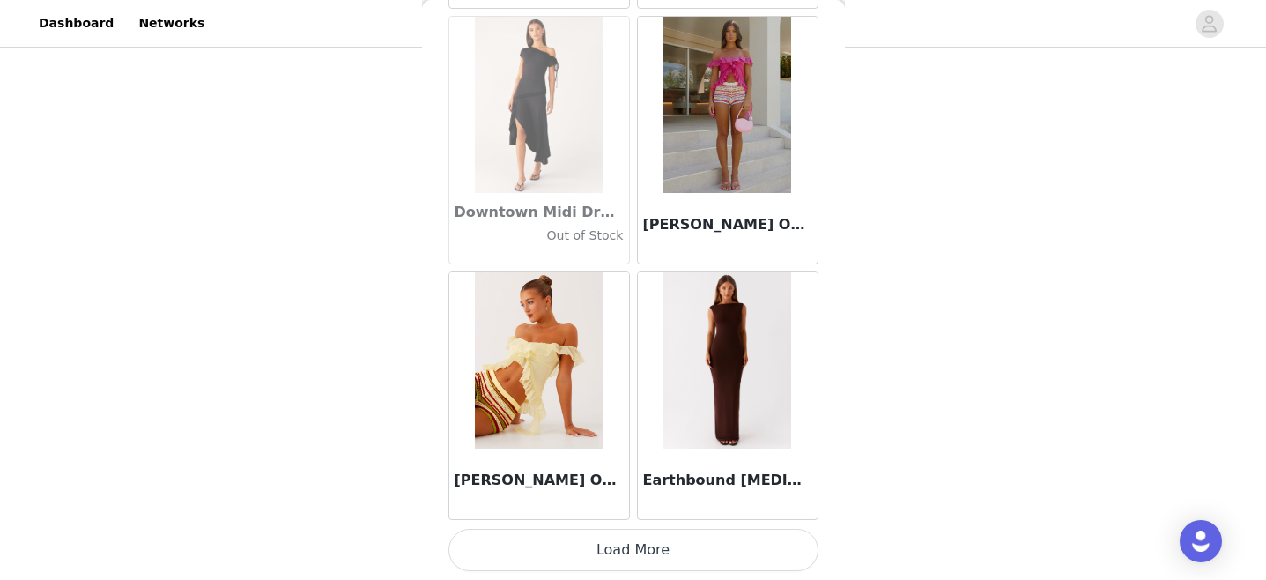
click at [629, 559] on button "Load More" at bounding box center [634, 550] width 370 height 42
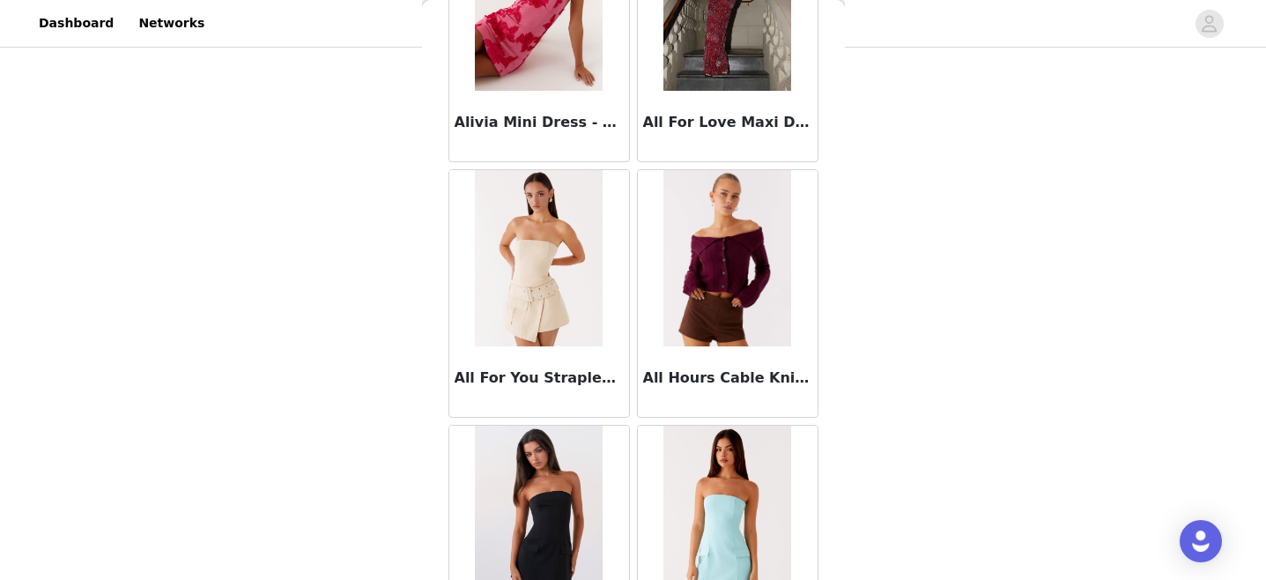
scroll to position [3504, 0]
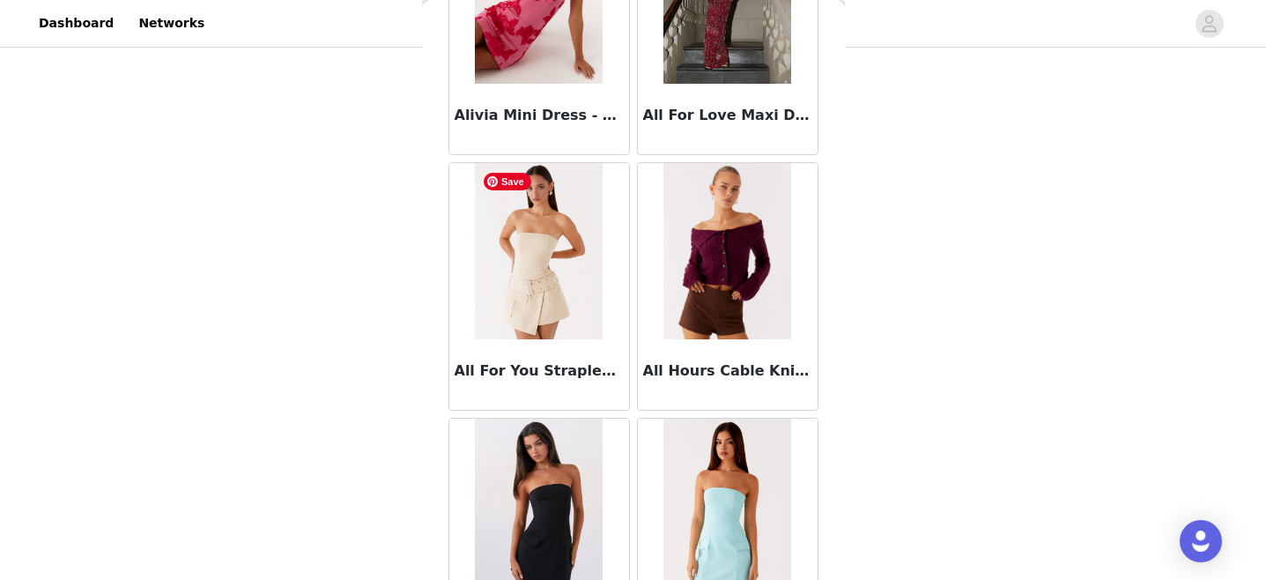
click at [541, 262] on img at bounding box center [539, 251] width 128 height 176
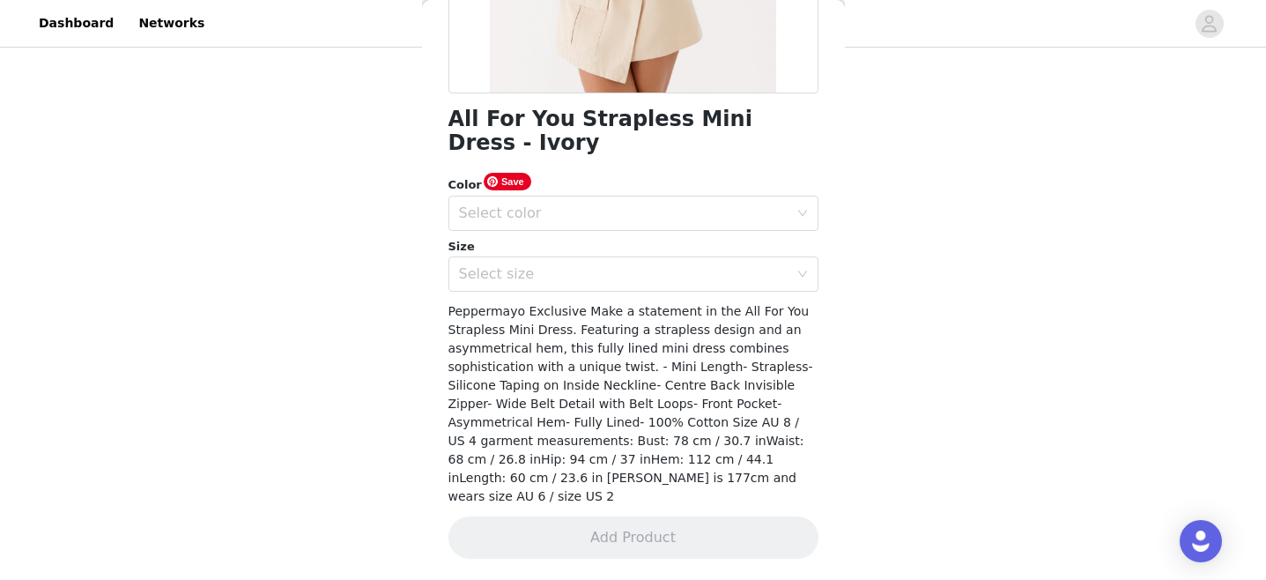
scroll to position [349, 0]
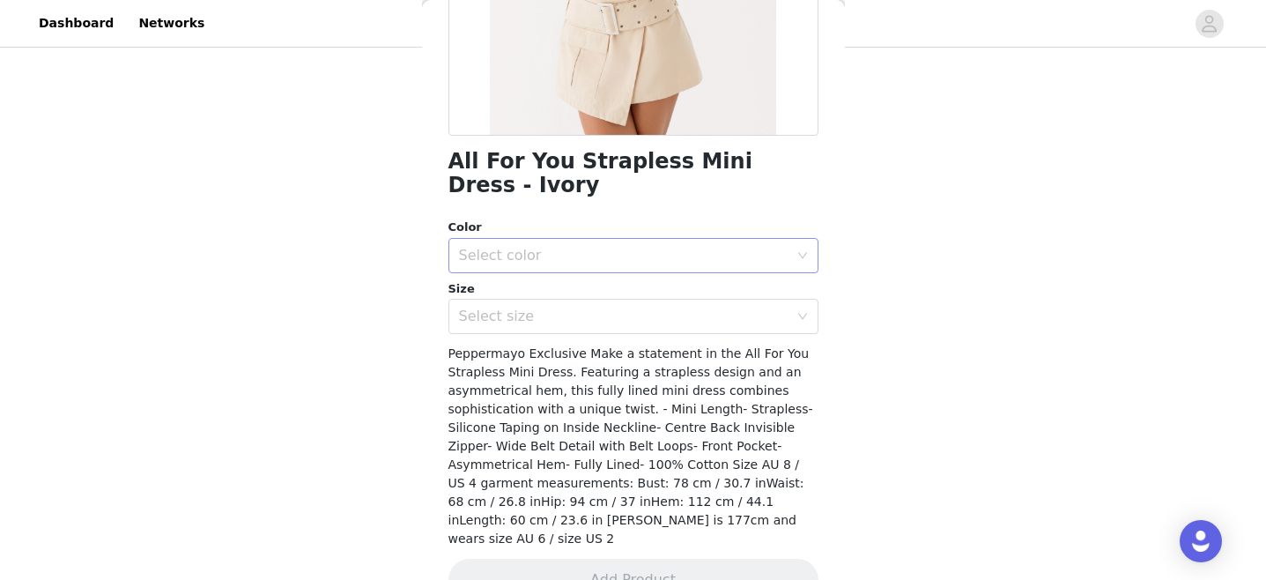
click at [524, 247] on div "Select color" at bounding box center [624, 256] width 330 height 18
click at [516, 267] on li "Ivory" at bounding box center [634, 270] width 370 height 28
click at [515, 308] on div "Select size" at bounding box center [624, 317] width 330 height 18
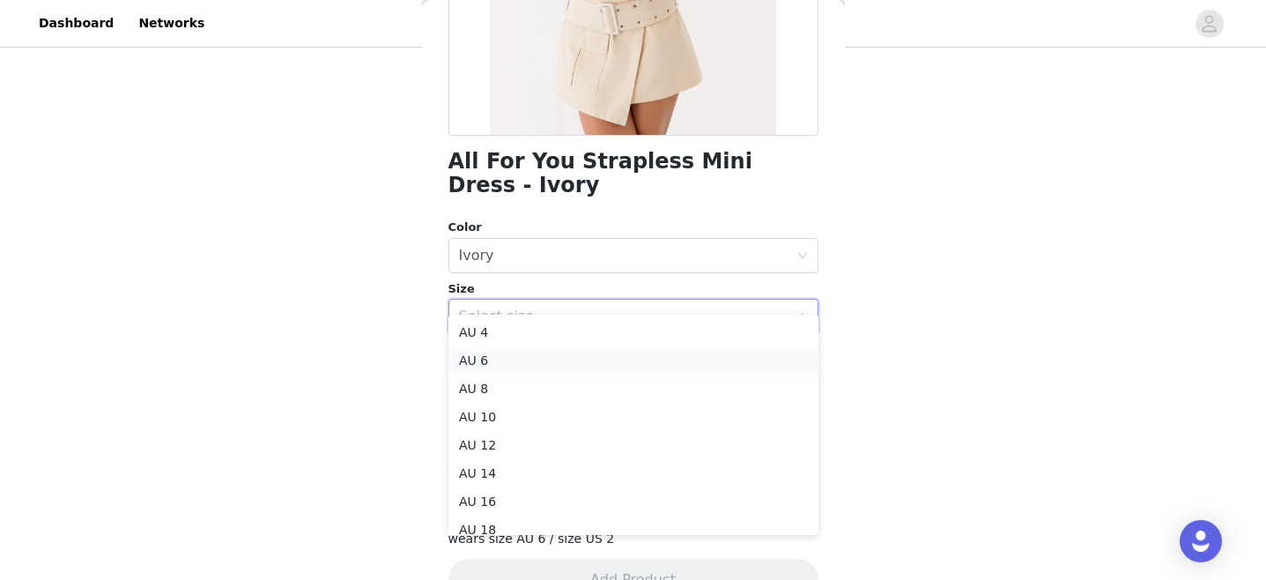
click at [499, 361] on li "AU 6" at bounding box center [634, 360] width 370 height 28
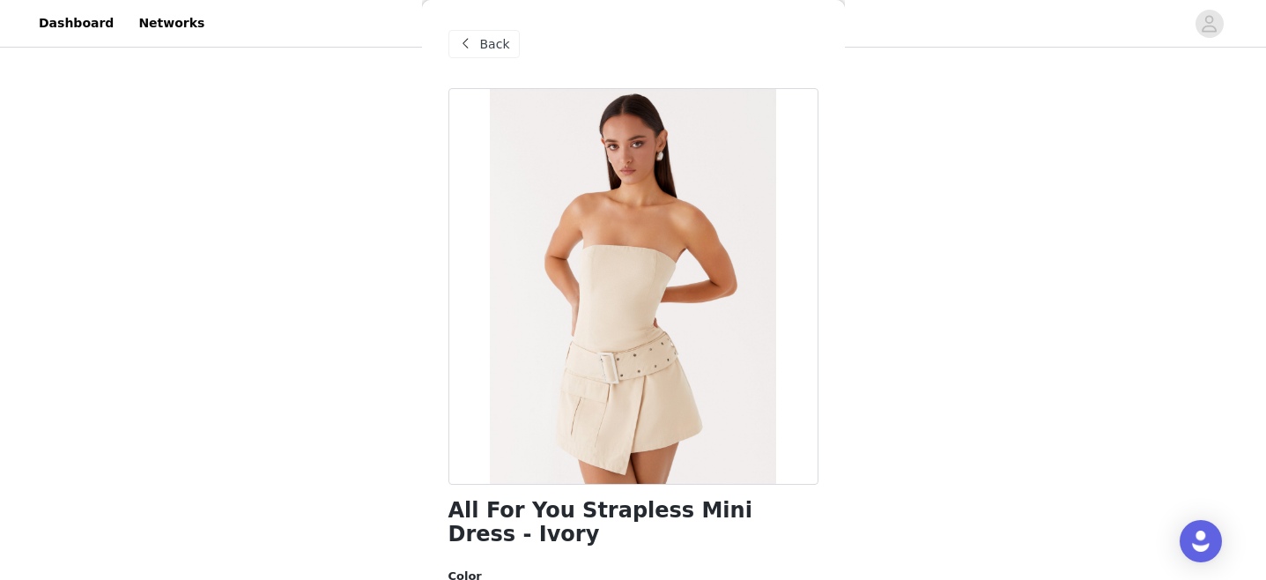
scroll to position [324, 0]
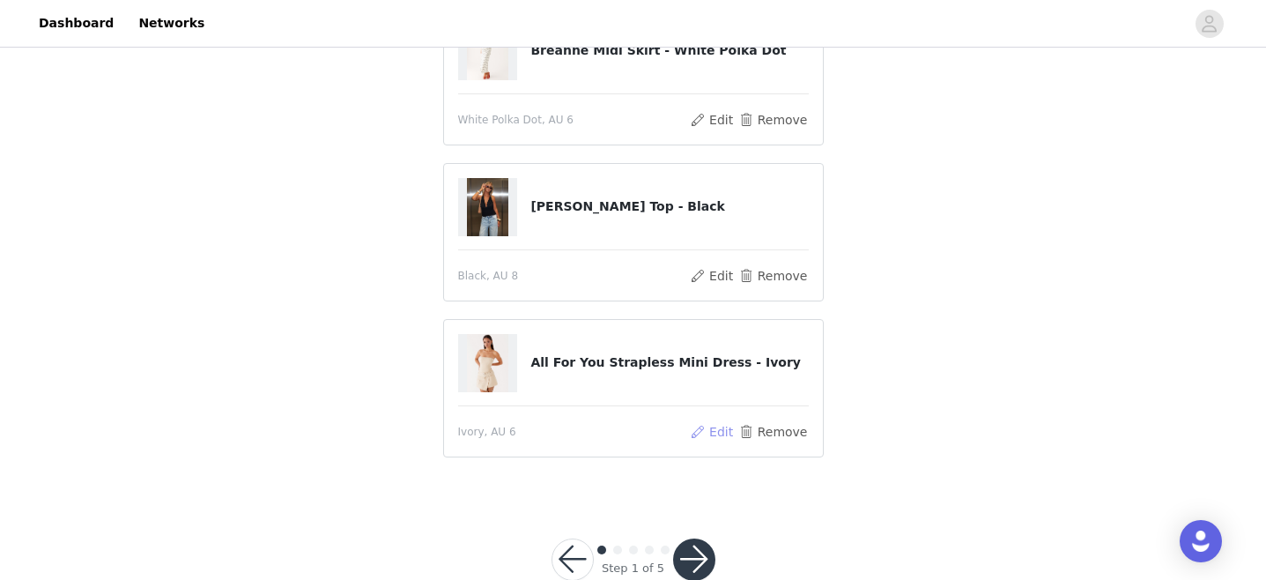
click at [729, 430] on button "Edit" at bounding box center [712, 431] width 45 height 21
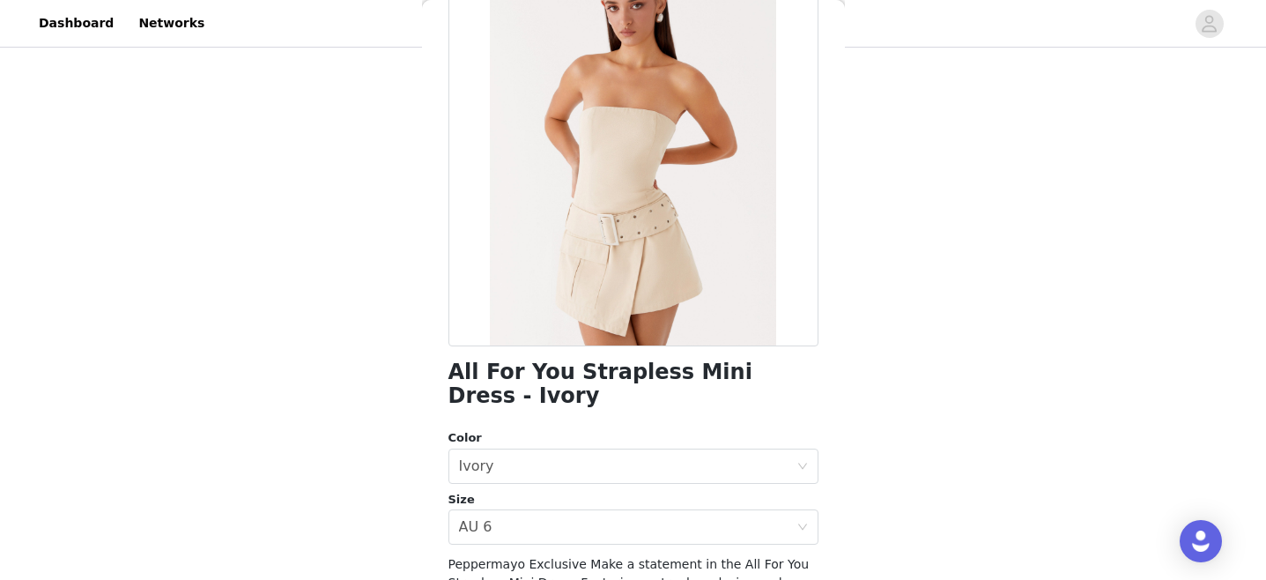
scroll to position [141, 0]
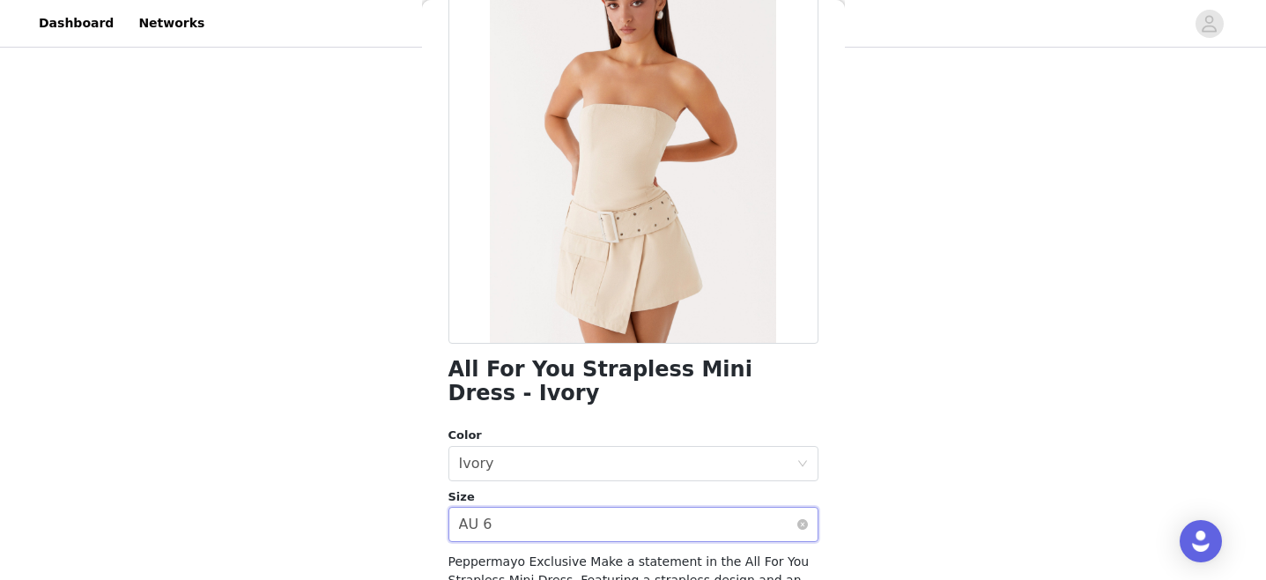
click at [501, 511] on div "Select size AU 6" at bounding box center [628, 524] width 338 height 33
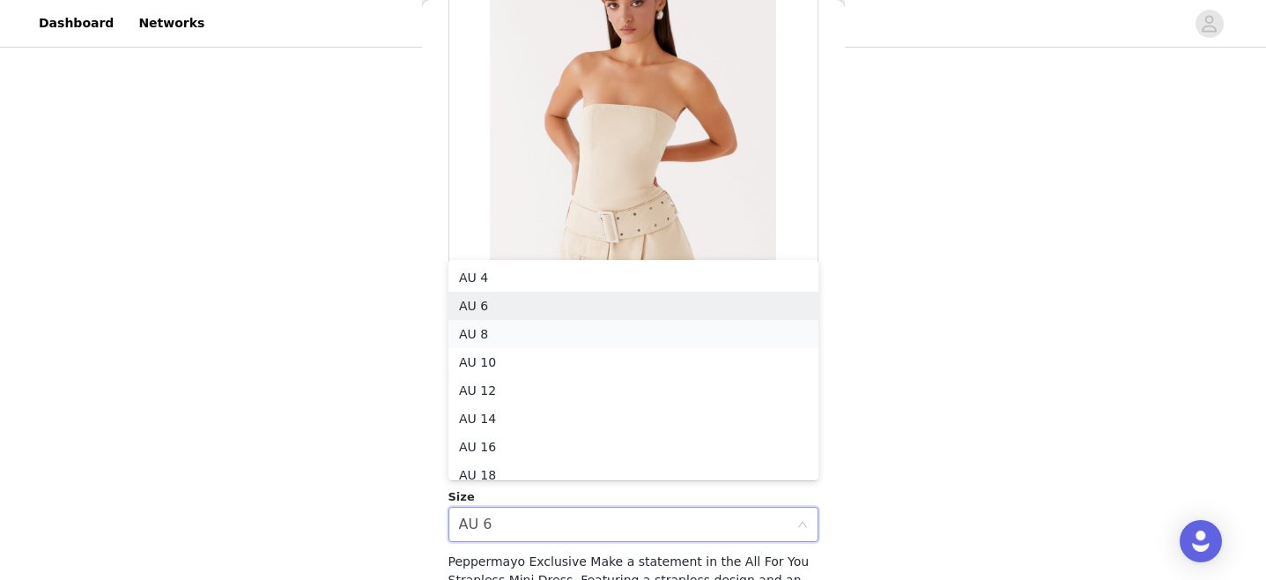
click at [496, 331] on li "AU 8" at bounding box center [634, 334] width 370 height 28
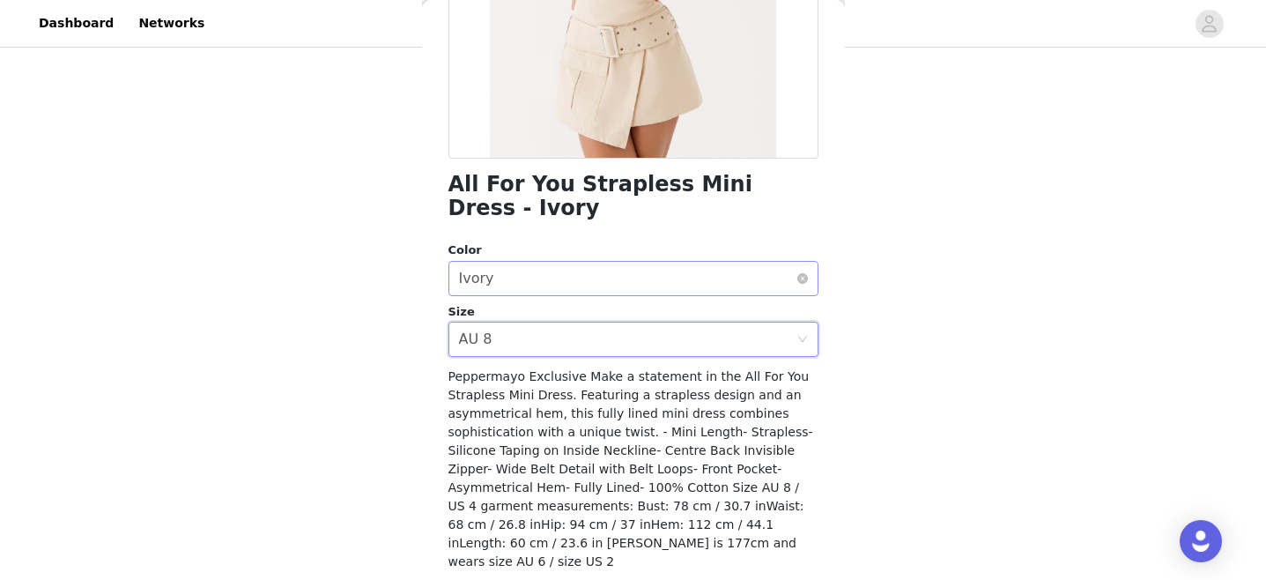
scroll to position [349, 0]
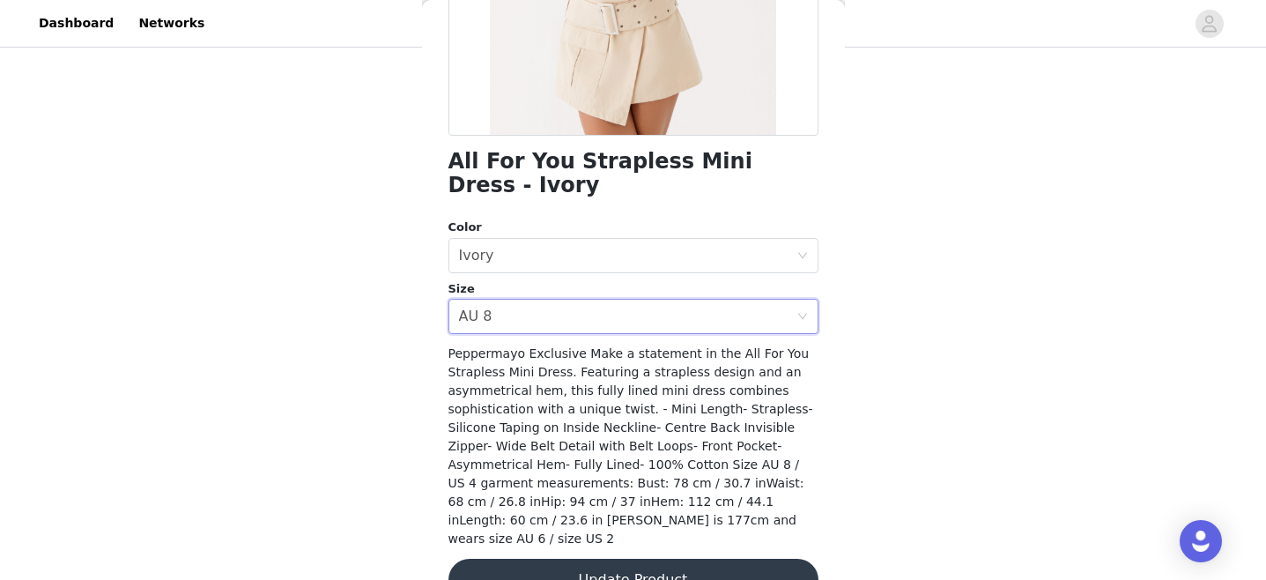
click at [611, 559] on button "Update Product" at bounding box center [634, 580] width 370 height 42
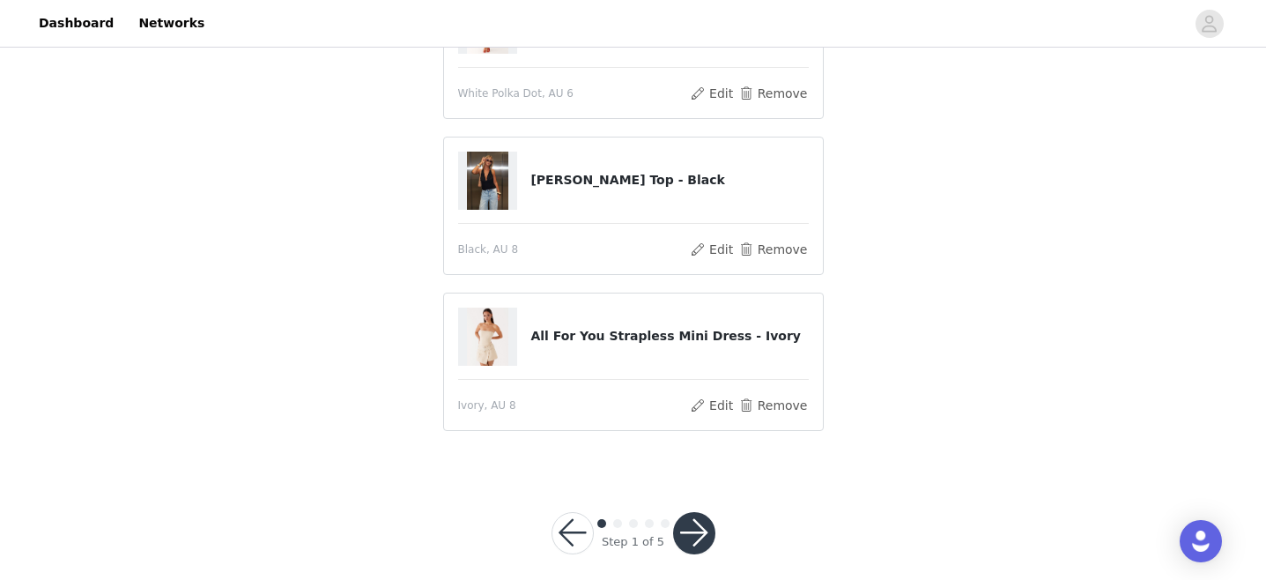
scroll to position [212, 0]
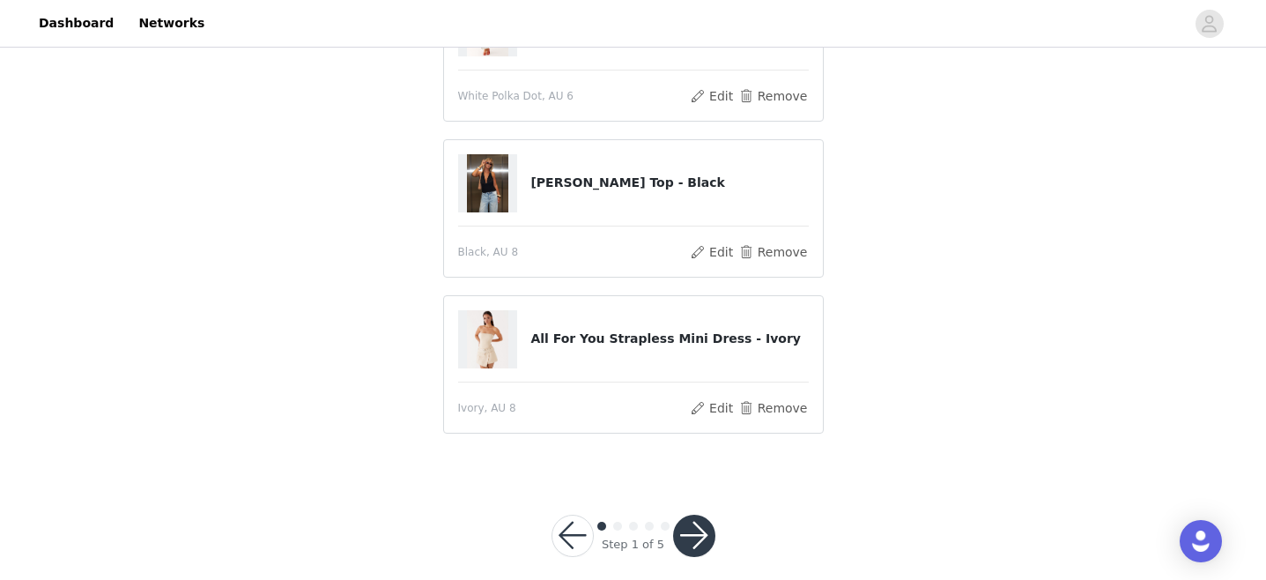
click at [697, 547] on button "button" at bounding box center [694, 536] width 42 height 42
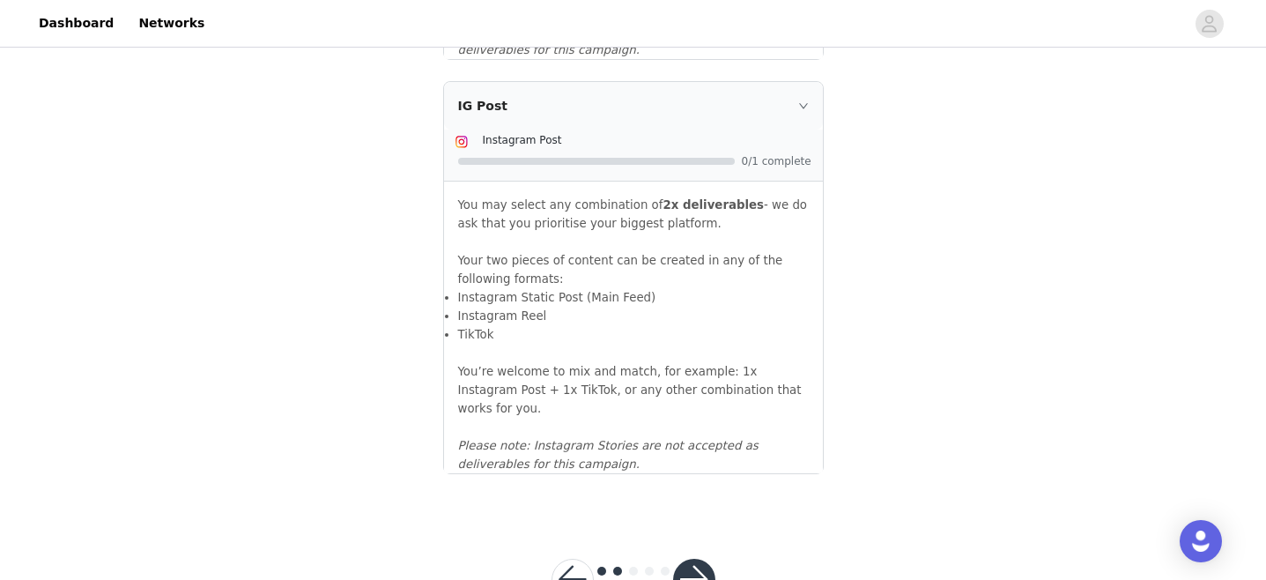
scroll to position [2025, 0]
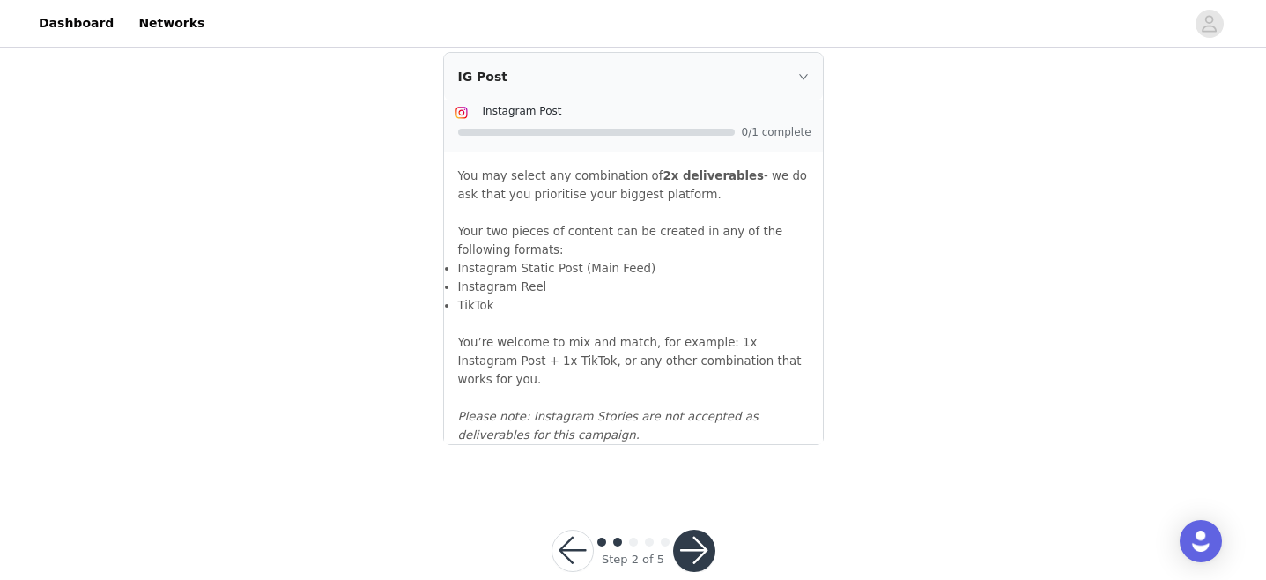
click at [709, 530] on button "button" at bounding box center [694, 551] width 42 height 42
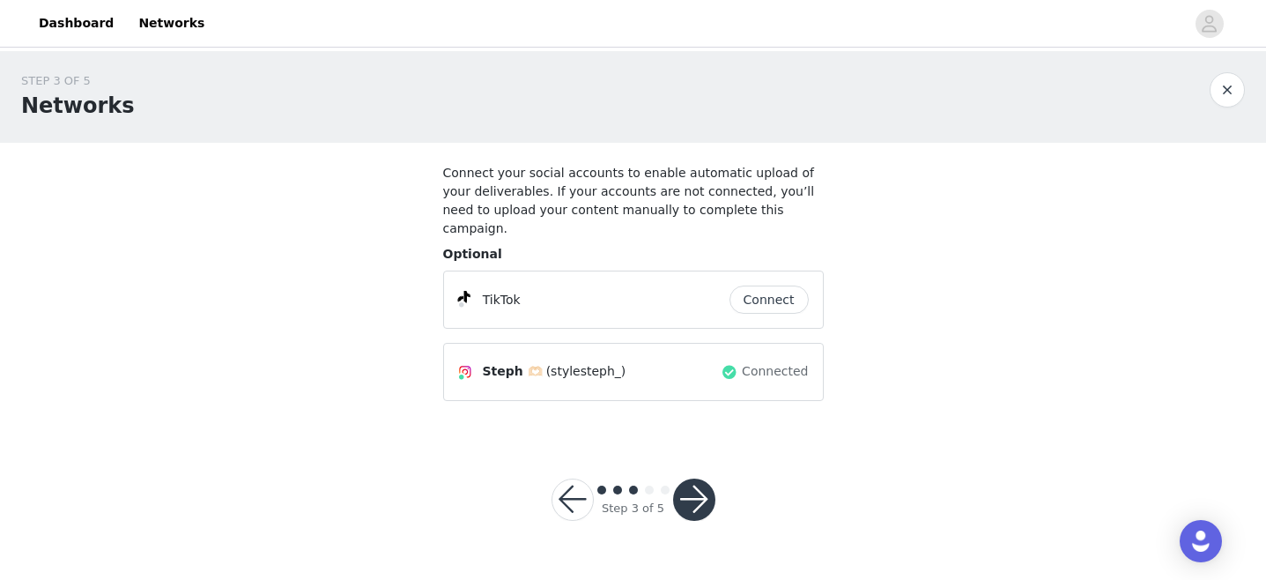
click at [700, 479] on button "button" at bounding box center [694, 500] width 42 height 42
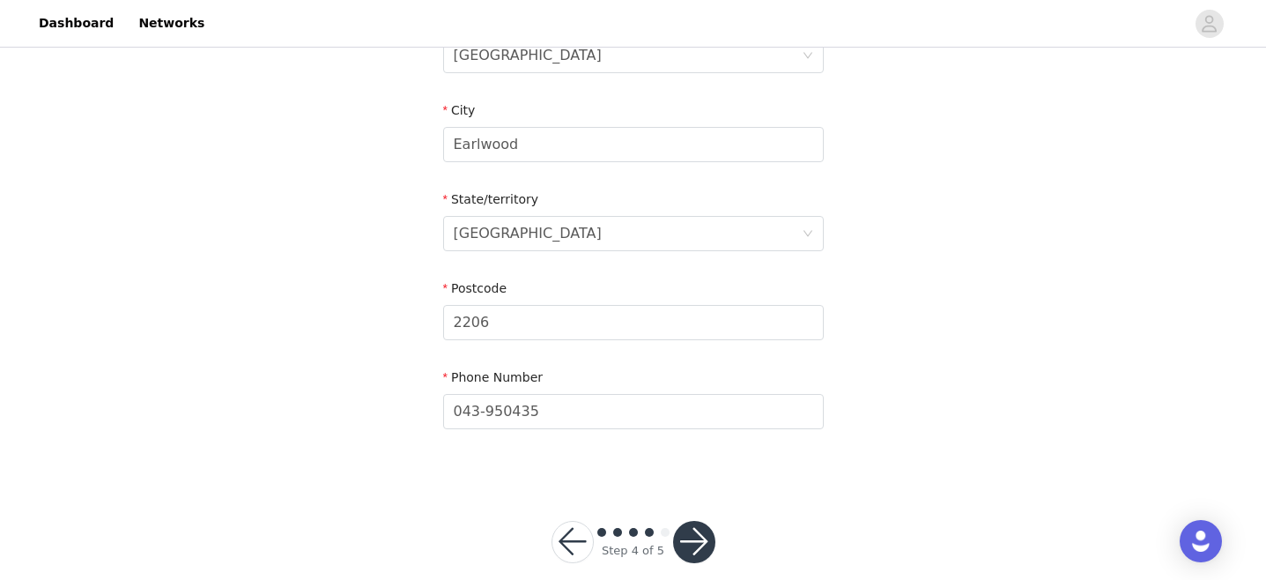
scroll to position [695, 0]
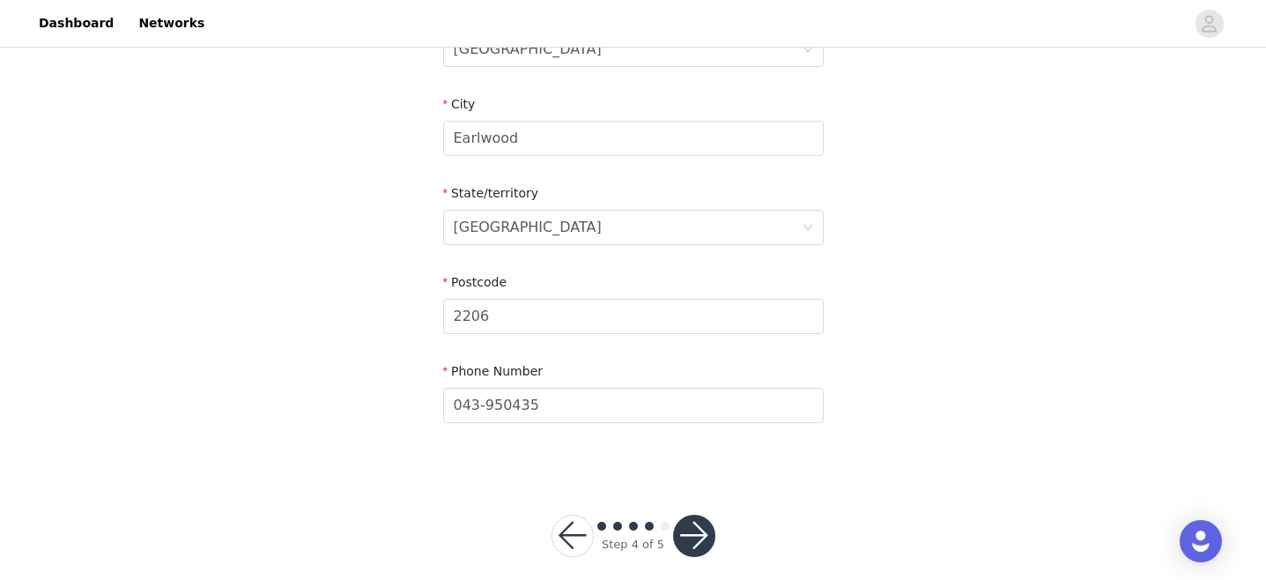
click at [686, 527] on button "button" at bounding box center [694, 536] width 42 height 42
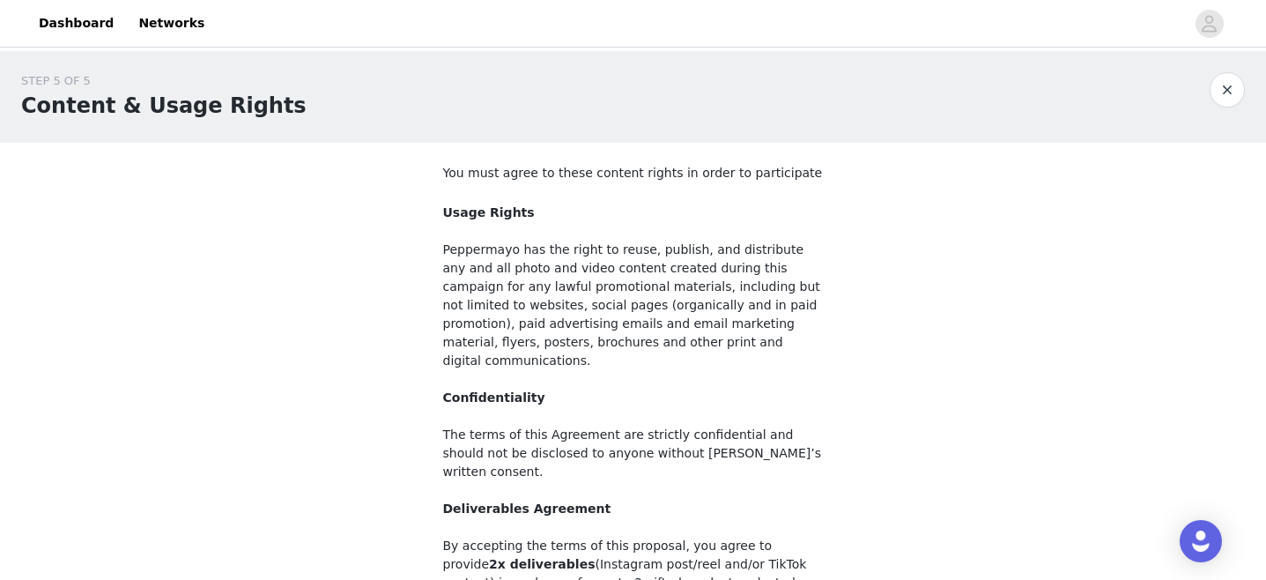
scroll to position [234, 0]
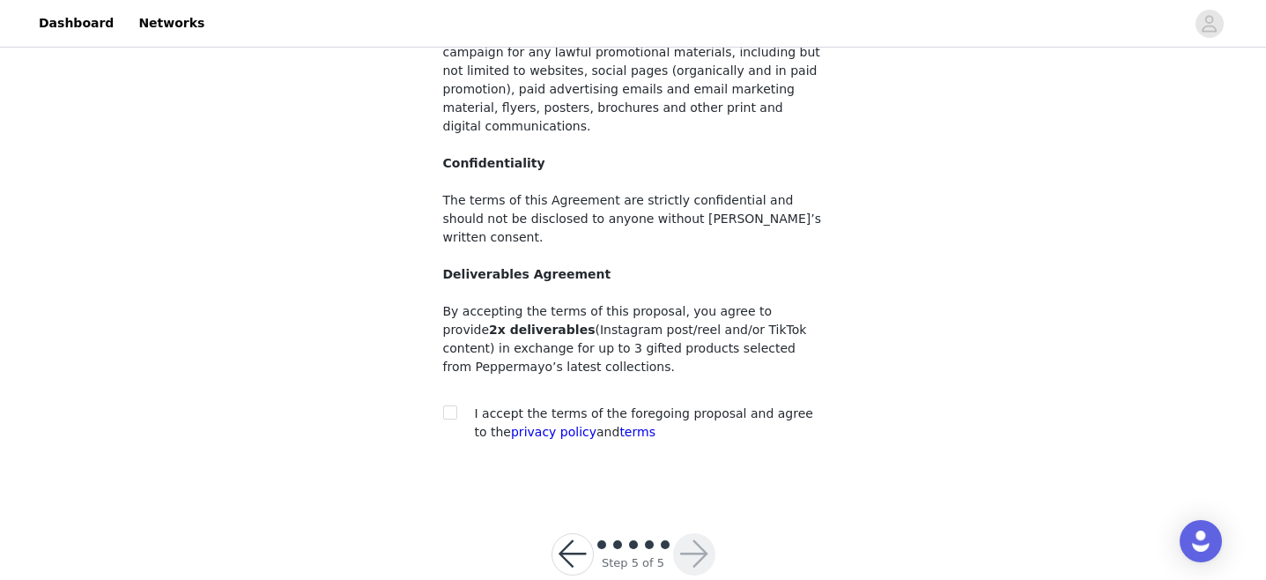
click at [494, 406] on span "I accept the terms of the foregoing proposal and agree to the privacy policy an…" at bounding box center [644, 422] width 338 height 33
click at [456, 405] on span at bounding box center [450, 412] width 14 height 14
click at [456, 405] on input "checkbox" at bounding box center [449, 411] width 12 height 12
checkbox input "true"
click at [690, 533] on button "button" at bounding box center [694, 554] width 42 height 42
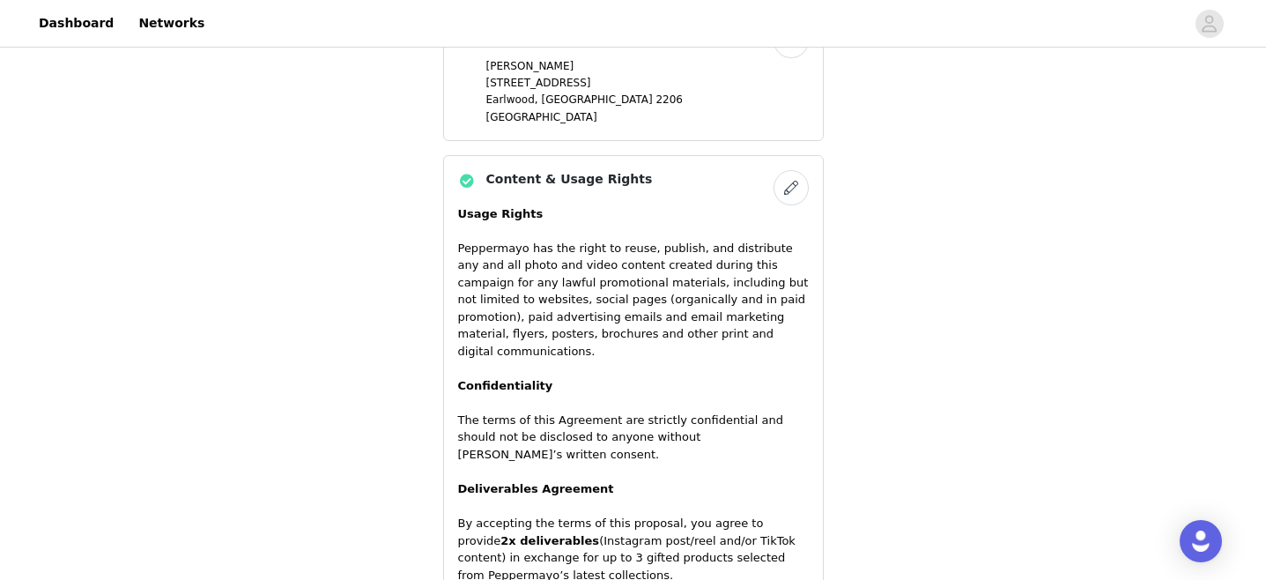
scroll to position [1435, 0]
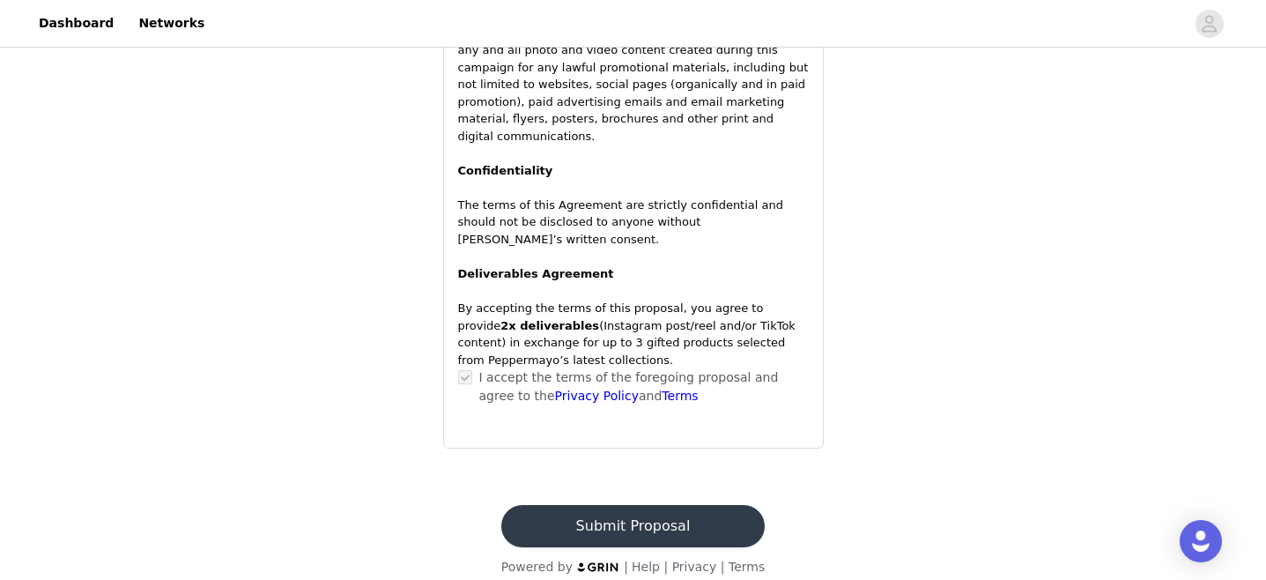
click at [602, 511] on button "Submit Proposal" at bounding box center [632, 526] width 263 height 42
